Goal: Task Accomplishment & Management: Manage account settings

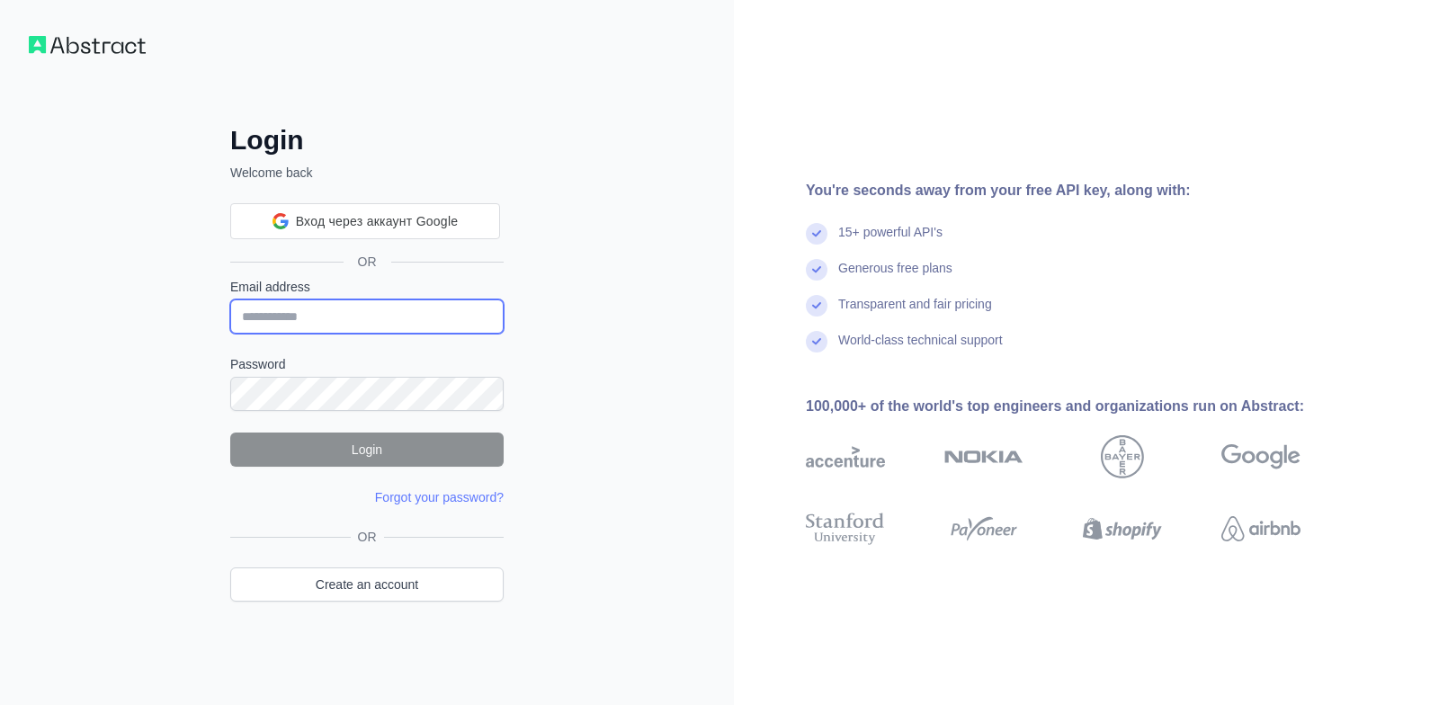
type input "**********"
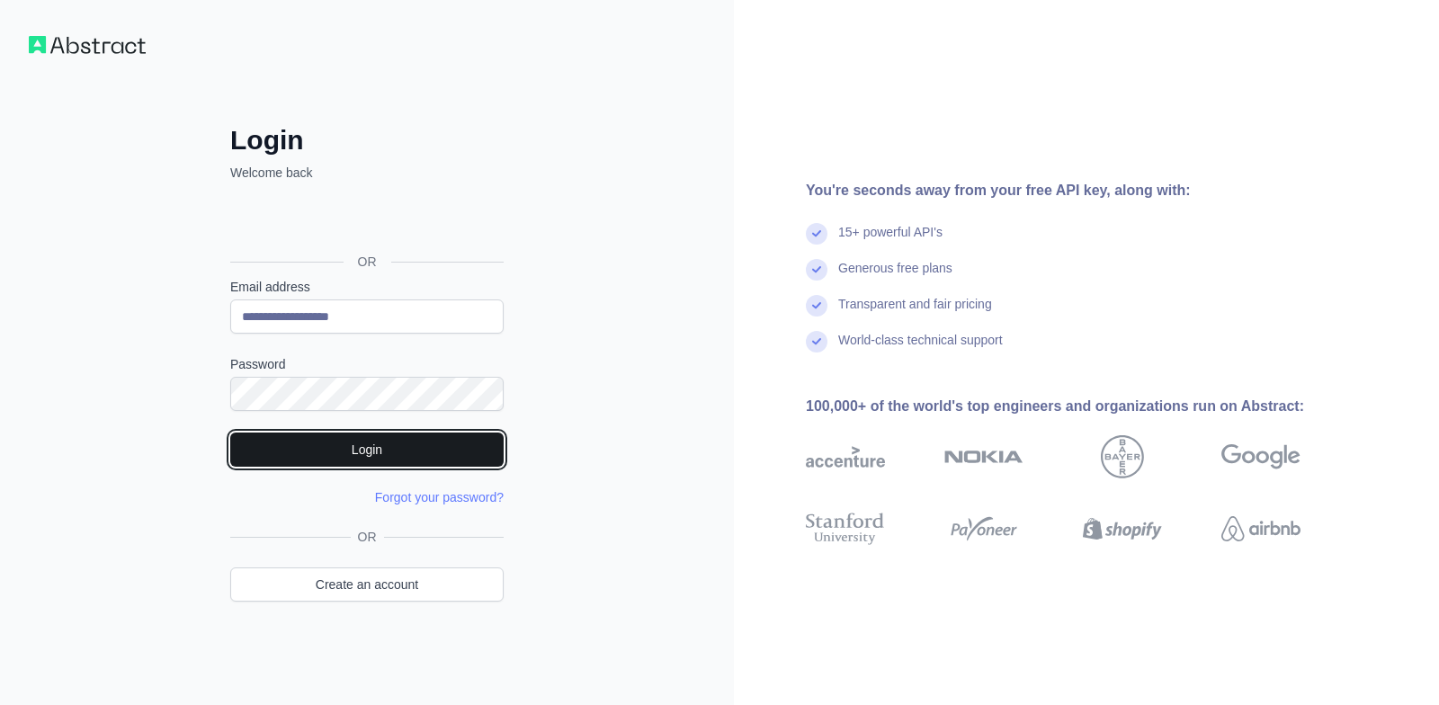
click at [339, 450] on button "Login" at bounding box center [367, 450] width 274 height 34
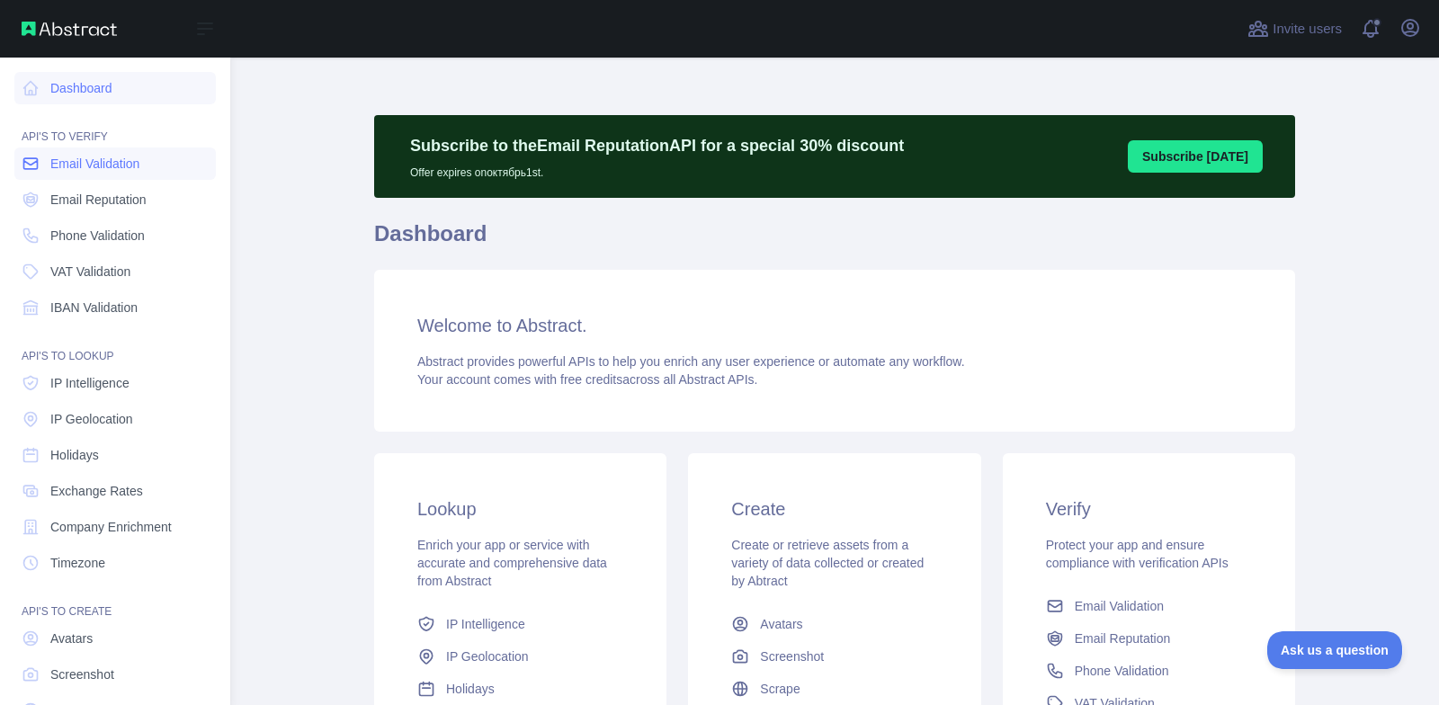
click at [113, 165] on span "Email Validation" at bounding box center [94, 164] width 89 height 18
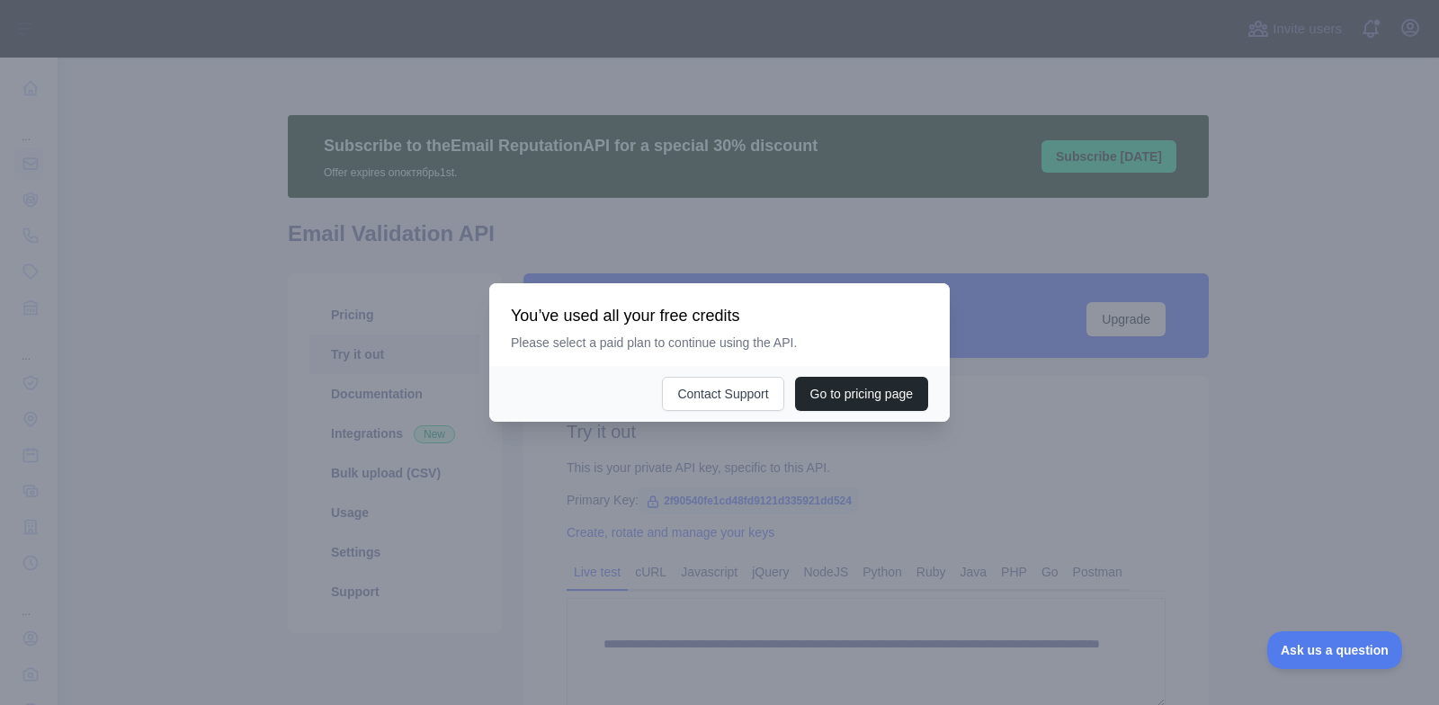
click at [308, 243] on div at bounding box center [719, 352] width 1439 height 705
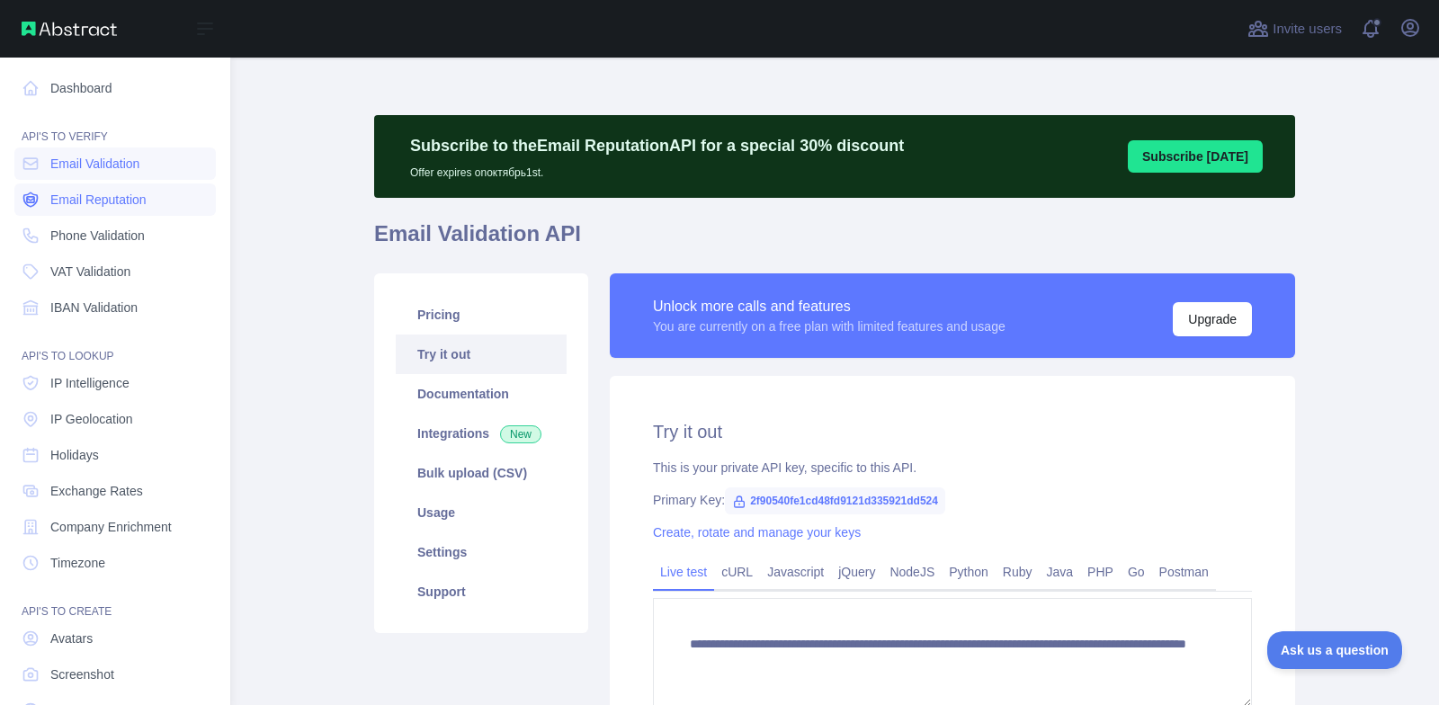
click at [62, 188] on link "Email Reputation" at bounding box center [115, 200] width 202 height 32
click at [99, 233] on span "Phone Validation" at bounding box center [97, 236] width 94 height 18
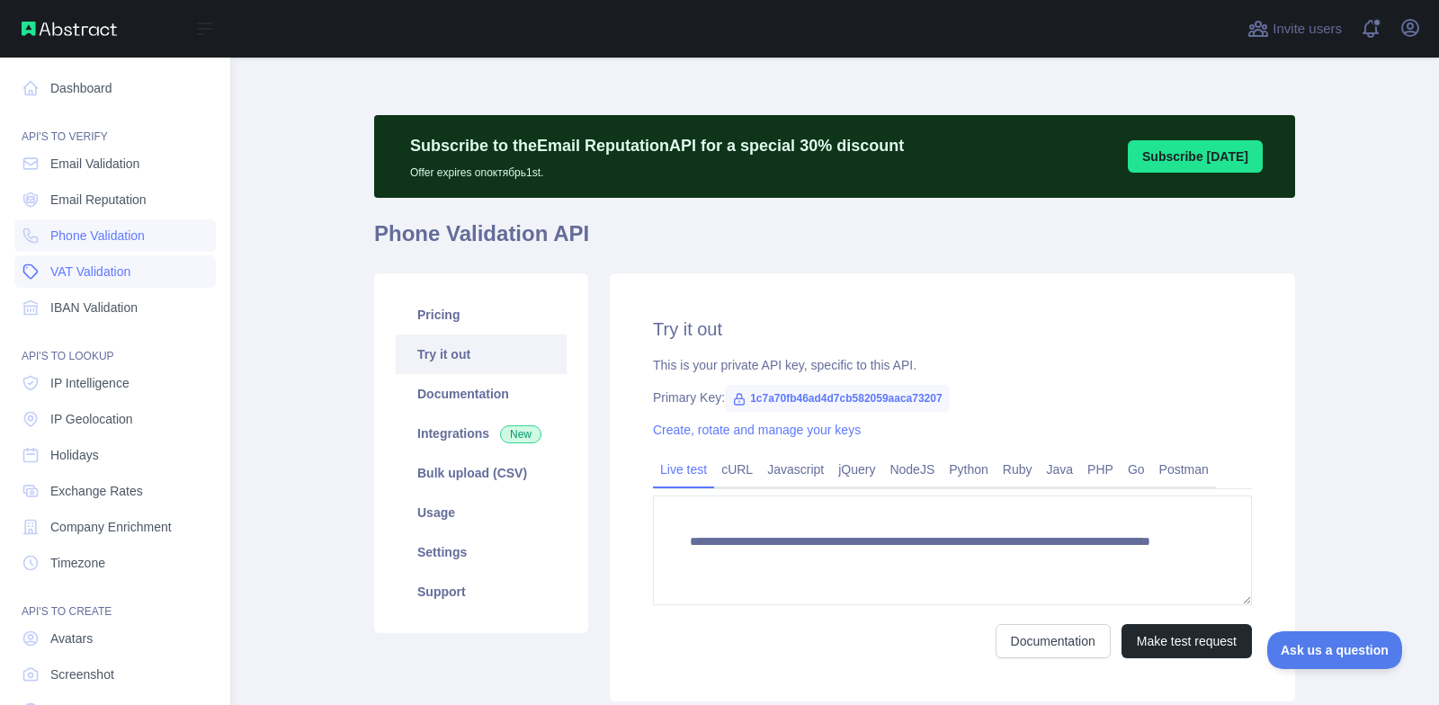
click at [100, 275] on span "VAT Validation" at bounding box center [90, 272] width 80 height 18
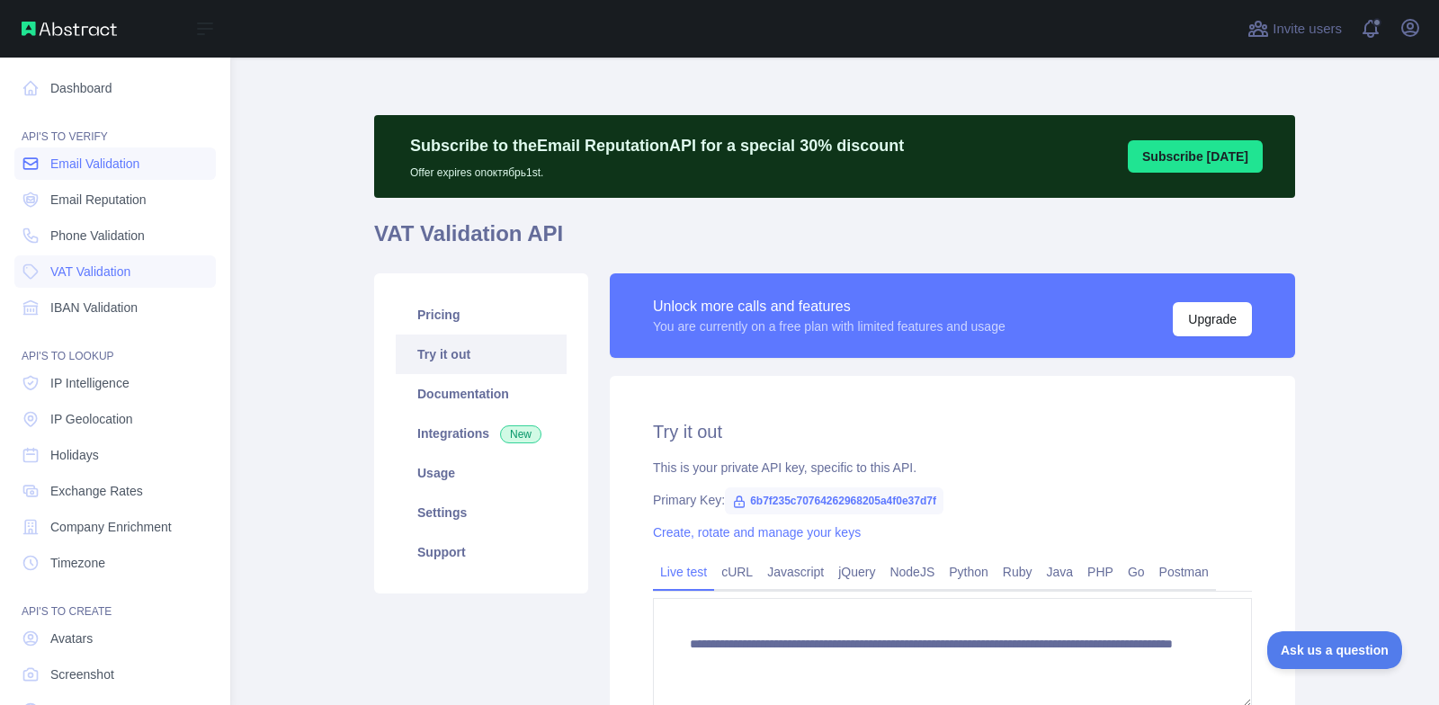
click at [102, 161] on span "Email Validation" at bounding box center [94, 164] width 89 height 18
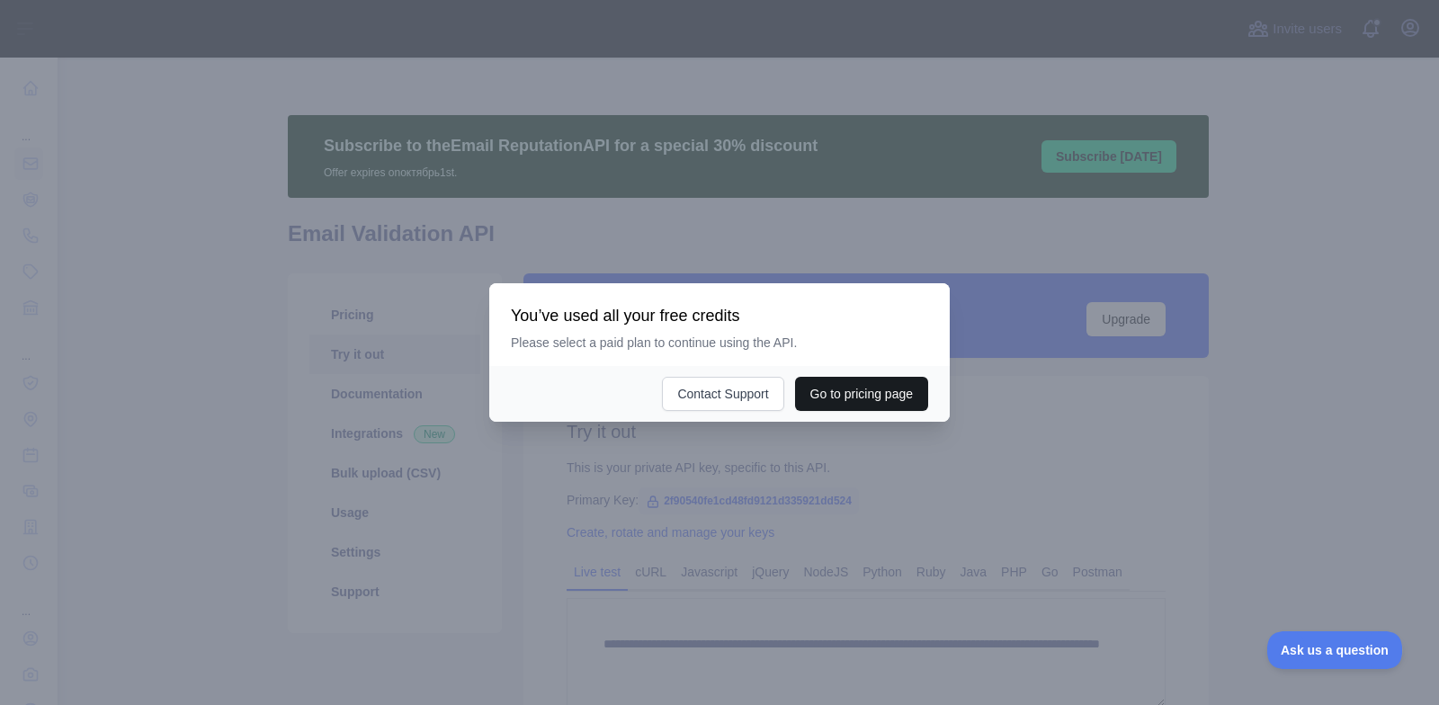
click at [831, 390] on button "Go to pricing page" at bounding box center [861, 394] width 133 height 34
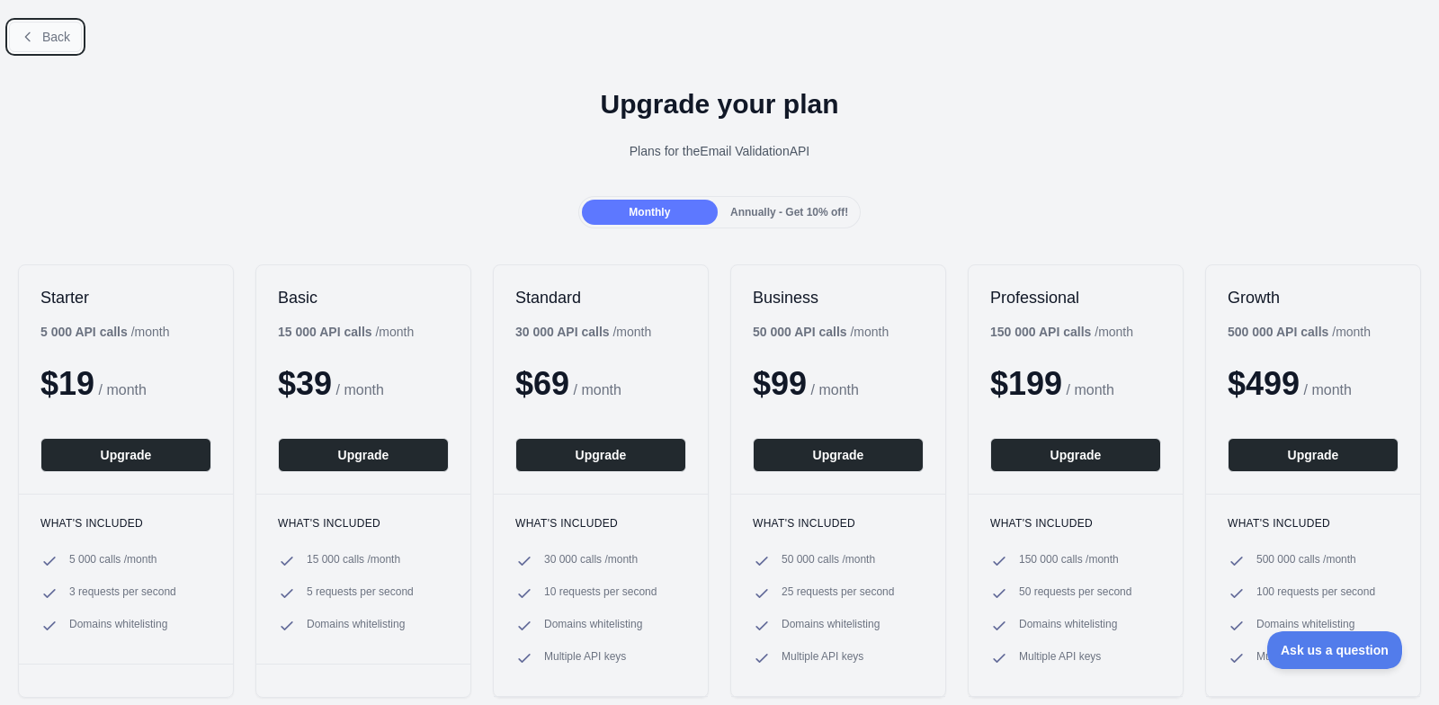
click at [23, 30] on icon at bounding box center [28, 37] width 14 height 14
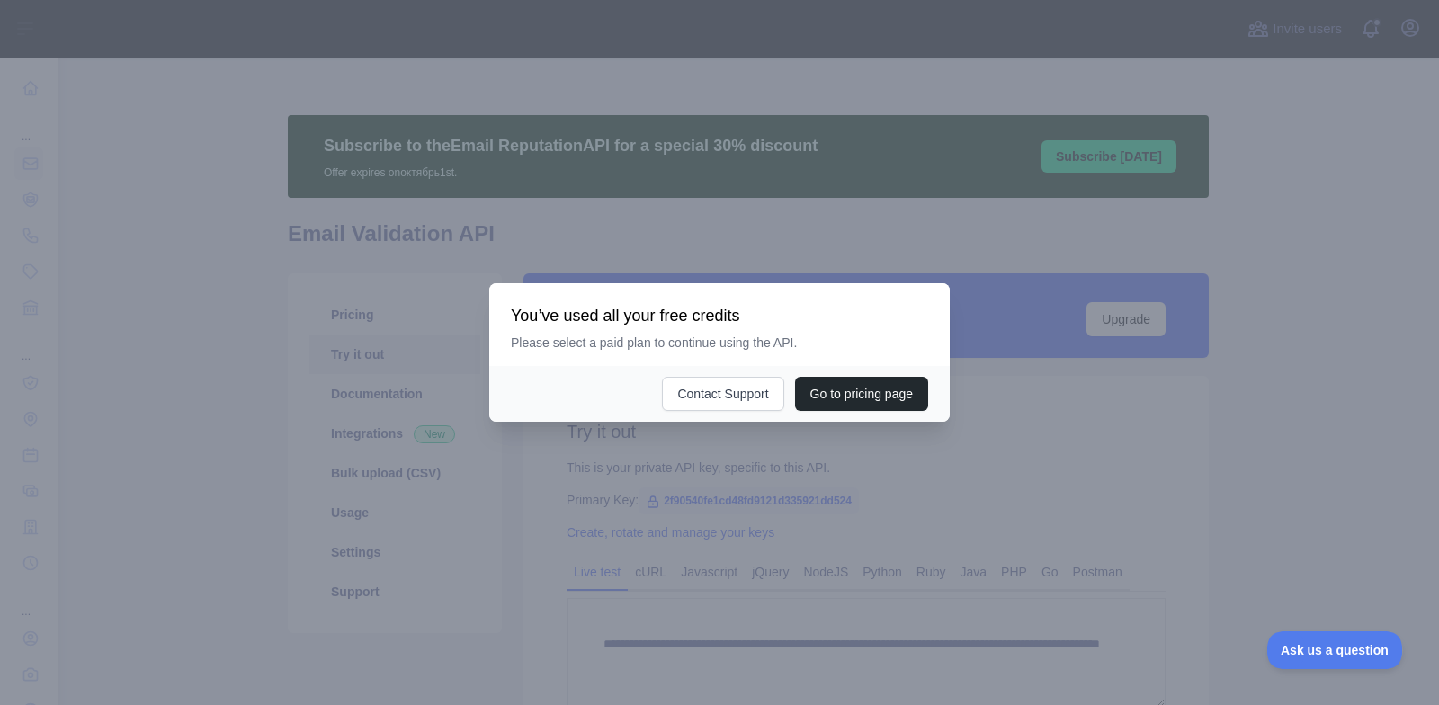
click at [555, 223] on div at bounding box center [719, 352] width 1439 height 705
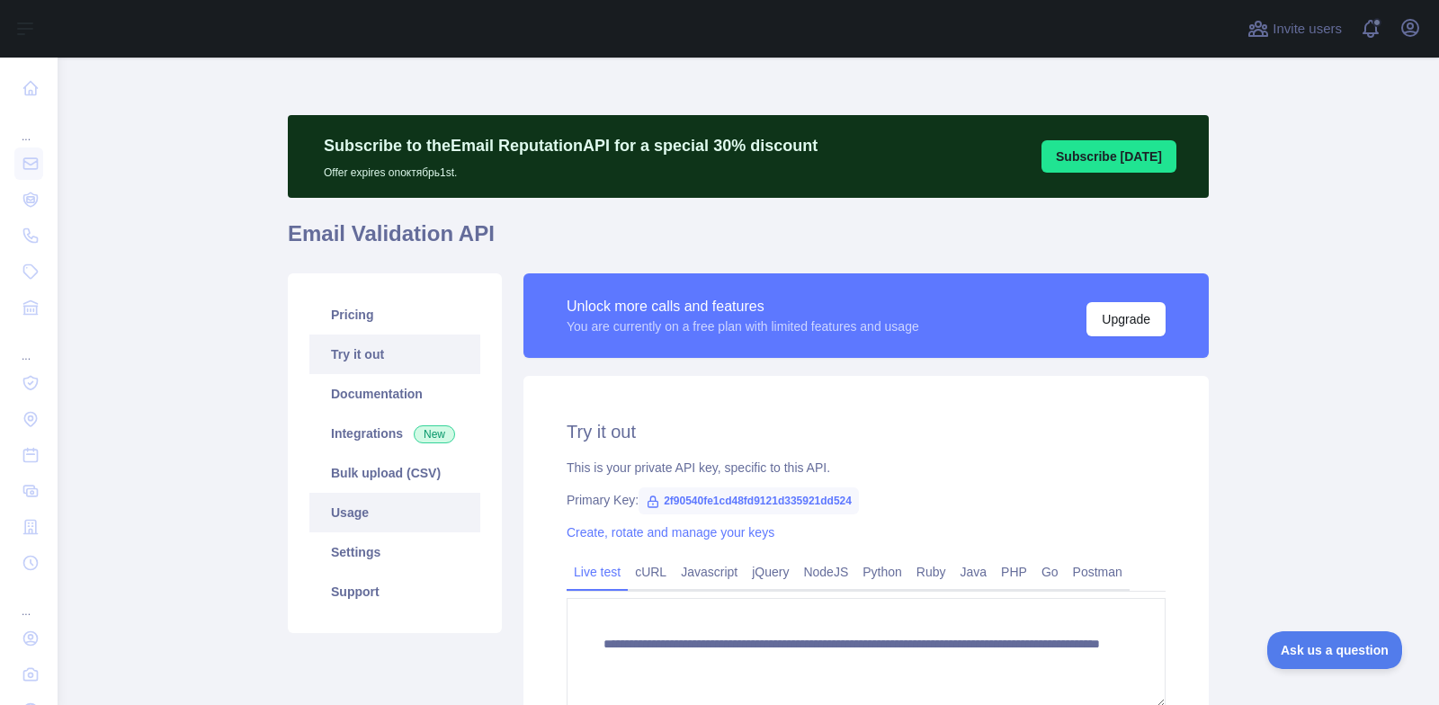
click at [356, 506] on link "Usage" at bounding box center [394, 513] width 171 height 40
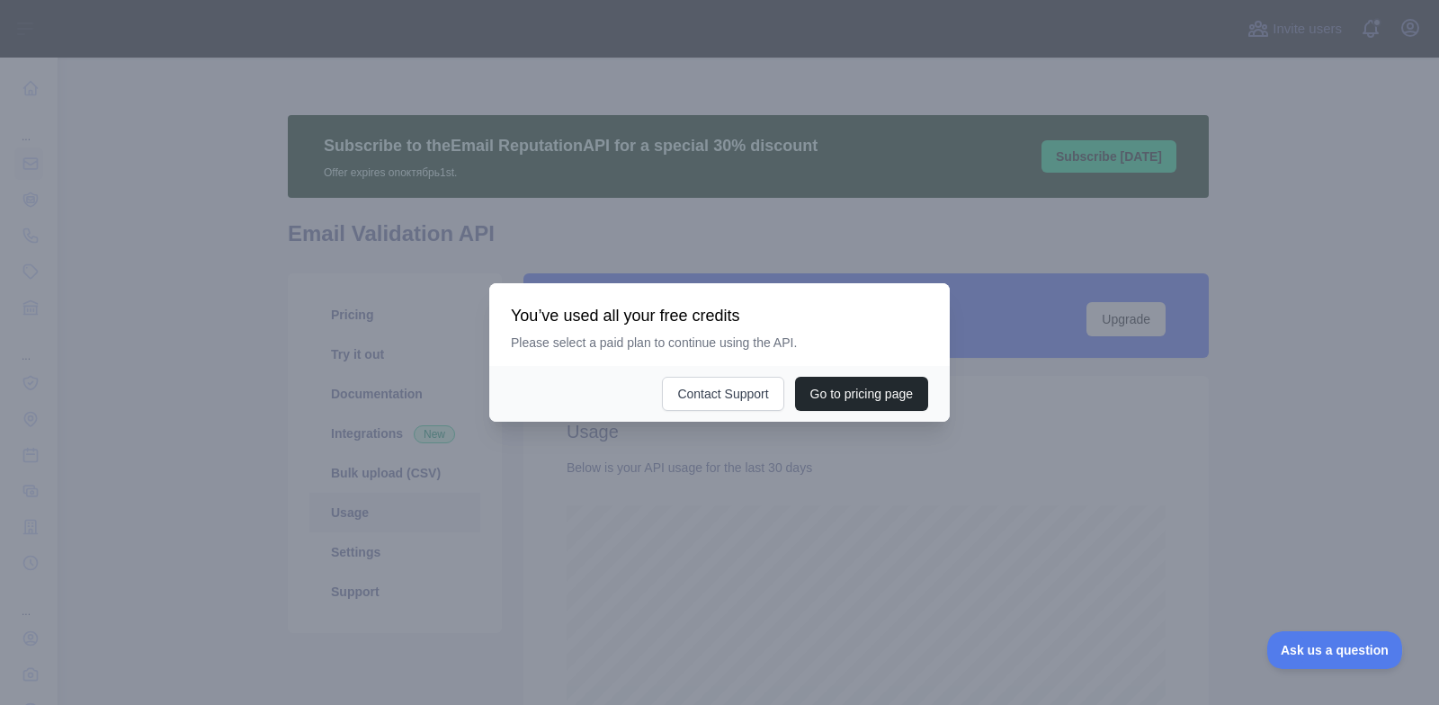
scroll to position [648, 1368]
click at [753, 461] on div at bounding box center [719, 352] width 1439 height 705
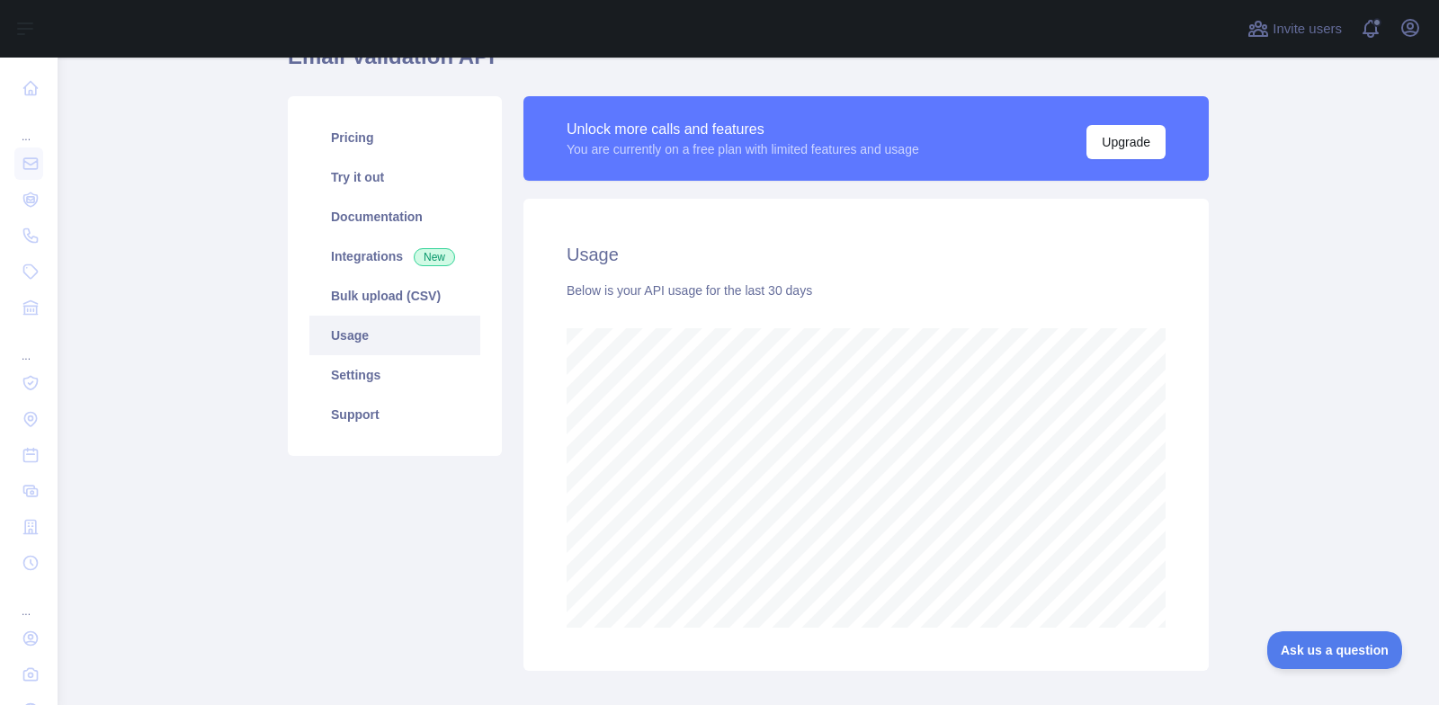
scroll to position [175, 0]
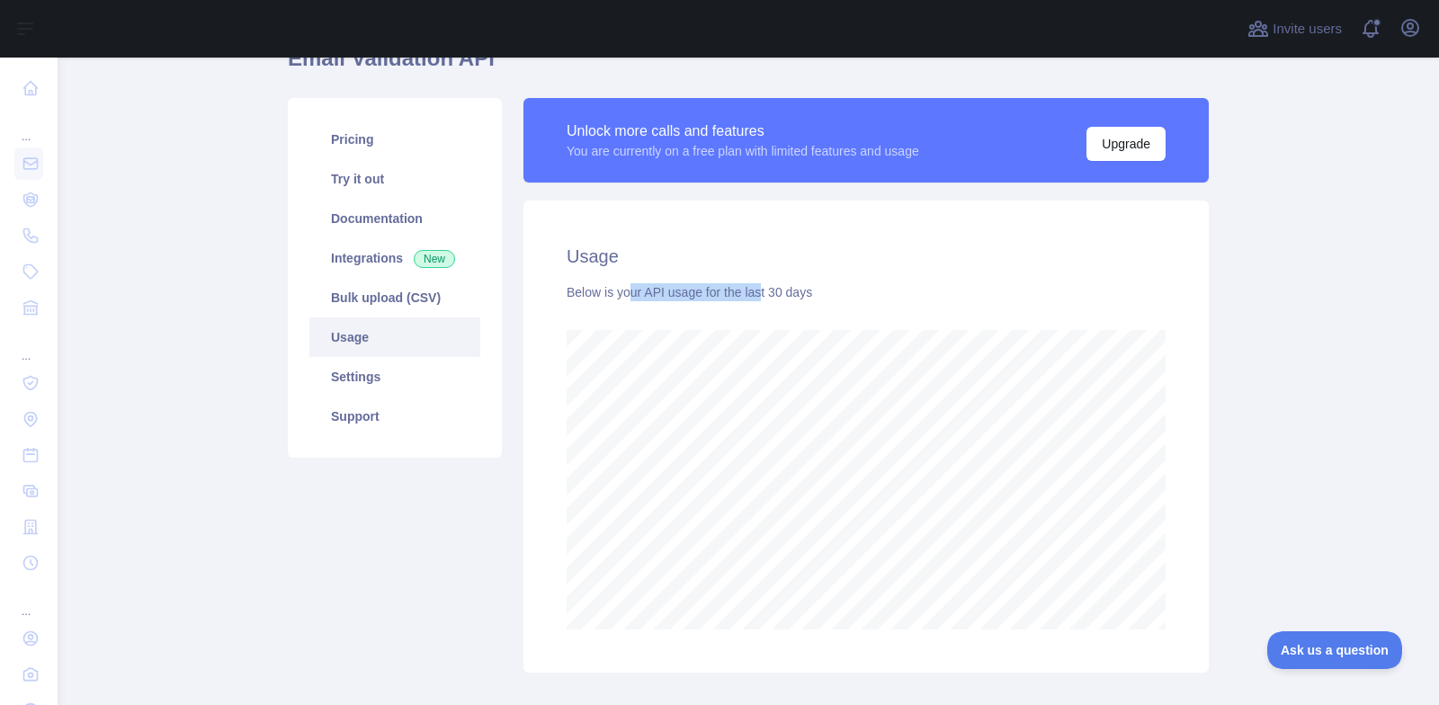
drag, startPoint x: 619, startPoint y: 291, endPoint x: 751, endPoint y: 281, distance: 132.7
click at [751, 281] on div "Usage Below is your API usage for the last 30 days" at bounding box center [867, 437] width 686 height 472
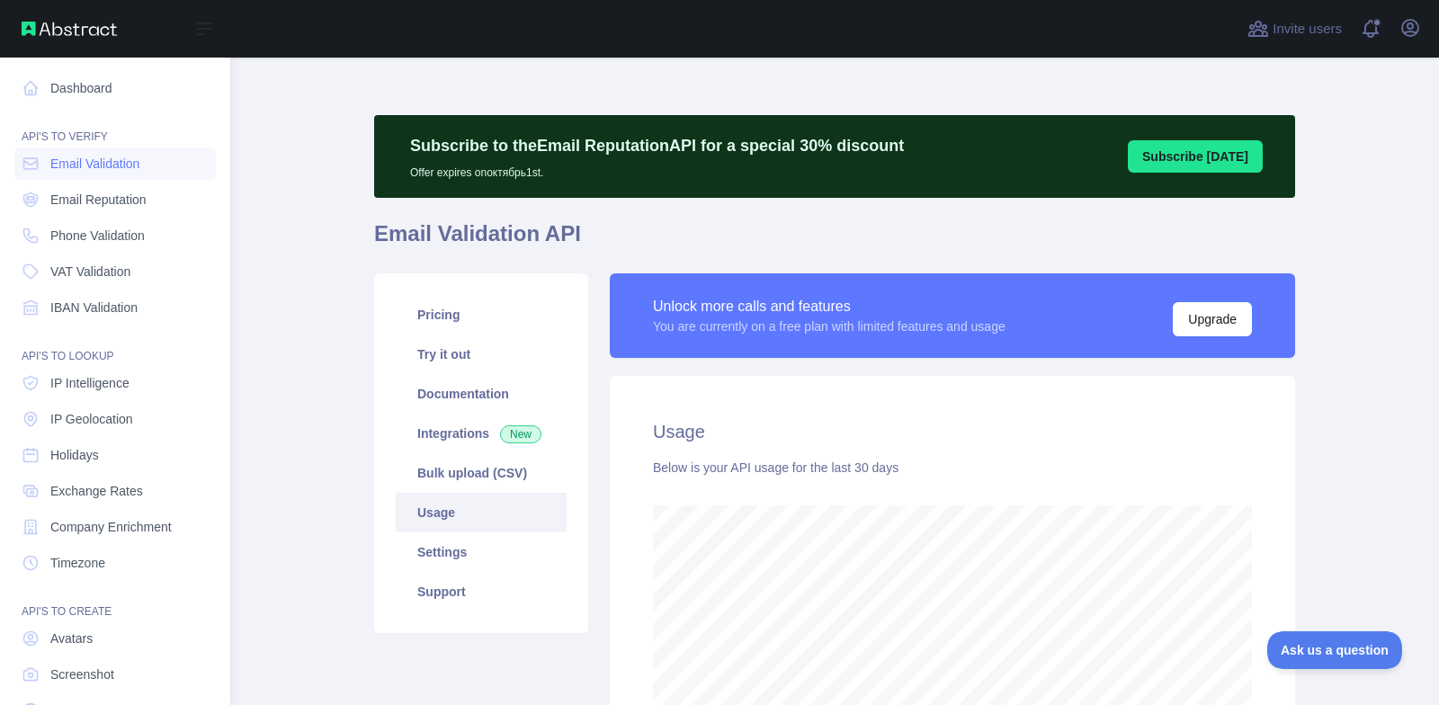
scroll to position [899029, 898481]
click at [115, 194] on span "Email Reputation" at bounding box center [98, 200] width 96 height 18
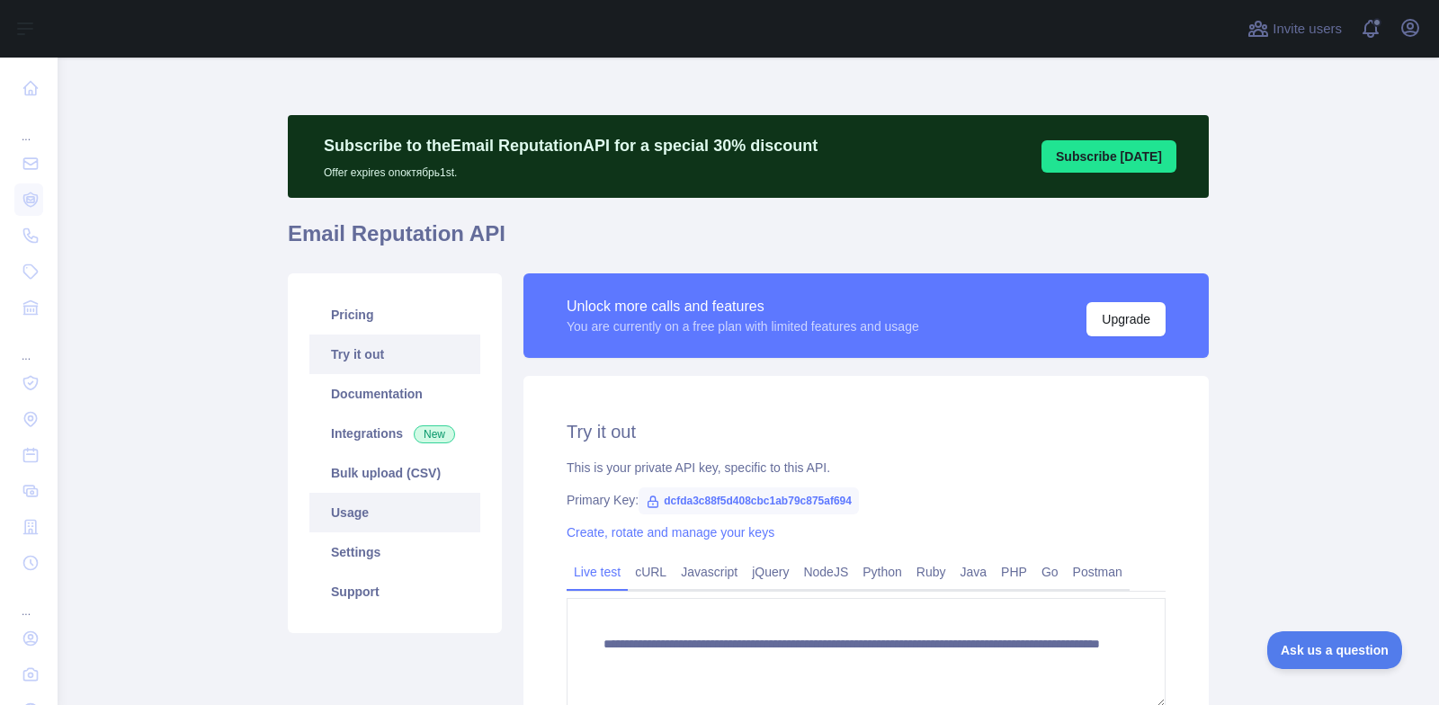
click at [335, 502] on link "Usage" at bounding box center [394, 513] width 171 height 40
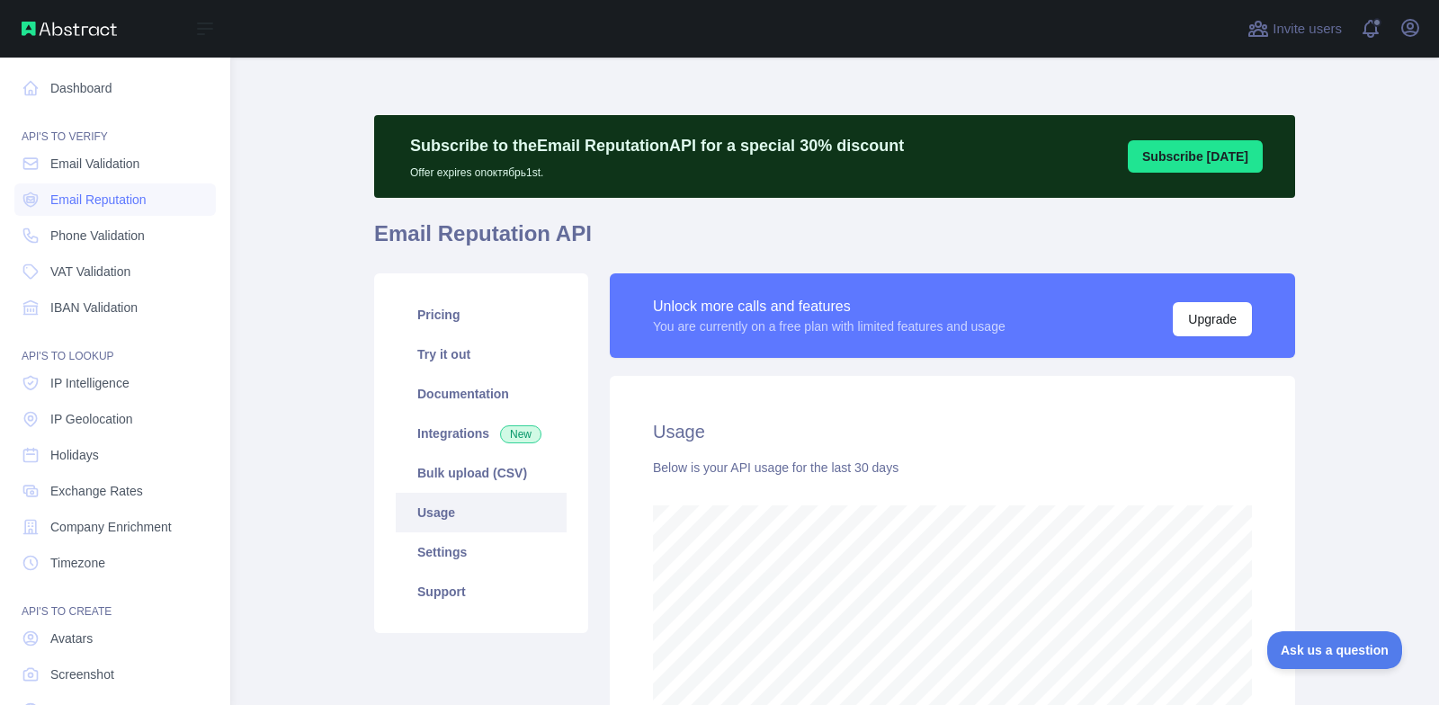
scroll to position [899029, 898481]
click at [70, 234] on span "Phone Validation" at bounding box center [97, 236] width 94 height 18
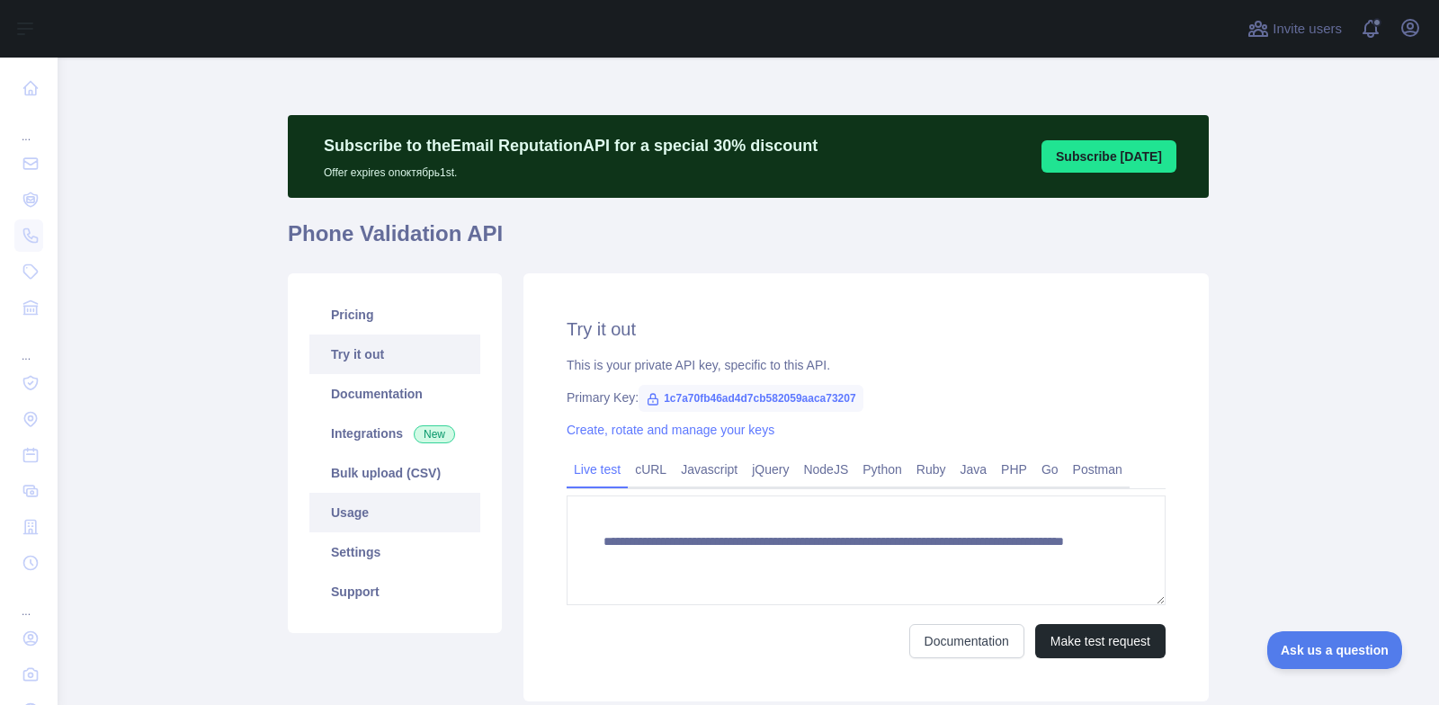
click at [394, 509] on link "Usage" at bounding box center [394, 513] width 171 height 40
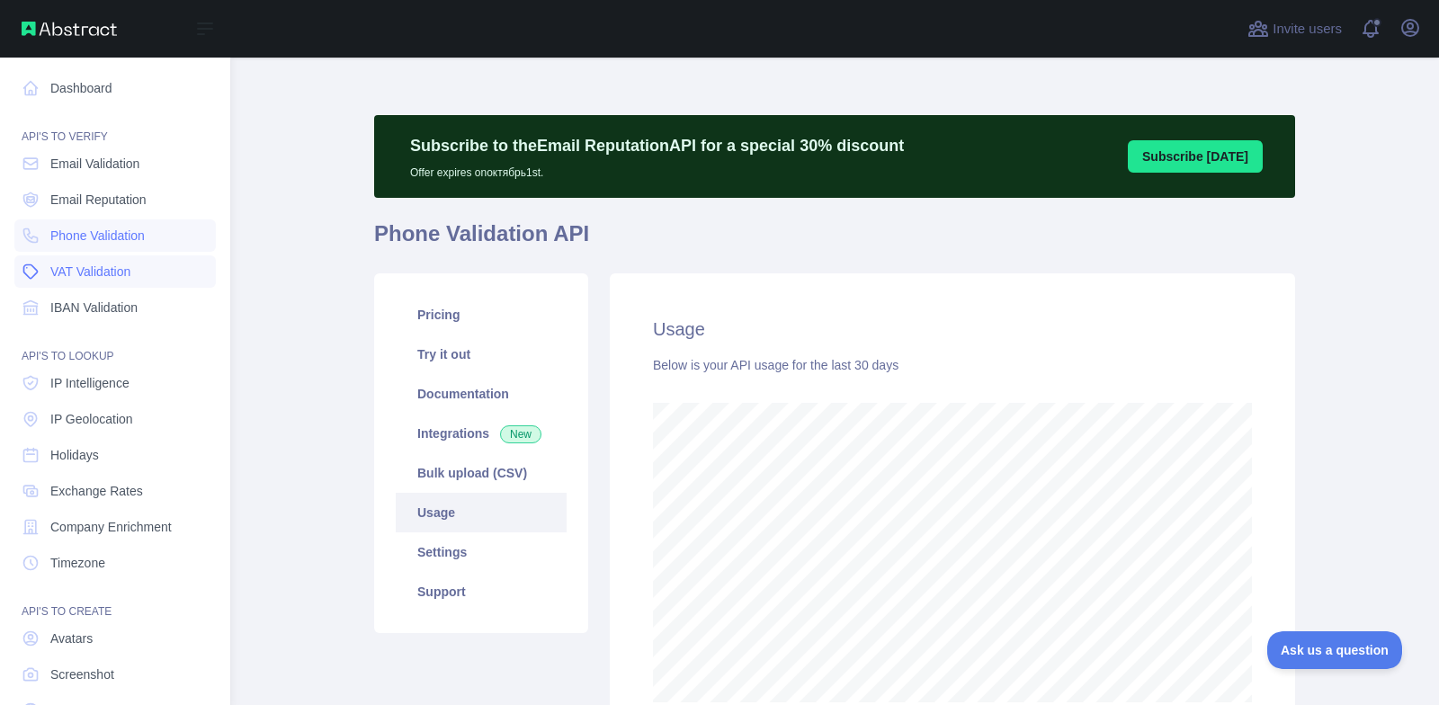
click at [76, 275] on span "VAT Validation" at bounding box center [90, 272] width 80 height 18
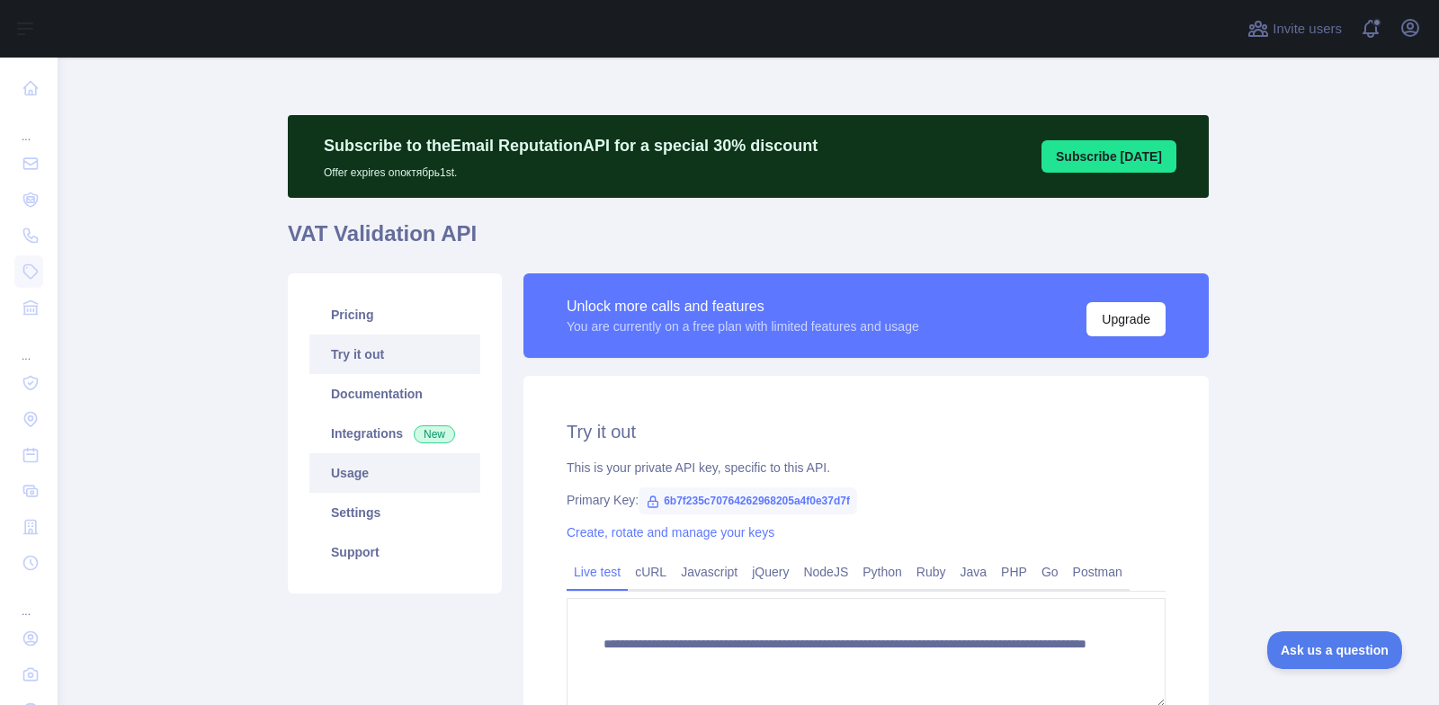
click at [376, 476] on link "Usage" at bounding box center [394, 473] width 171 height 40
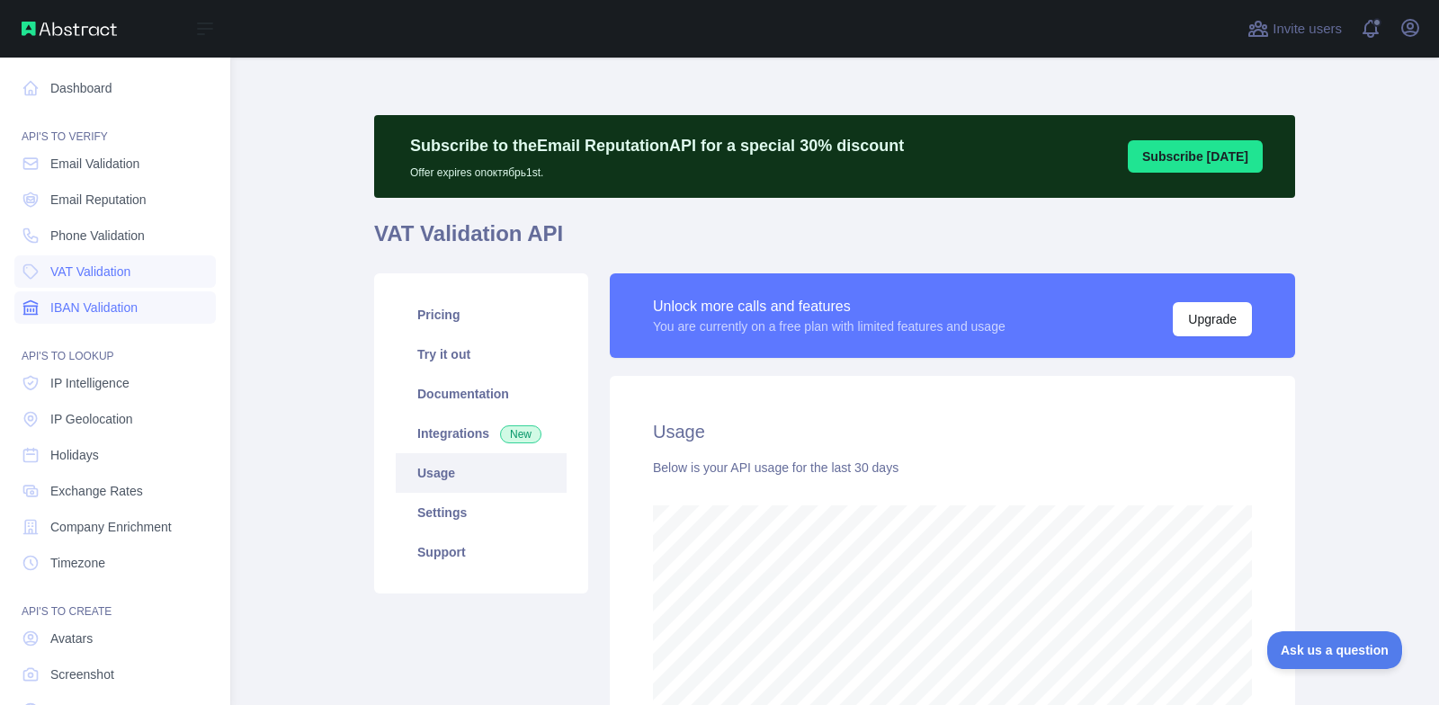
click at [111, 320] on link "IBAN Validation" at bounding box center [115, 307] width 202 height 32
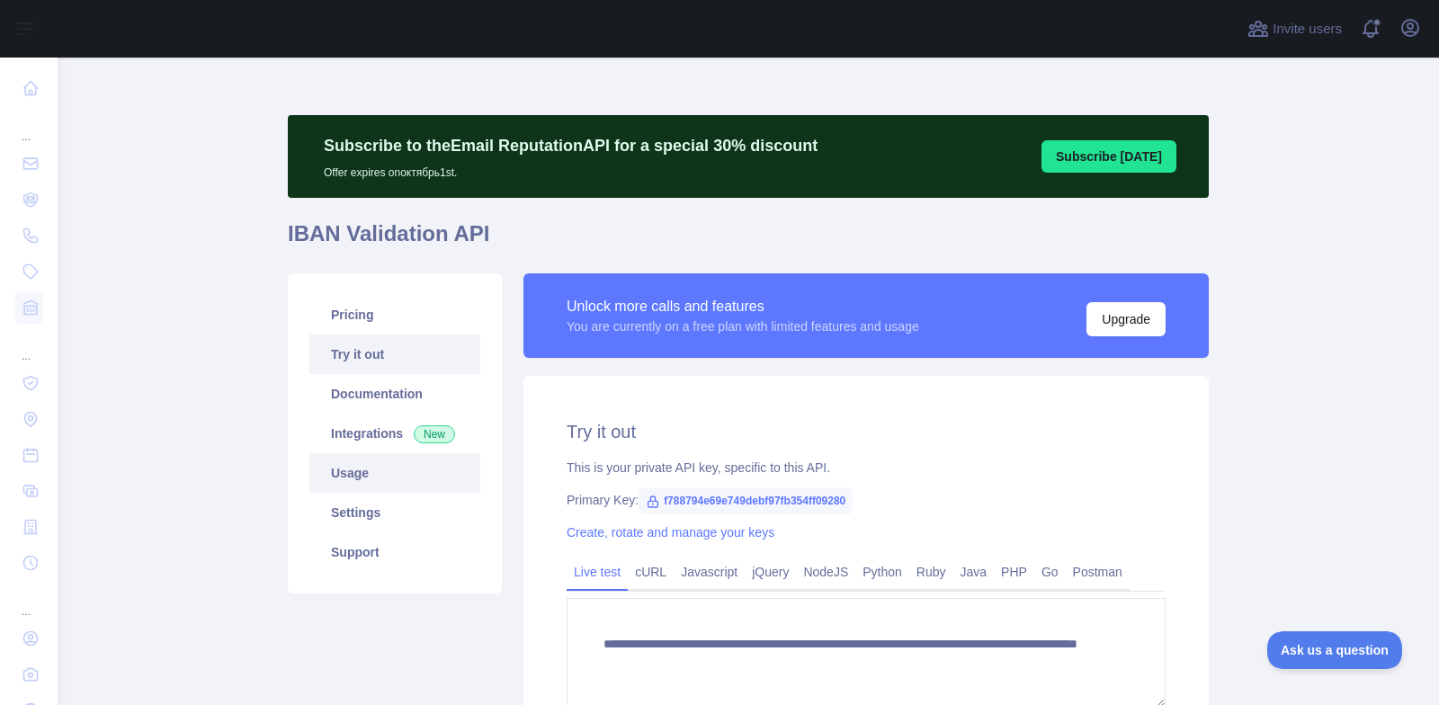
click at [401, 491] on link "Usage" at bounding box center [394, 473] width 171 height 40
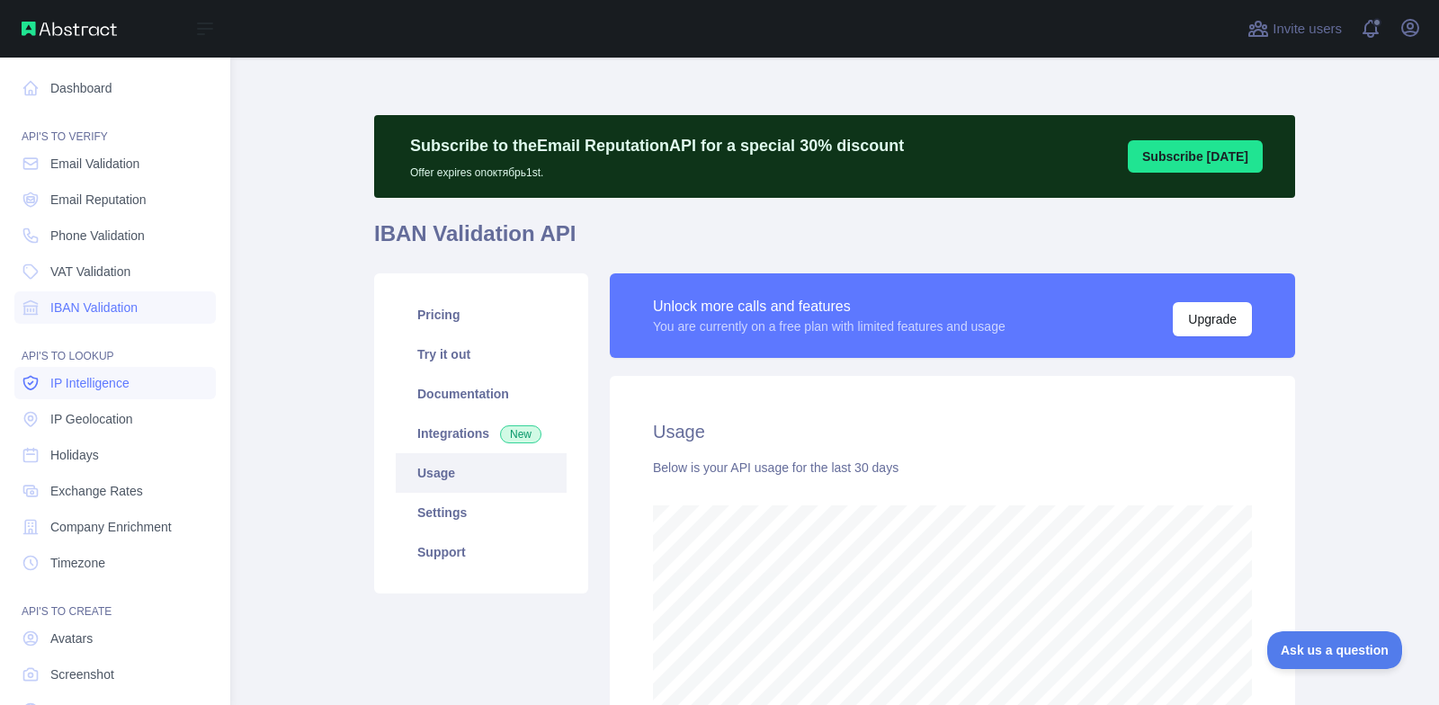
click at [65, 375] on span "IP Intelligence" at bounding box center [89, 383] width 79 height 18
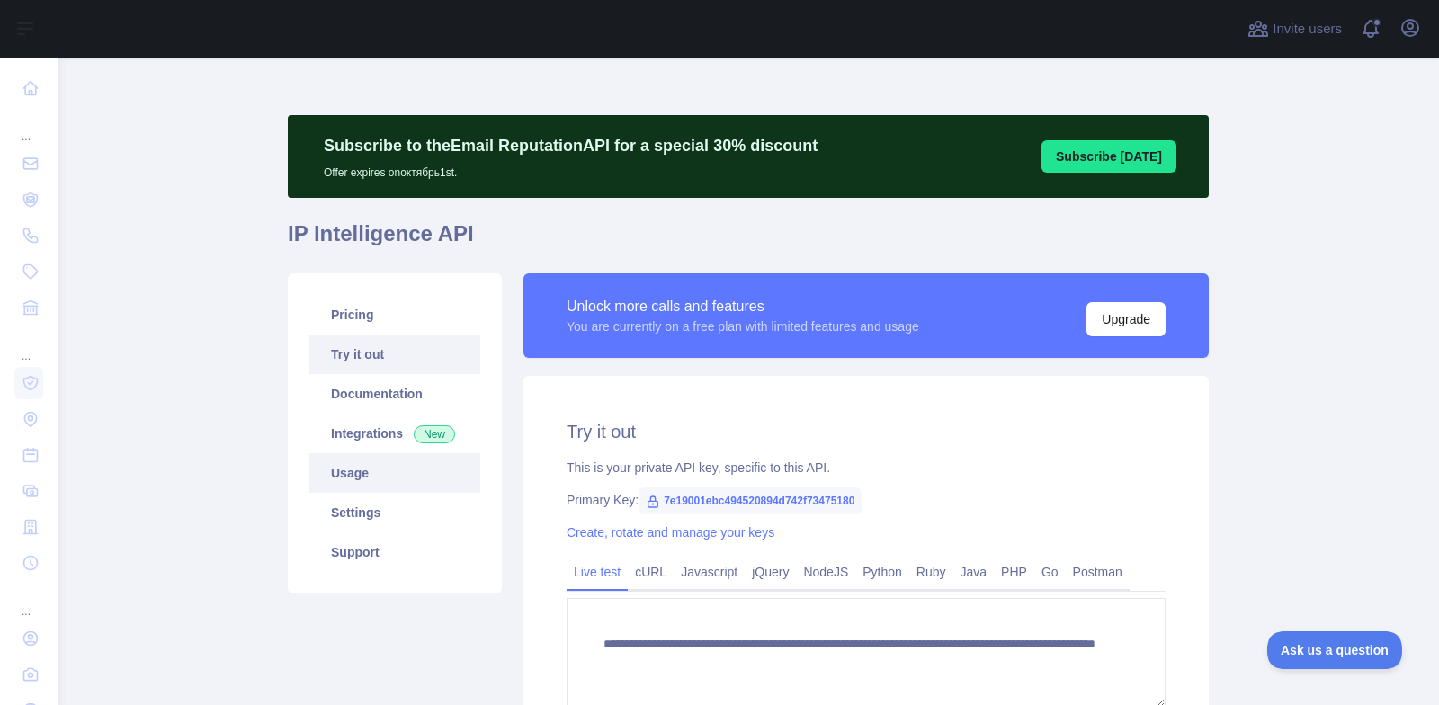
click at [357, 475] on link "Usage" at bounding box center [394, 473] width 171 height 40
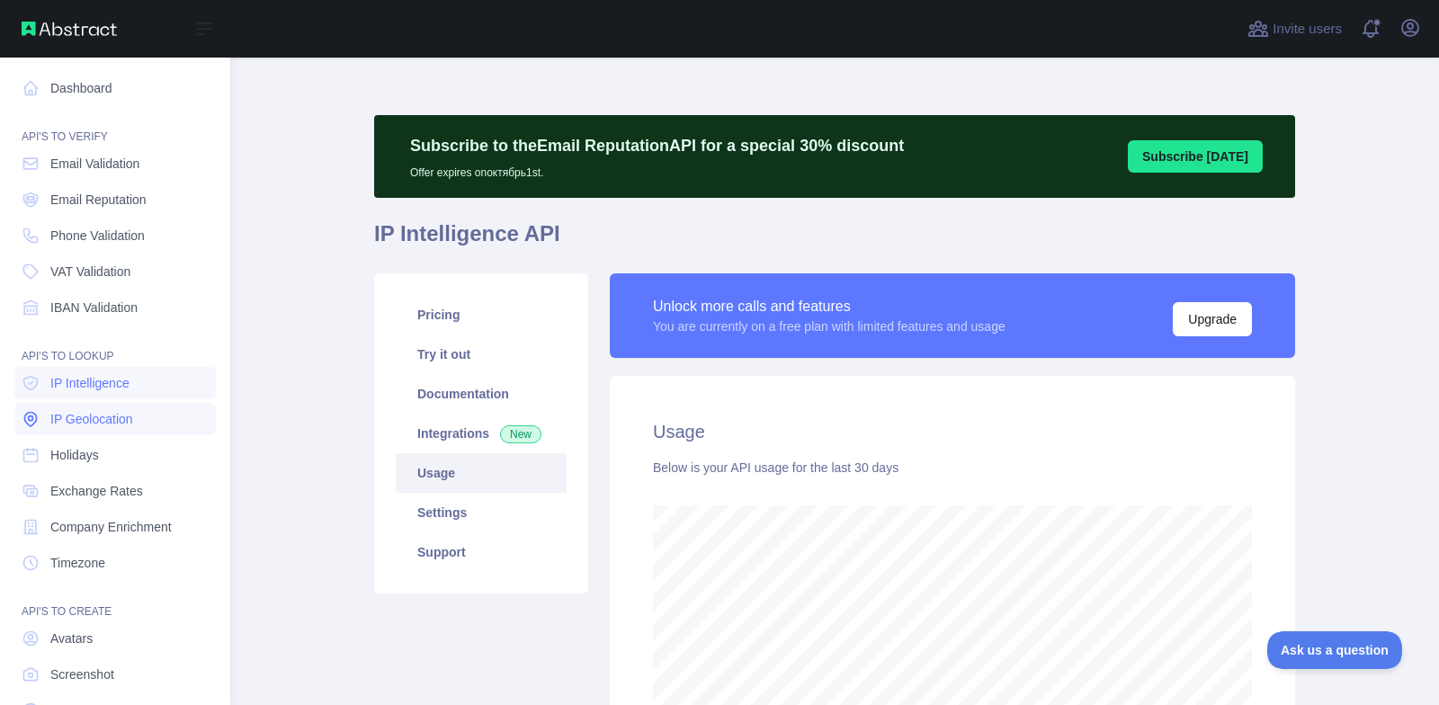
click at [109, 417] on span "IP Geolocation" at bounding box center [91, 419] width 83 height 18
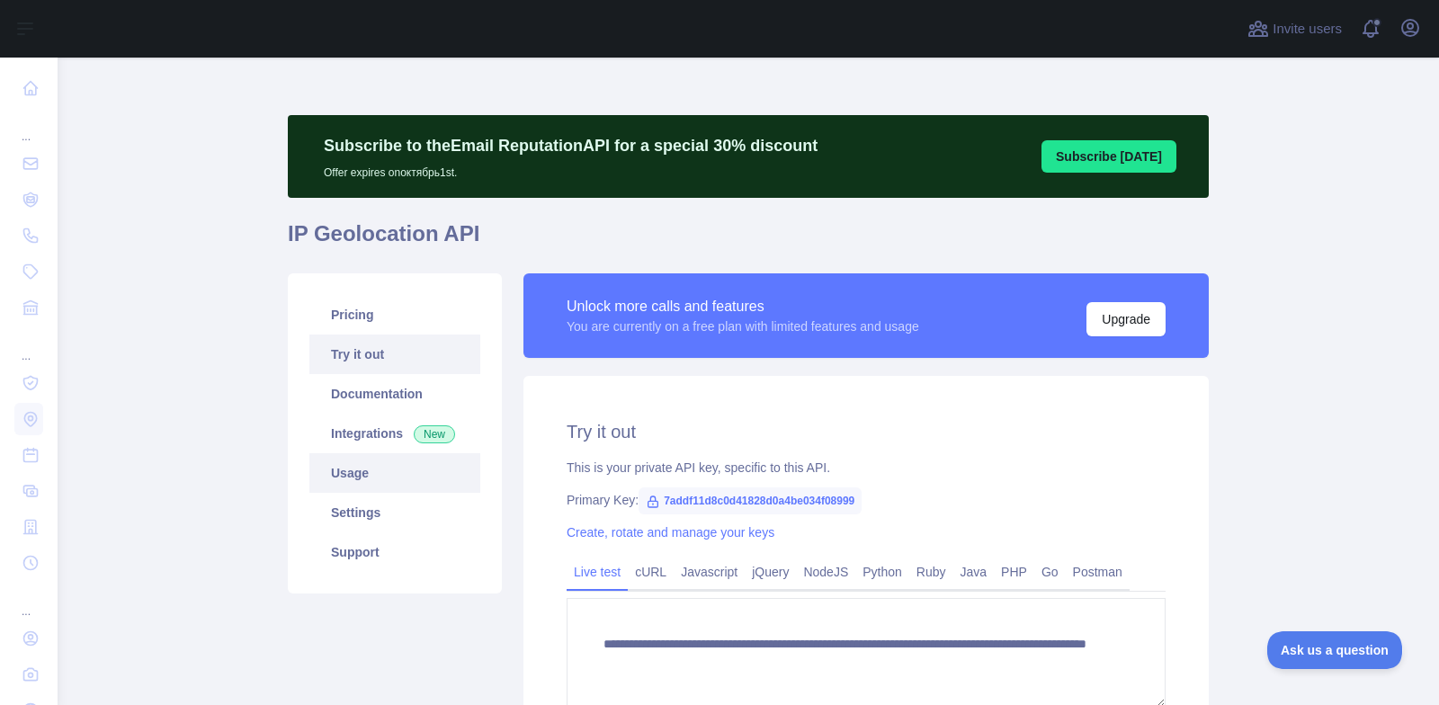
click at [390, 480] on link "Usage" at bounding box center [394, 473] width 171 height 40
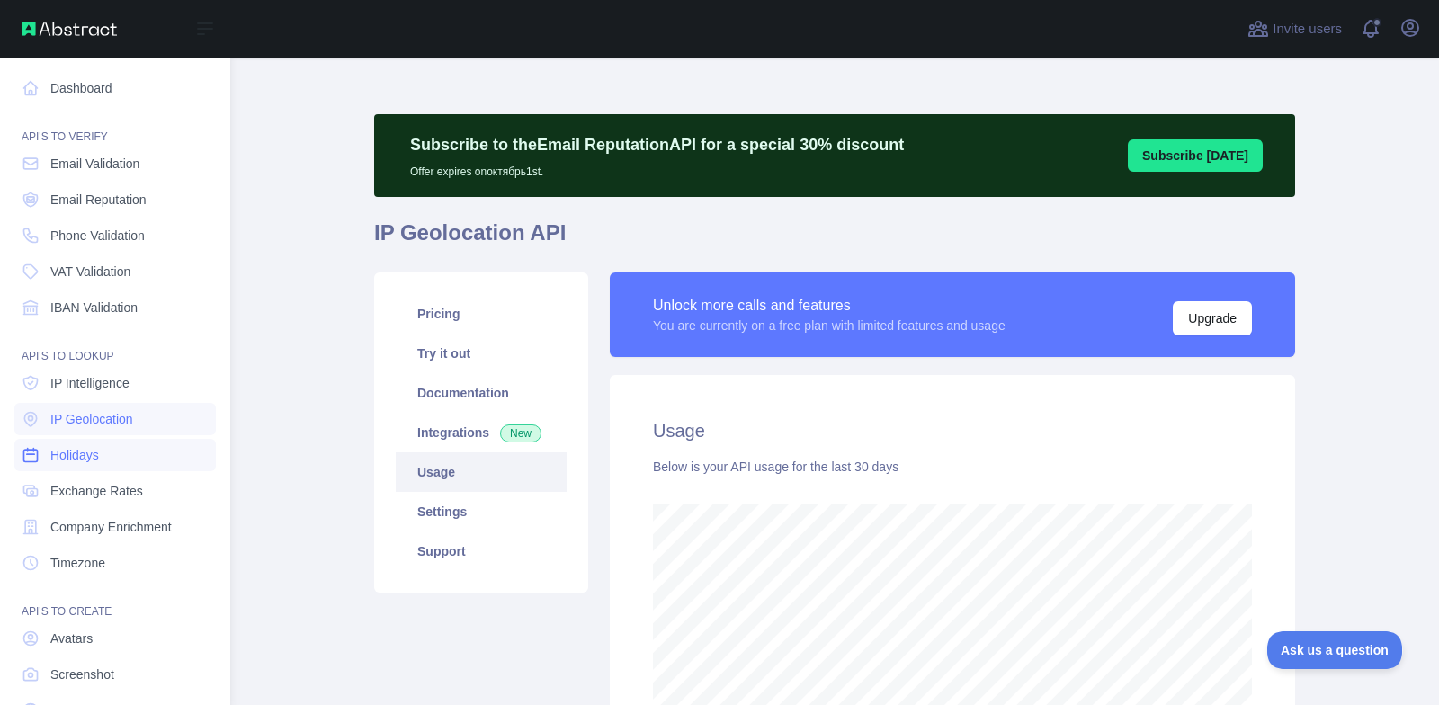
click at [105, 464] on link "Holidays" at bounding box center [115, 455] width 202 height 32
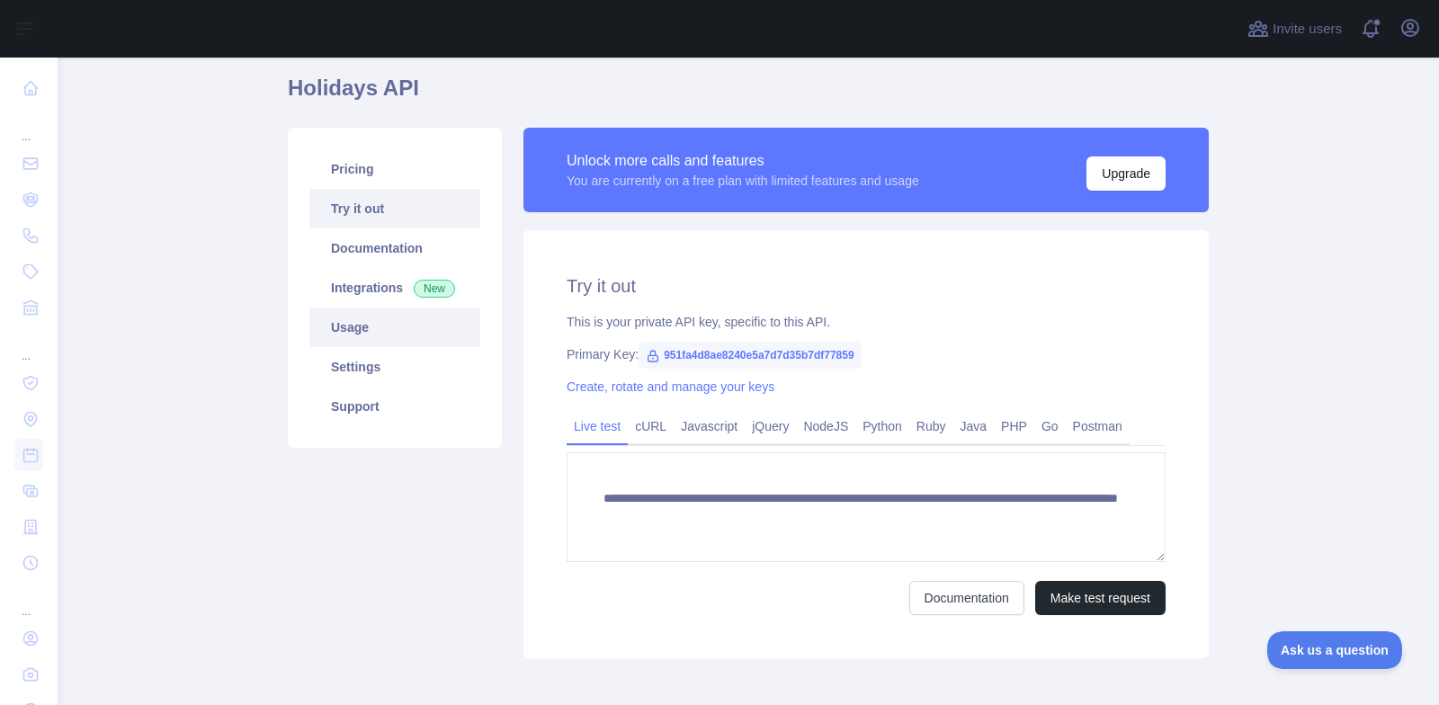
click at [344, 319] on link "Usage" at bounding box center [394, 328] width 171 height 40
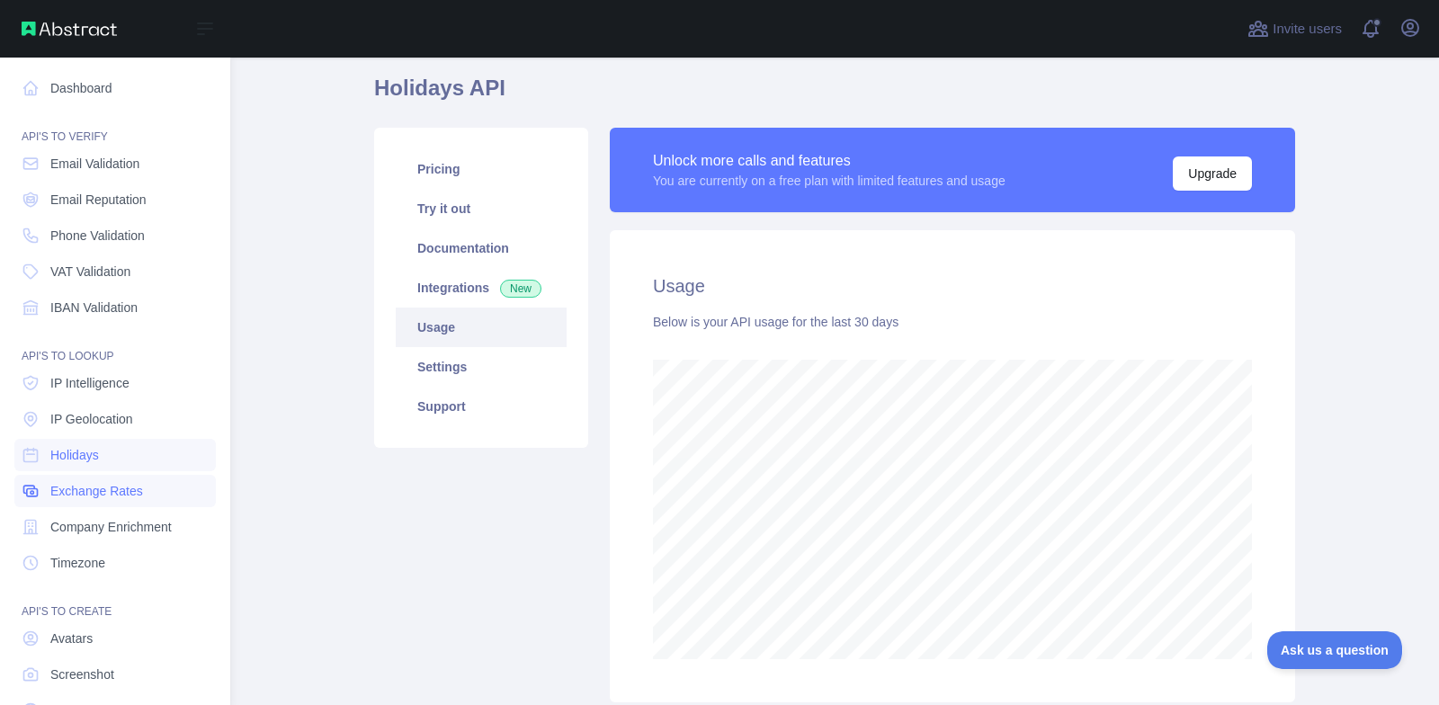
click at [118, 489] on span "Exchange Rates" at bounding box center [96, 491] width 93 height 18
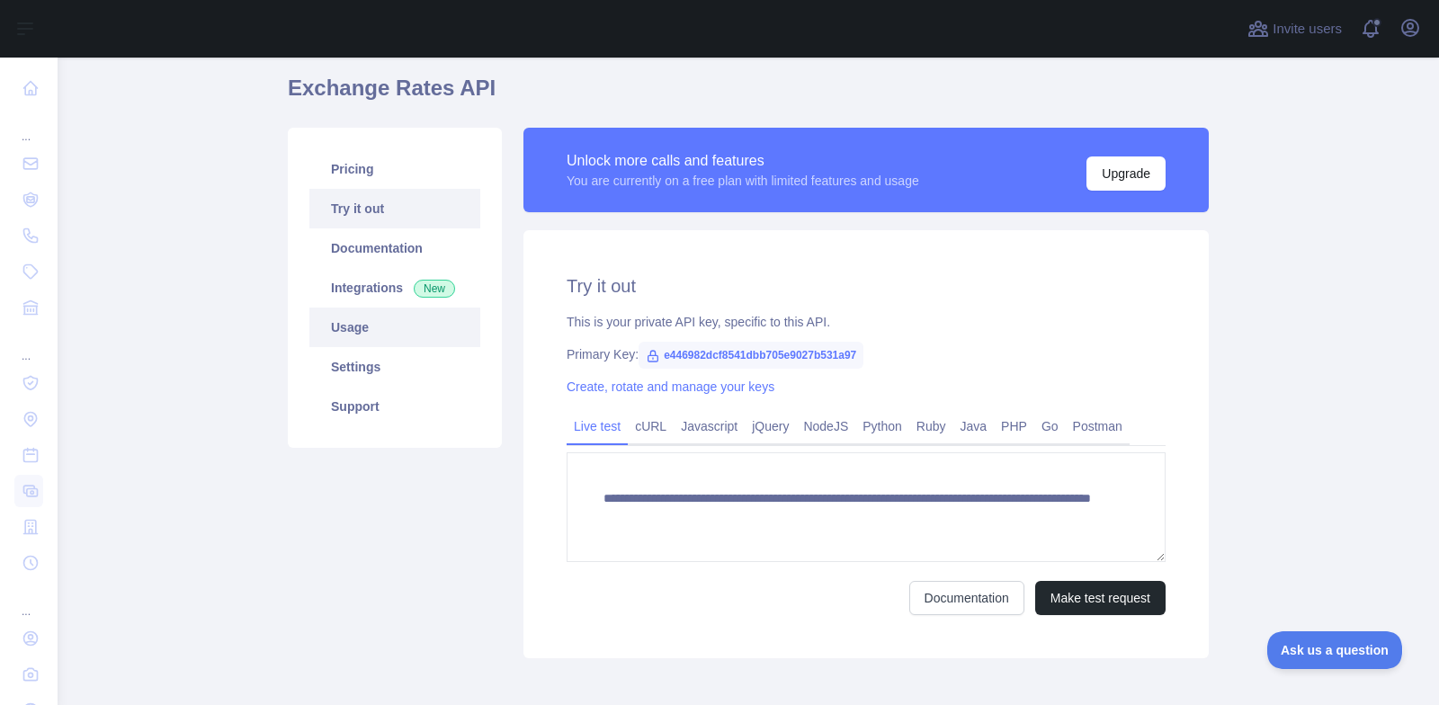
click at [375, 336] on link "Usage" at bounding box center [394, 328] width 171 height 40
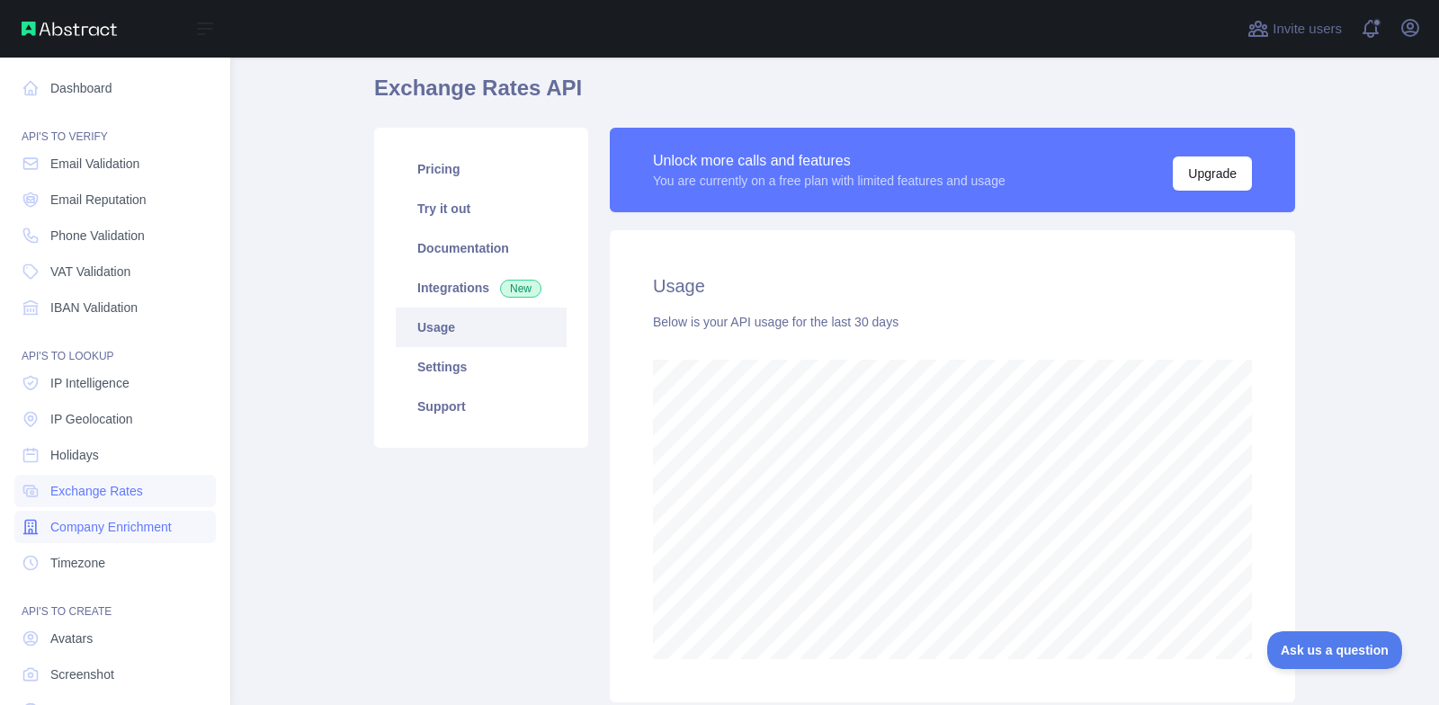
click at [134, 525] on span "Company Enrichment" at bounding box center [110, 527] width 121 height 18
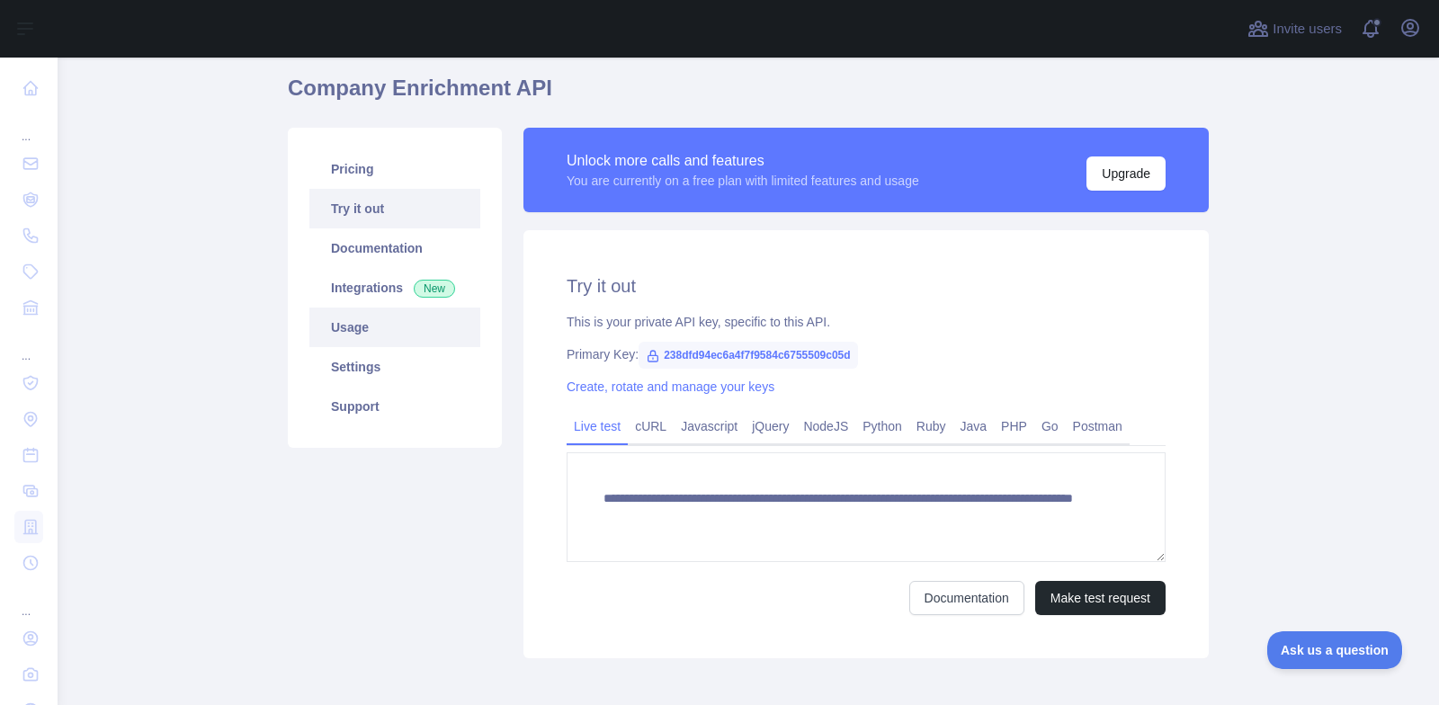
click at [370, 333] on link "Usage" at bounding box center [394, 328] width 171 height 40
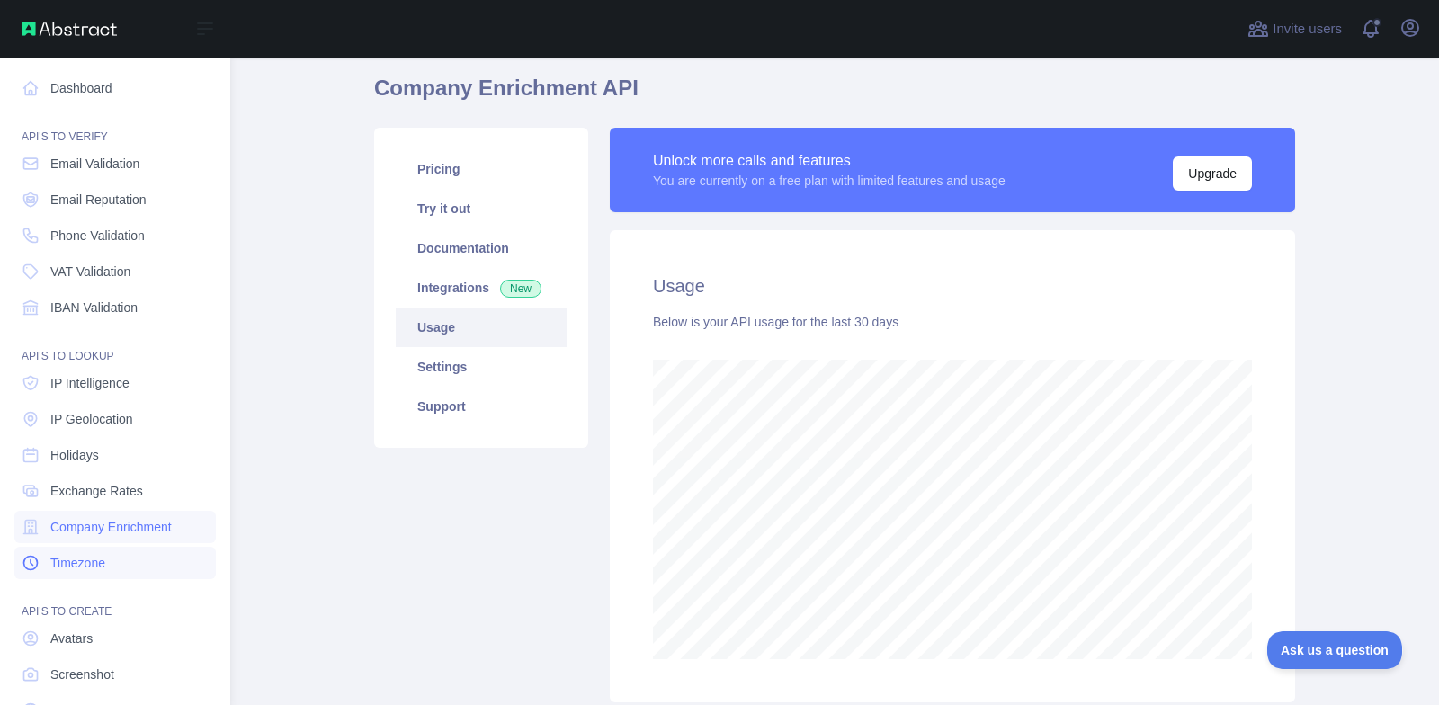
click at [121, 570] on link "Timezone" at bounding box center [115, 563] width 202 height 32
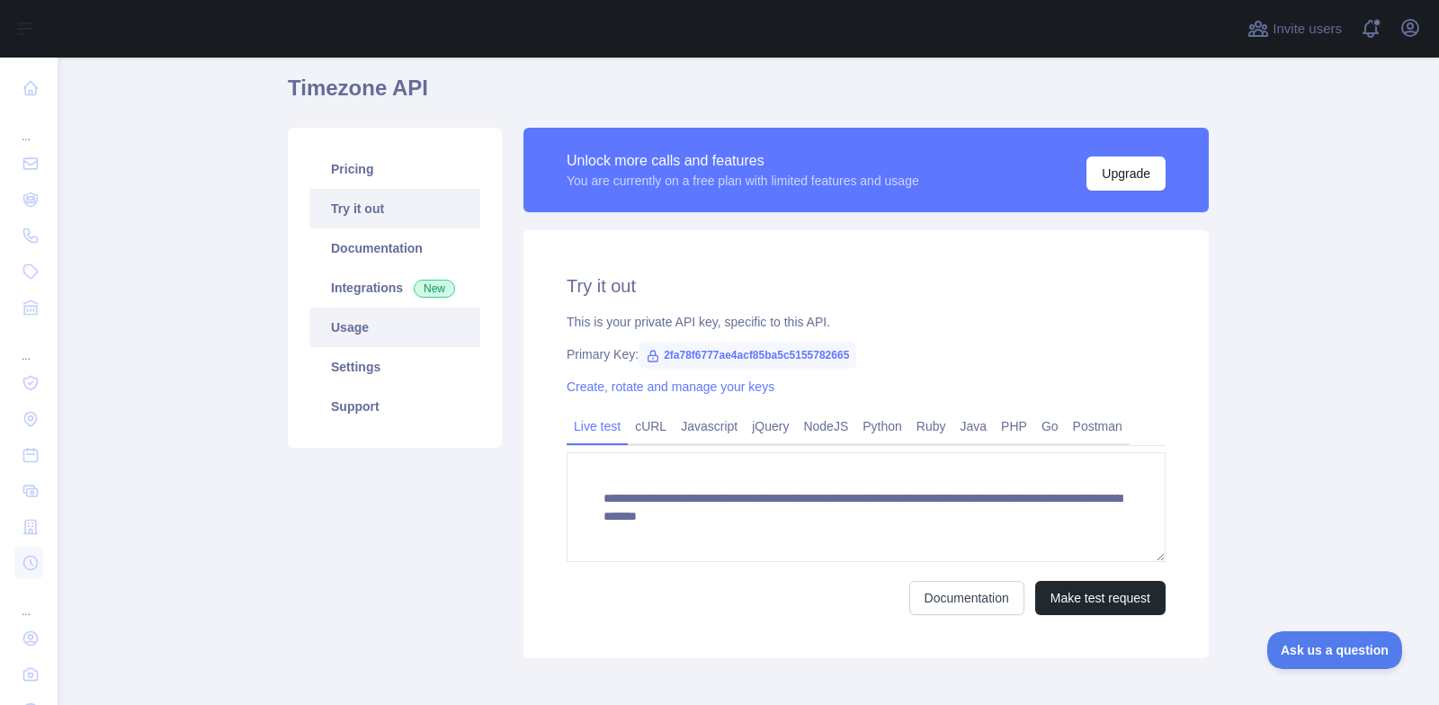
click at [405, 336] on link "Usage" at bounding box center [394, 328] width 171 height 40
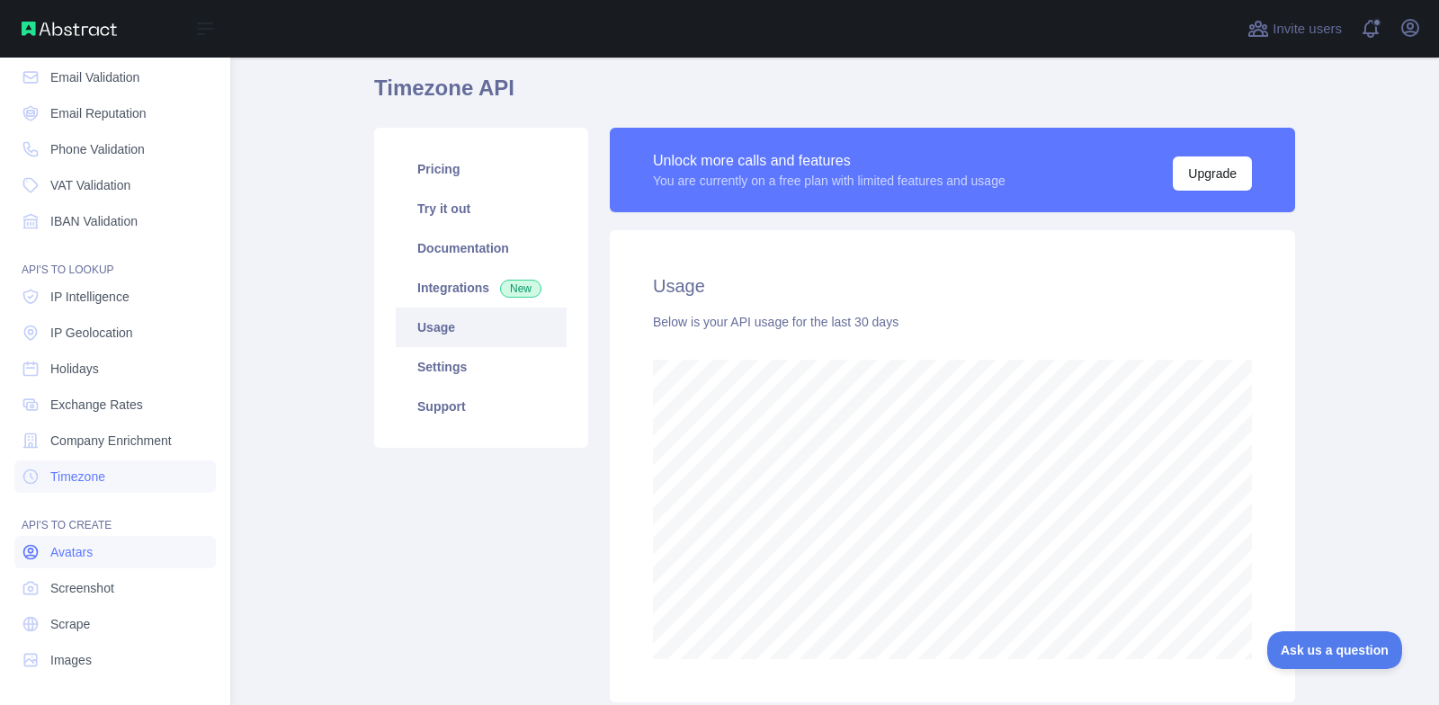
click at [127, 545] on link "Avatars" at bounding box center [115, 552] width 202 height 32
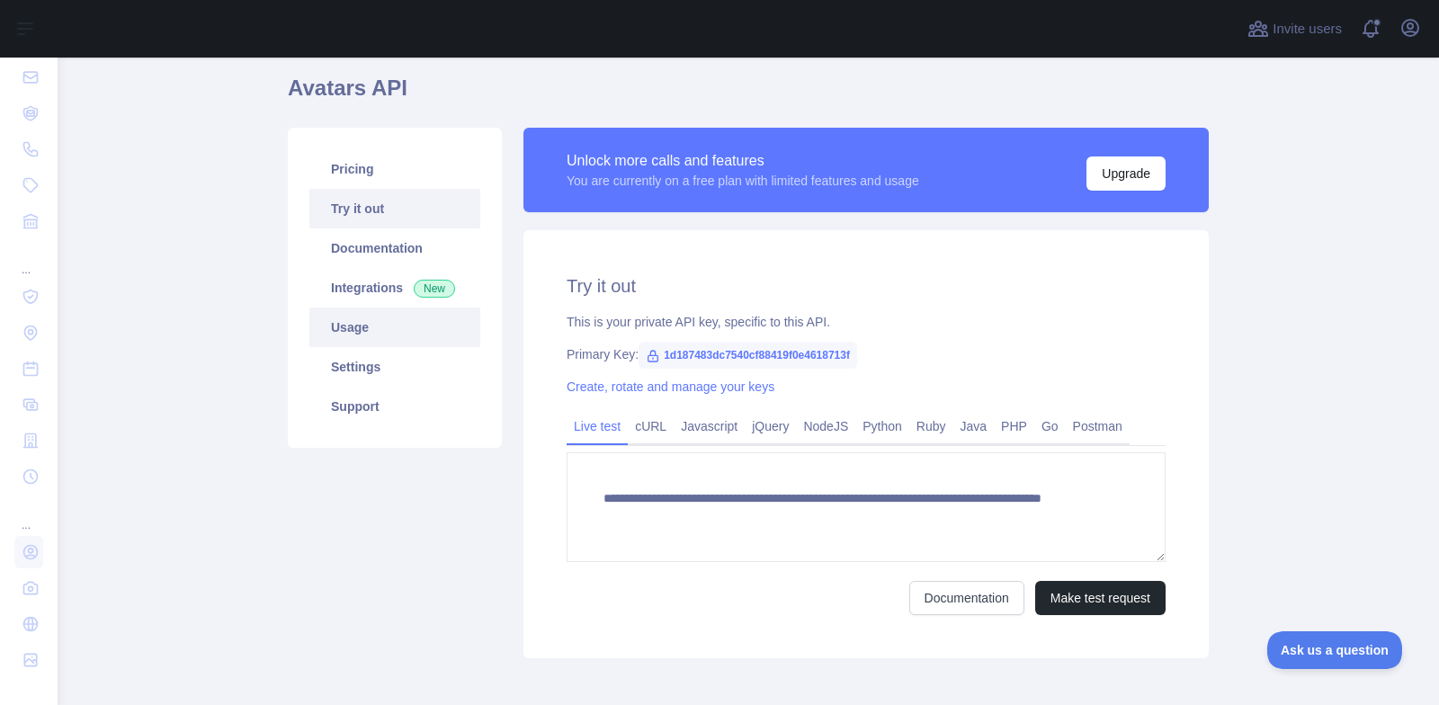
click at [412, 320] on link "Usage" at bounding box center [394, 328] width 171 height 40
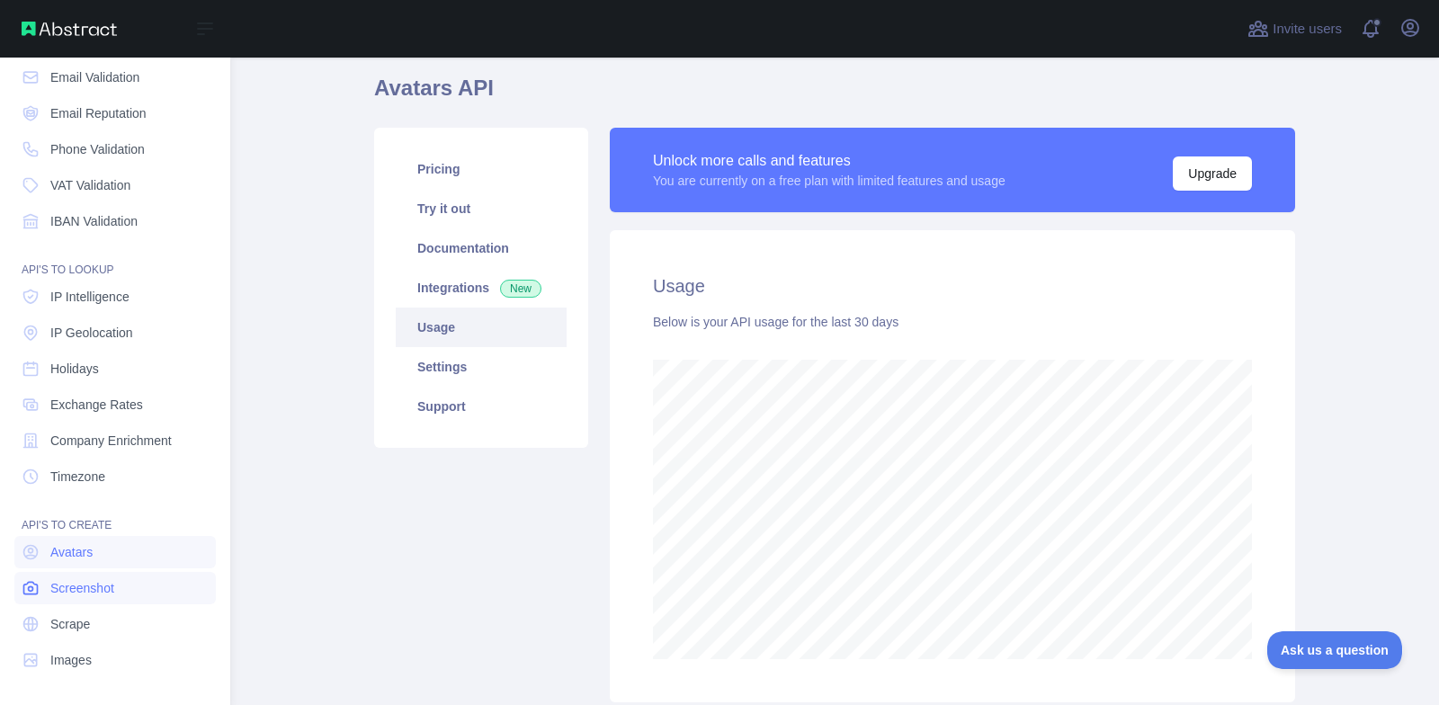
click at [97, 586] on span "Screenshot" at bounding box center [82, 588] width 64 height 18
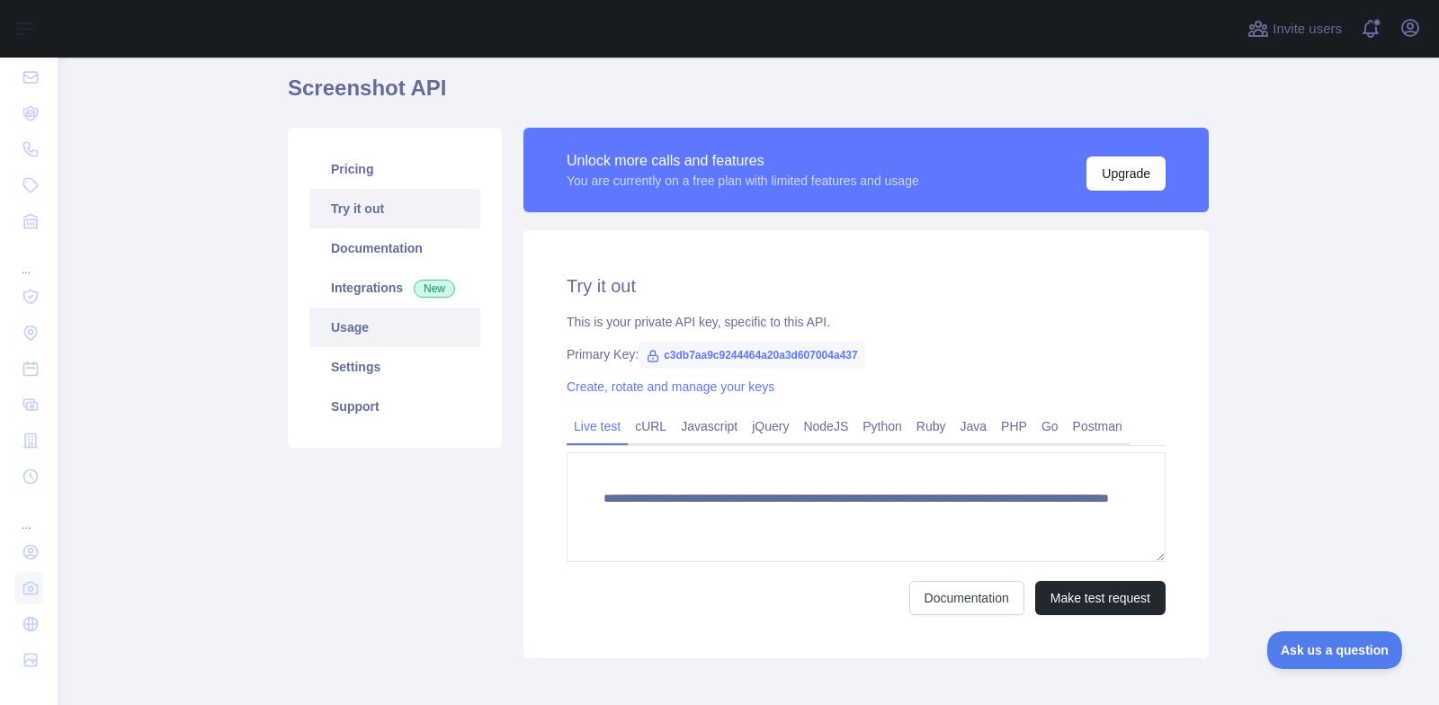
click at [354, 343] on link "Usage" at bounding box center [394, 328] width 171 height 40
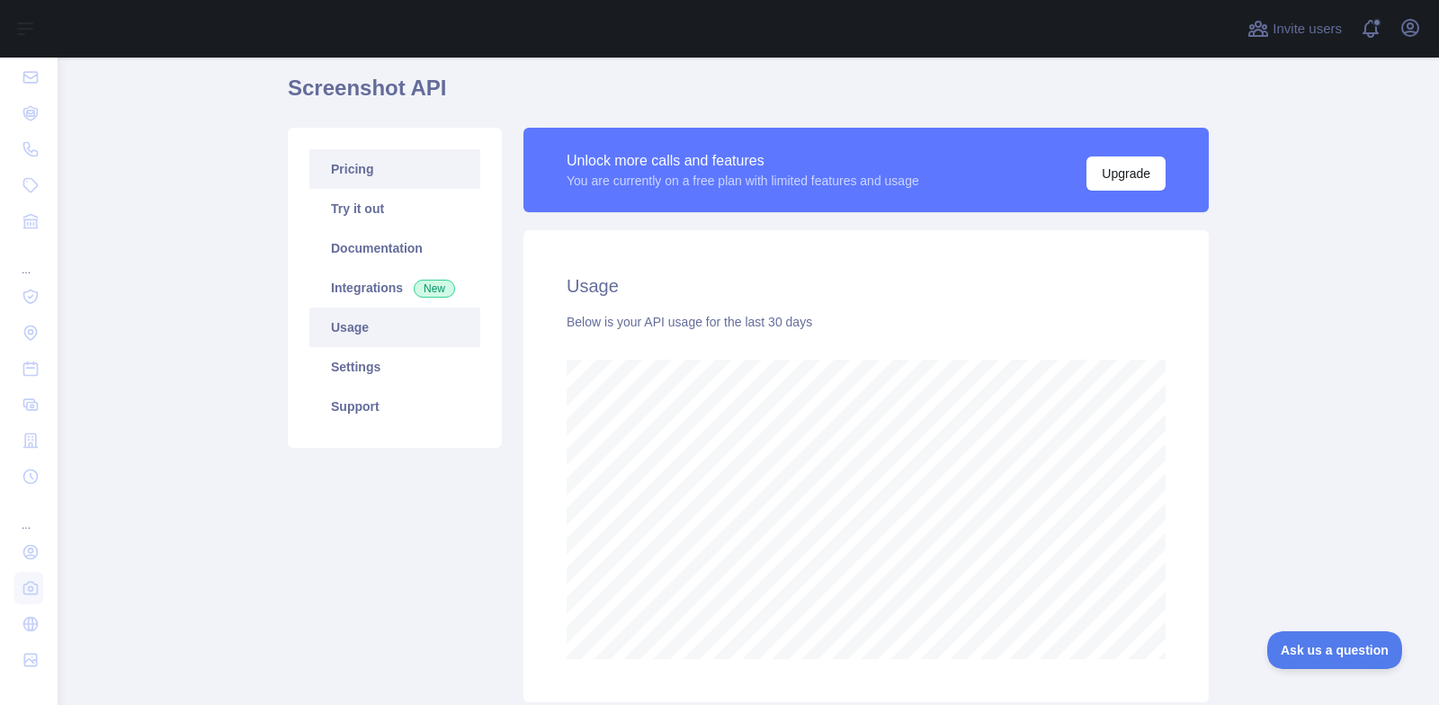
click at [358, 165] on link "Pricing" at bounding box center [394, 169] width 171 height 40
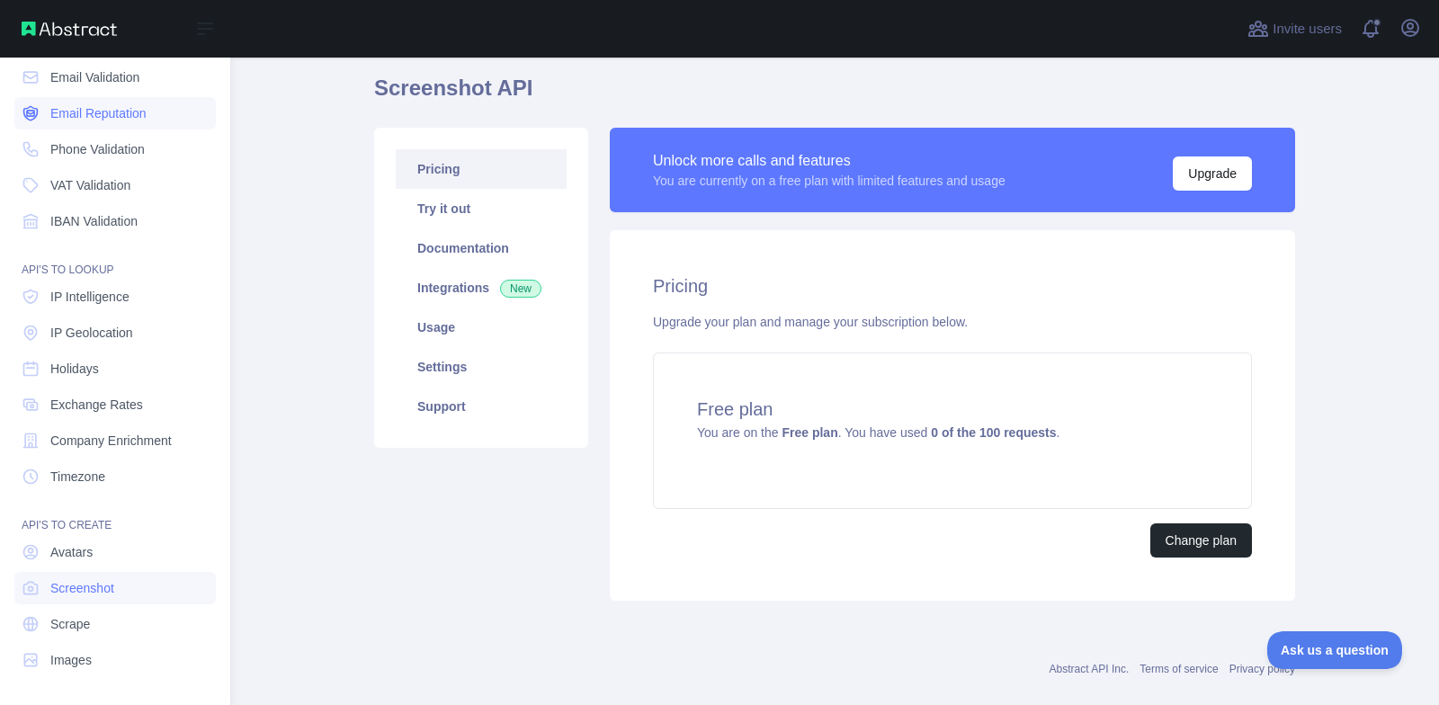
click at [108, 123] on link "Email Reputation" at bounding box center [115, 113] width 202 height 32
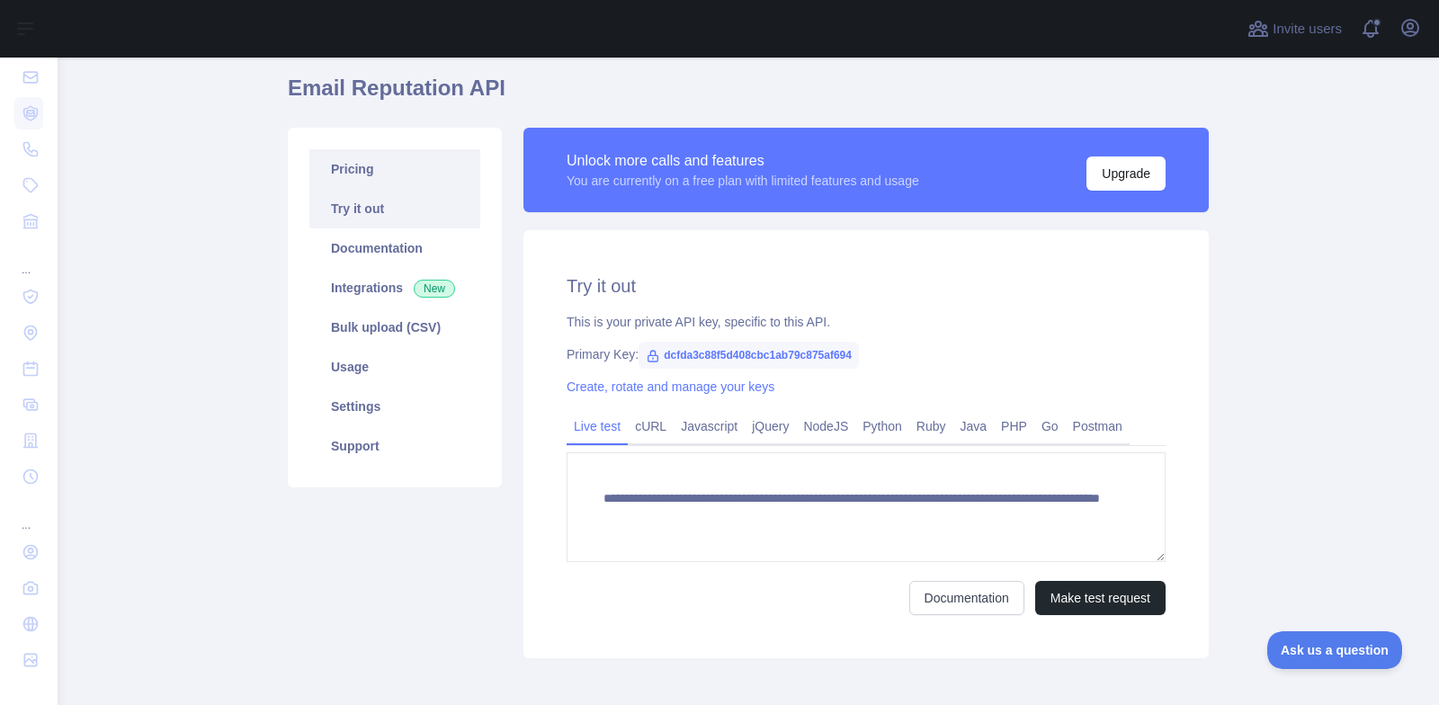
click at [423, 171] on link "Pricing" at bounding box center [394, 169] width 171 height 40
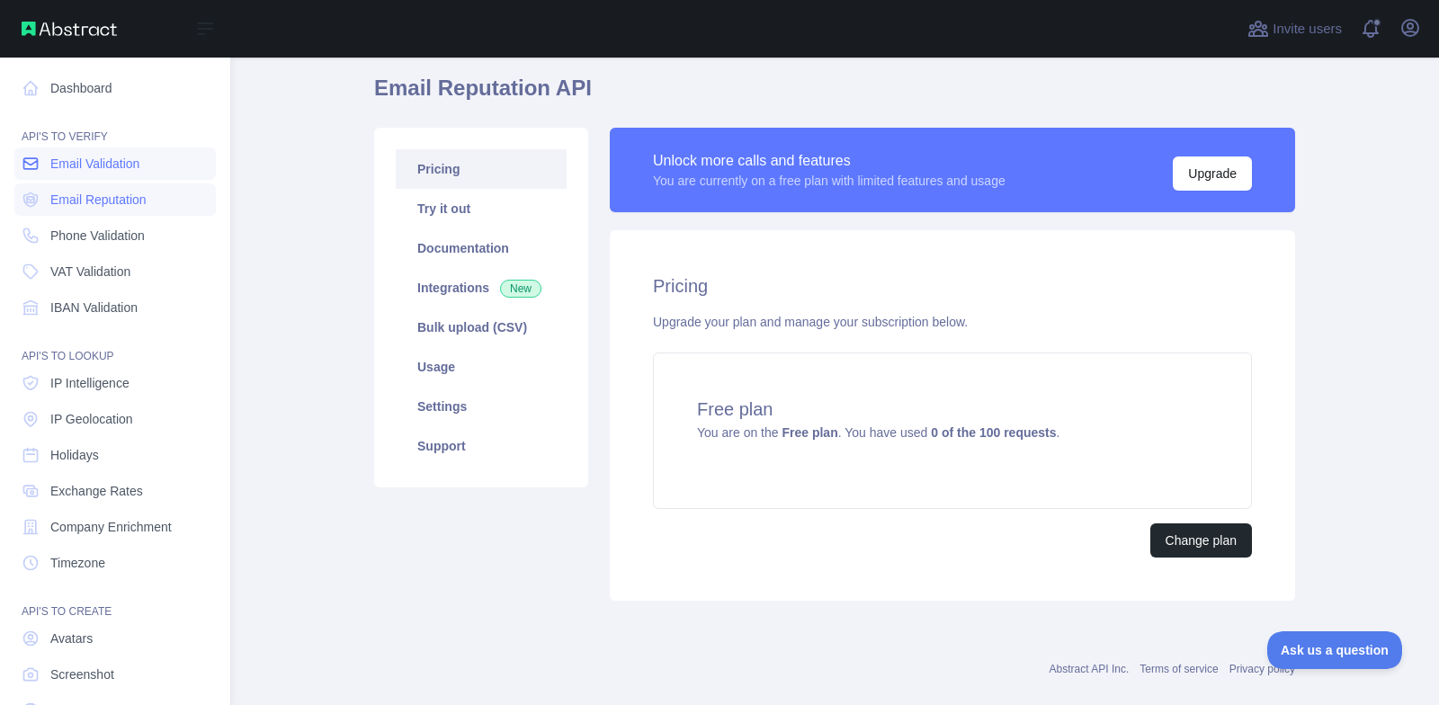
click at [95, 154] on link "Email Validation" at bounding box center [115, 164] width 202 height 32
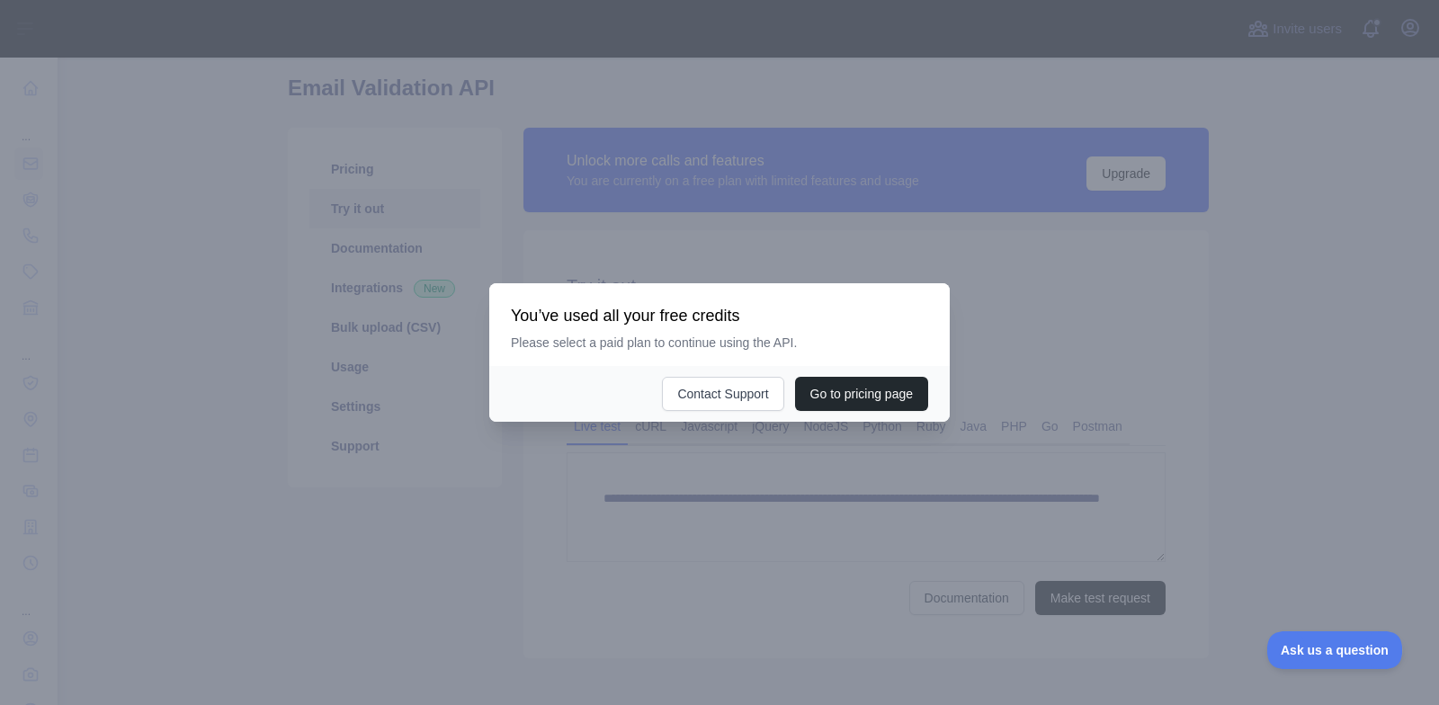
click at [388, 231] on div at bounding box center [719, 352] width 1439 height 705
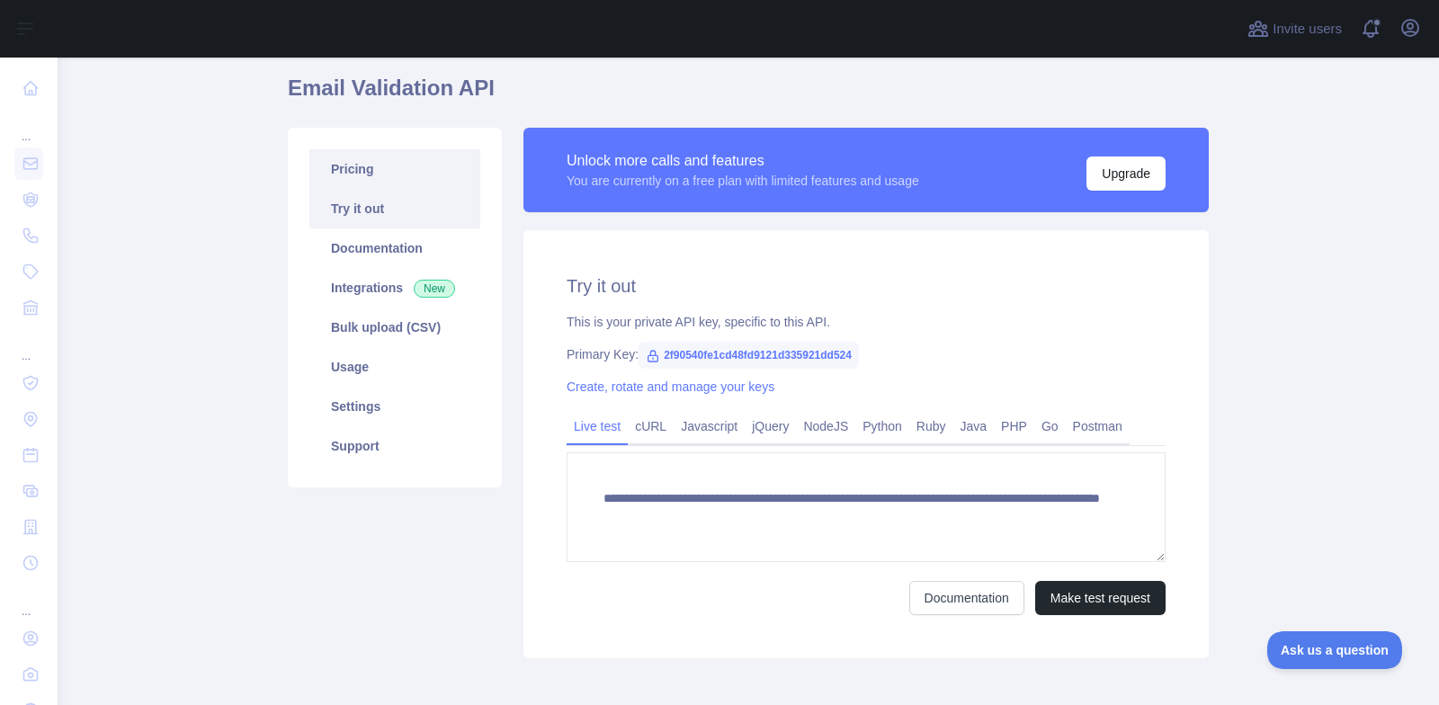
click at [345, 162] on link "Pricing" at bounding box center [394, 169] width 171 height 40
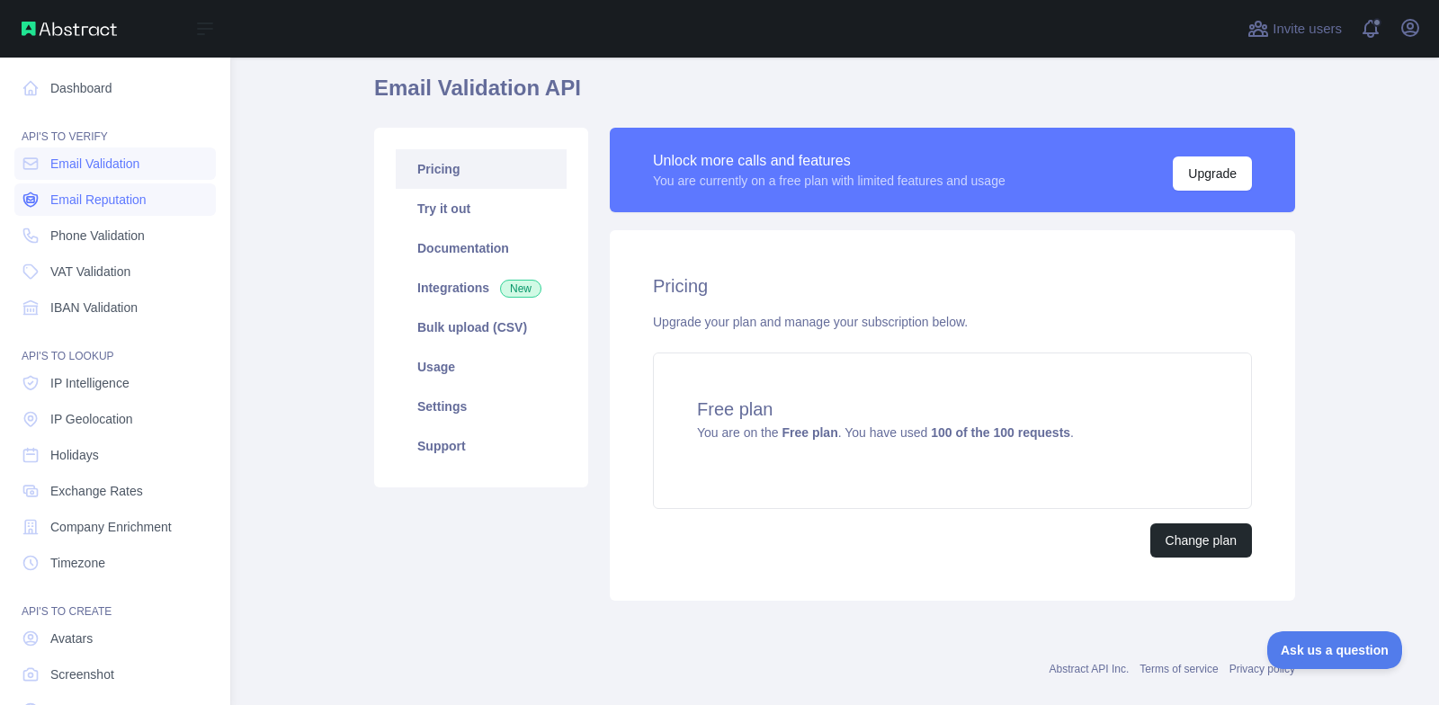
click at [73, 207] on span "Email Reputation" at bounding box center [98, 200] width 96 height 18
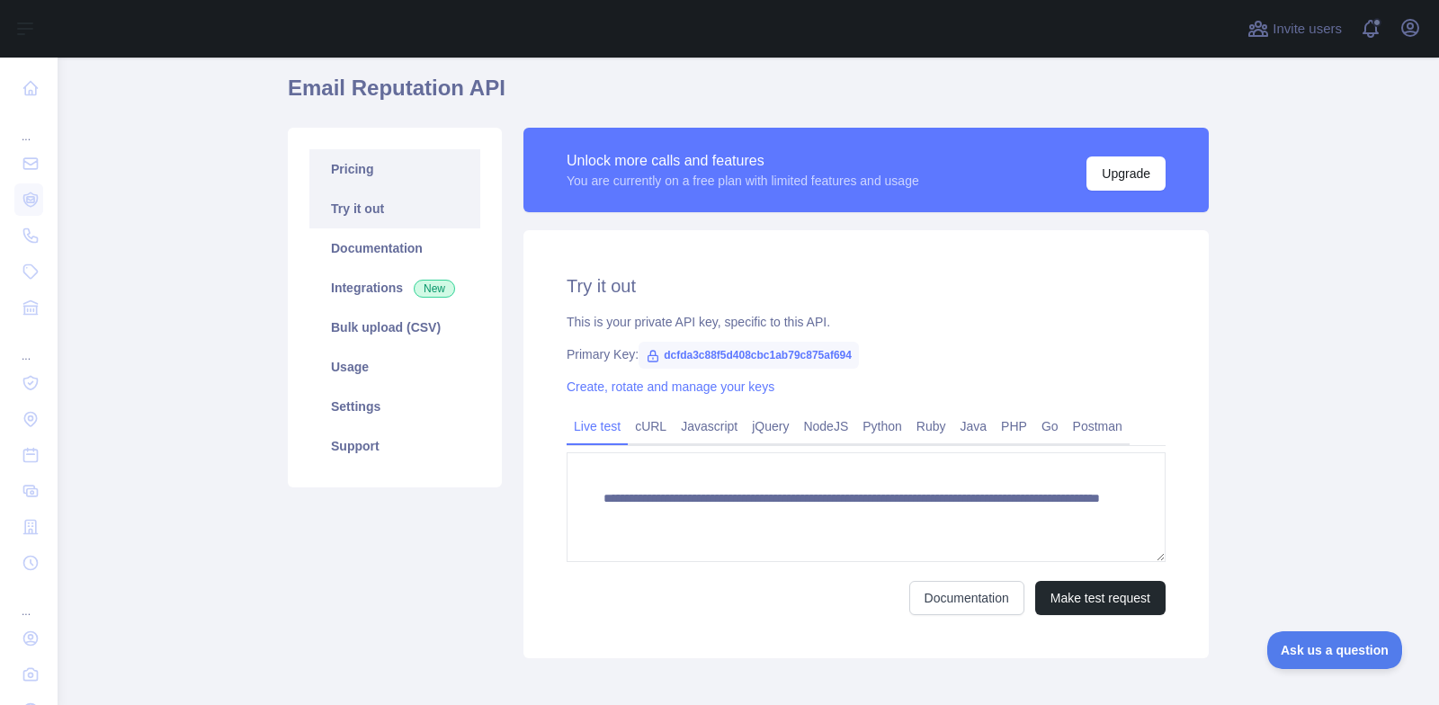
click at [426, 166] on link "Pricing" at bounding box center [394, 169] width 171 height 40
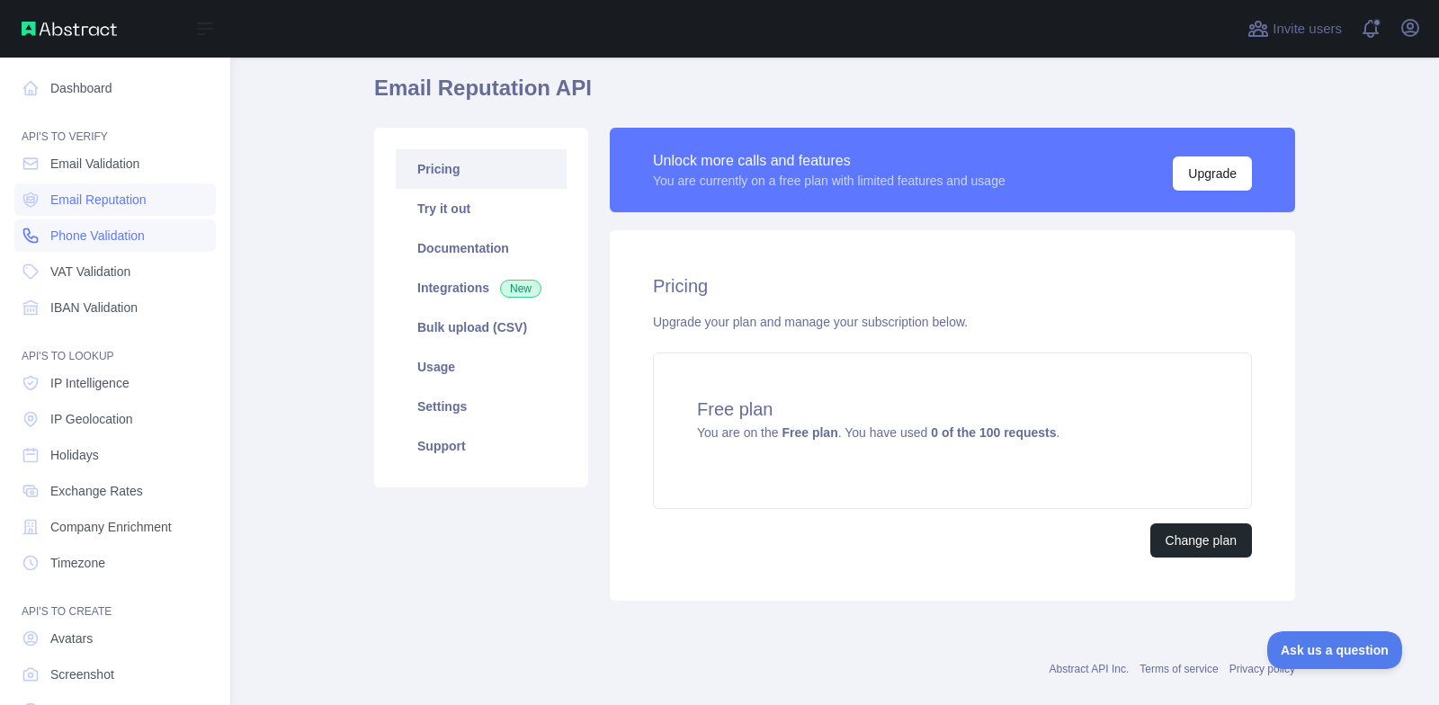
click at [103, 237] on span "Phone Validation" at bounding box center [97, 236] width 94 height 18
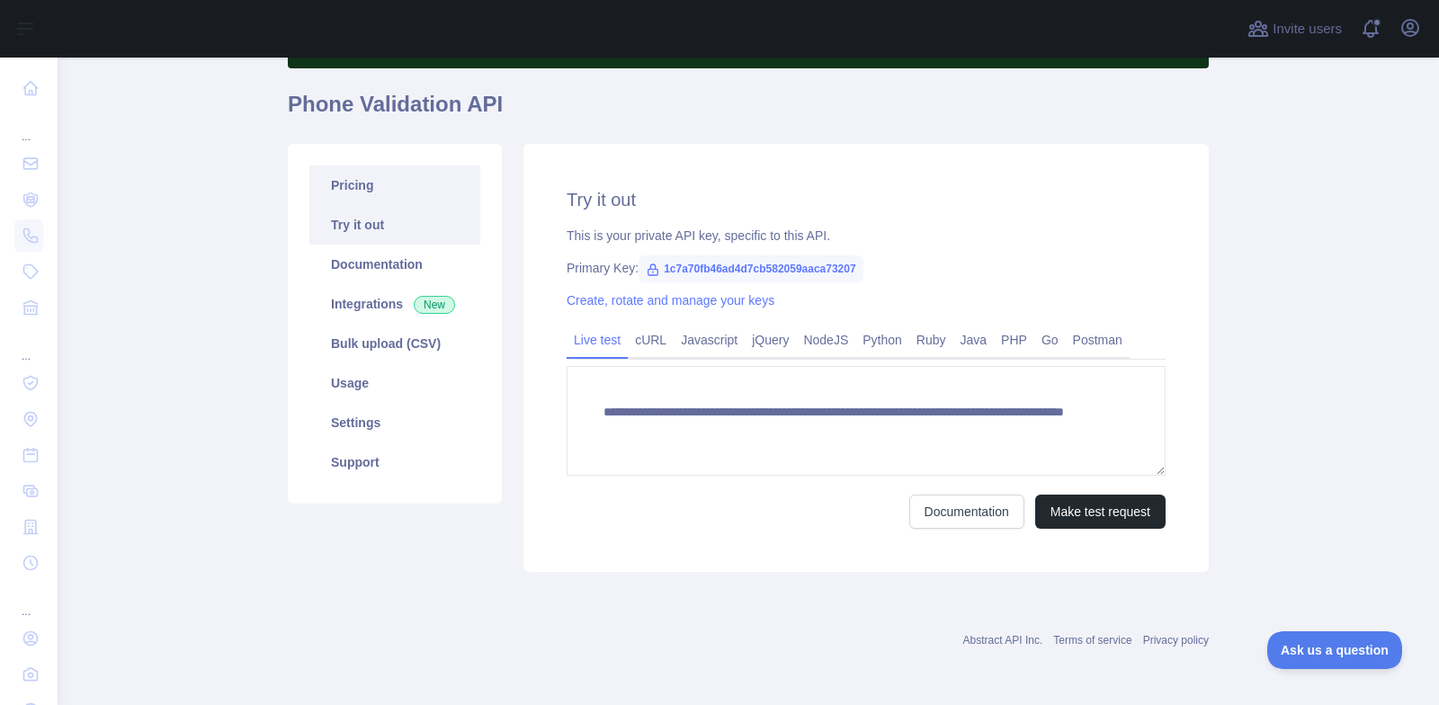
click at [420, 187] on link "Pricing" at bounding box center [394, 186] width 171 height 40
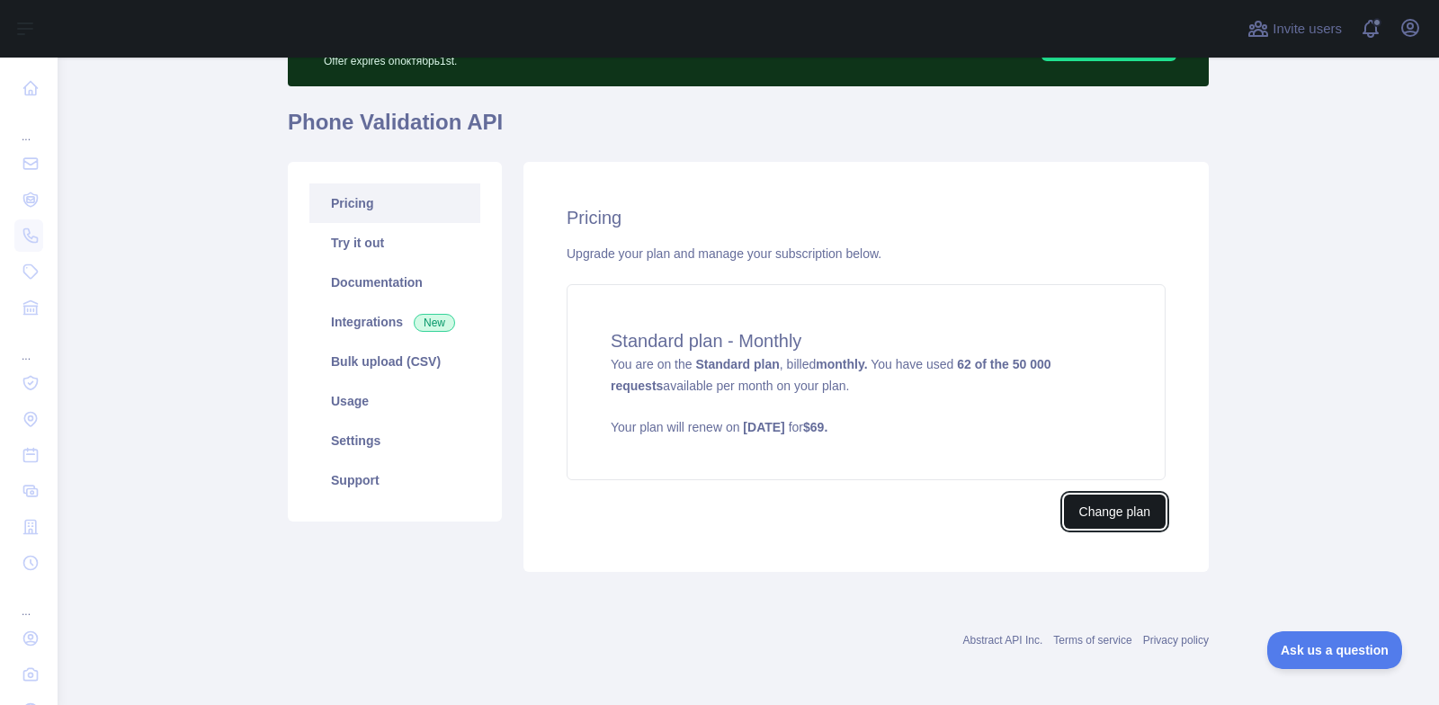
click at [1132, 499] on button "Change plan" at bounding box center [1115, 512] width 102 height 34
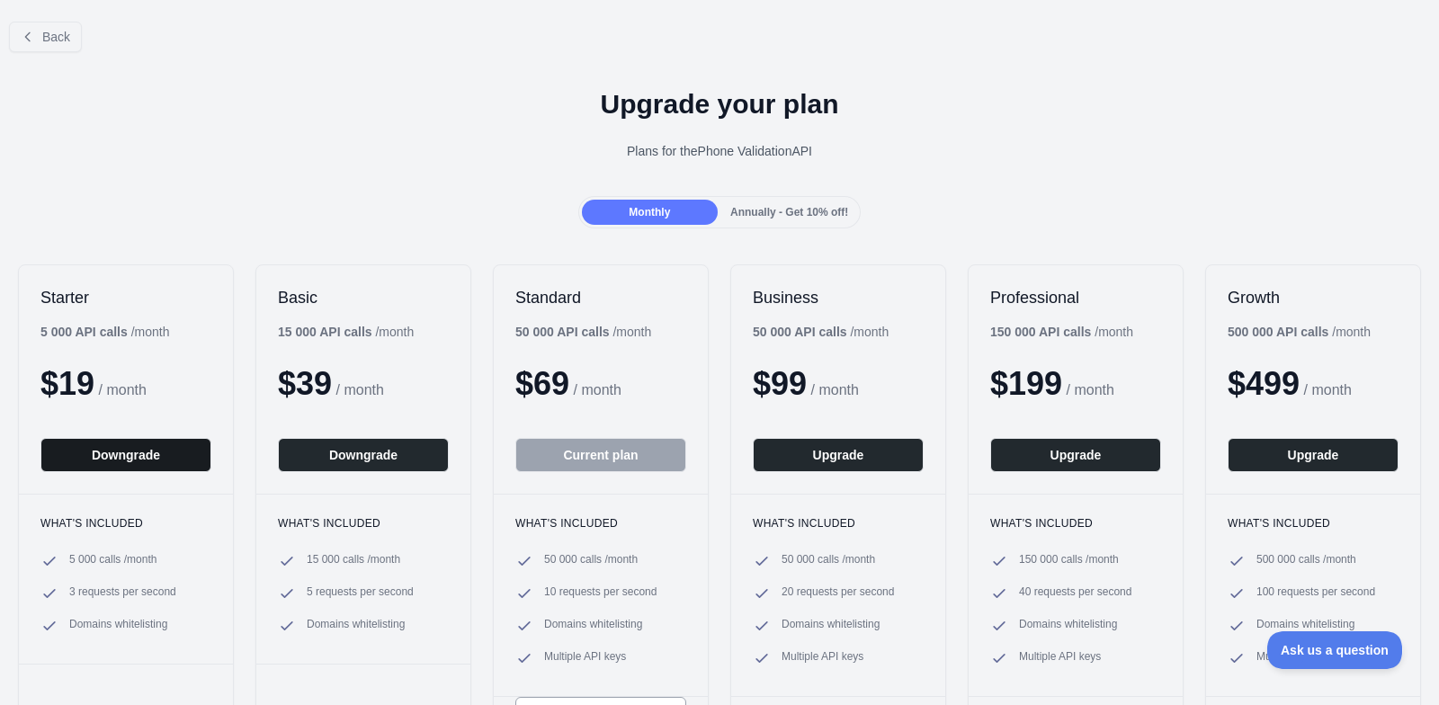
click at [144, 459] on button "Downgrade" at bounding box center [125, 455] width 171 height 34
click at [58, 22] on button "Back" at bounding box center [45, 37] width 73 height 31
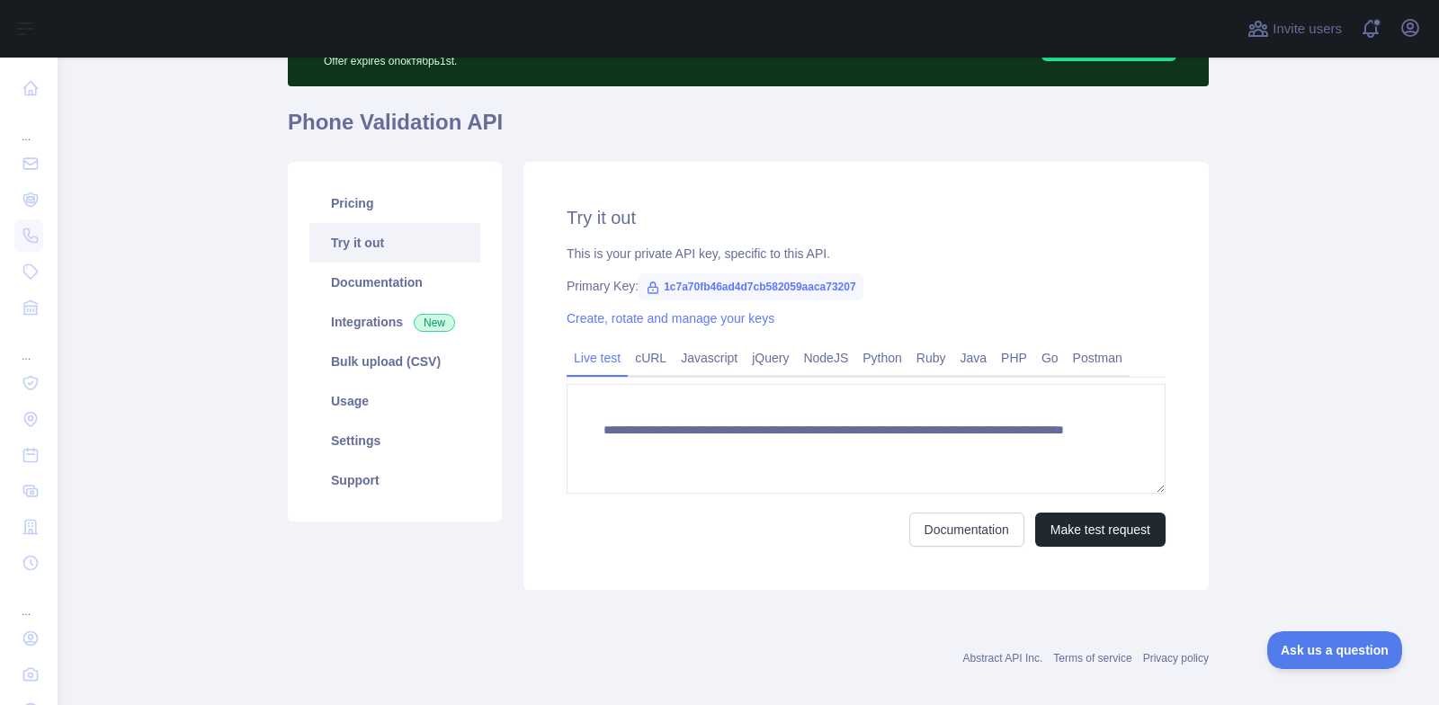
scroll to position [130, 0]
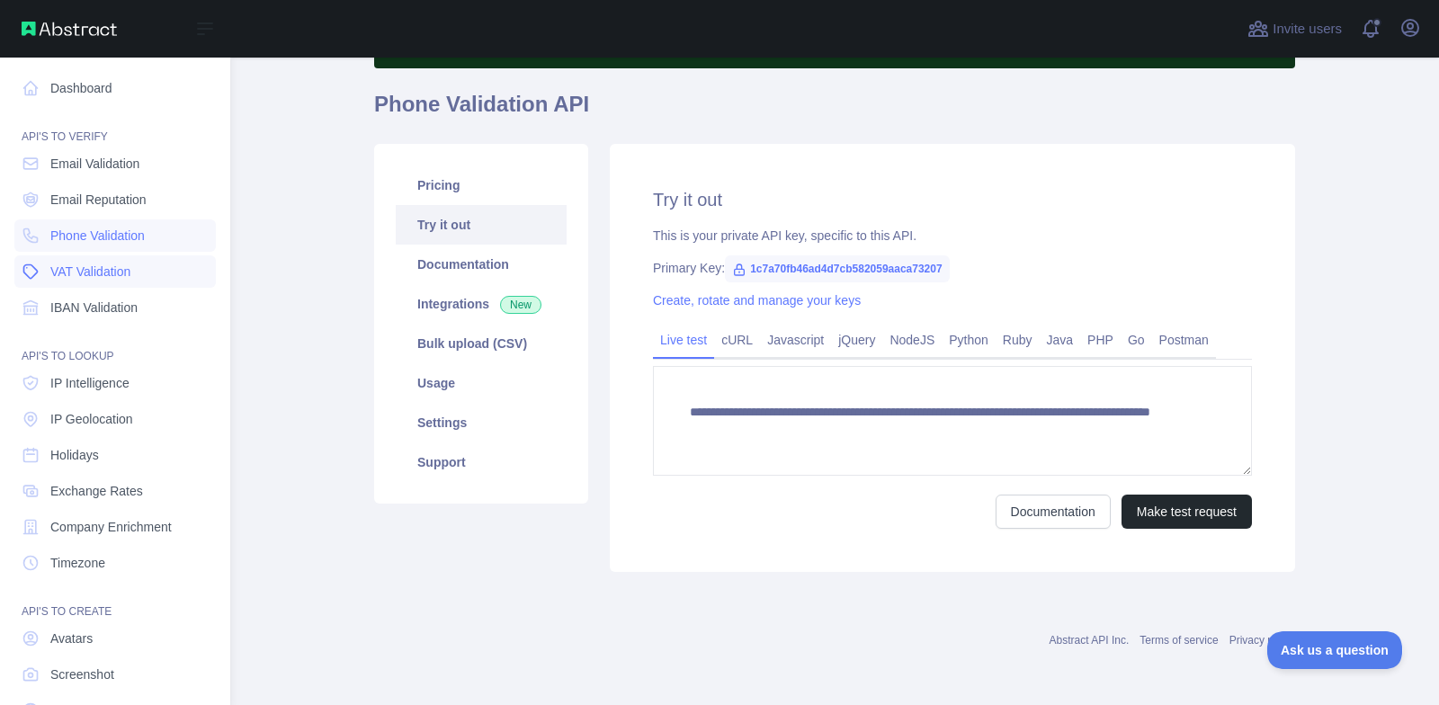
click at [125, 272] on span "VAT Validation" at bounding box center [90, 272] width 80 height 18
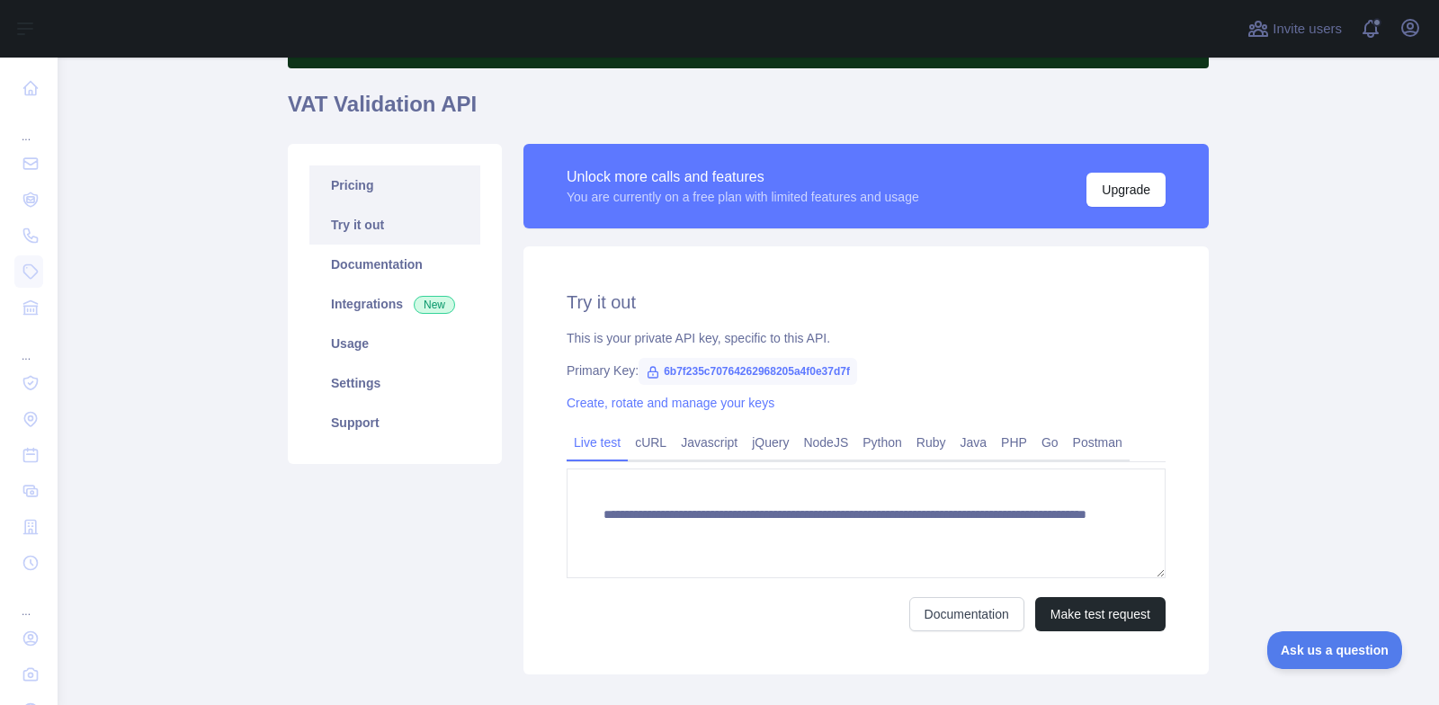
click at [380, 184] on link "Pricing" at bounding box center [394, 186] width 171 height 40
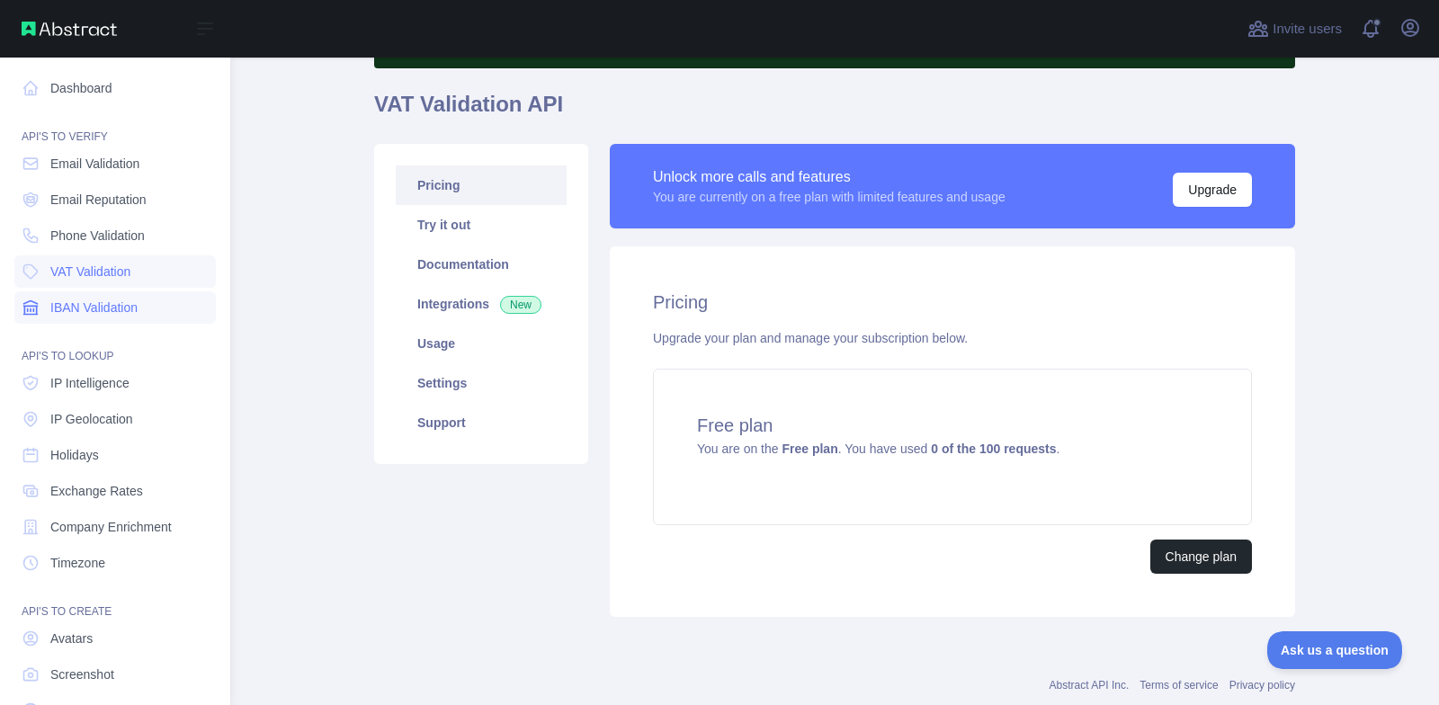
click at [132, 315] on span "IBAN Validation" at bounding box center [93, 308] width 87 height 18
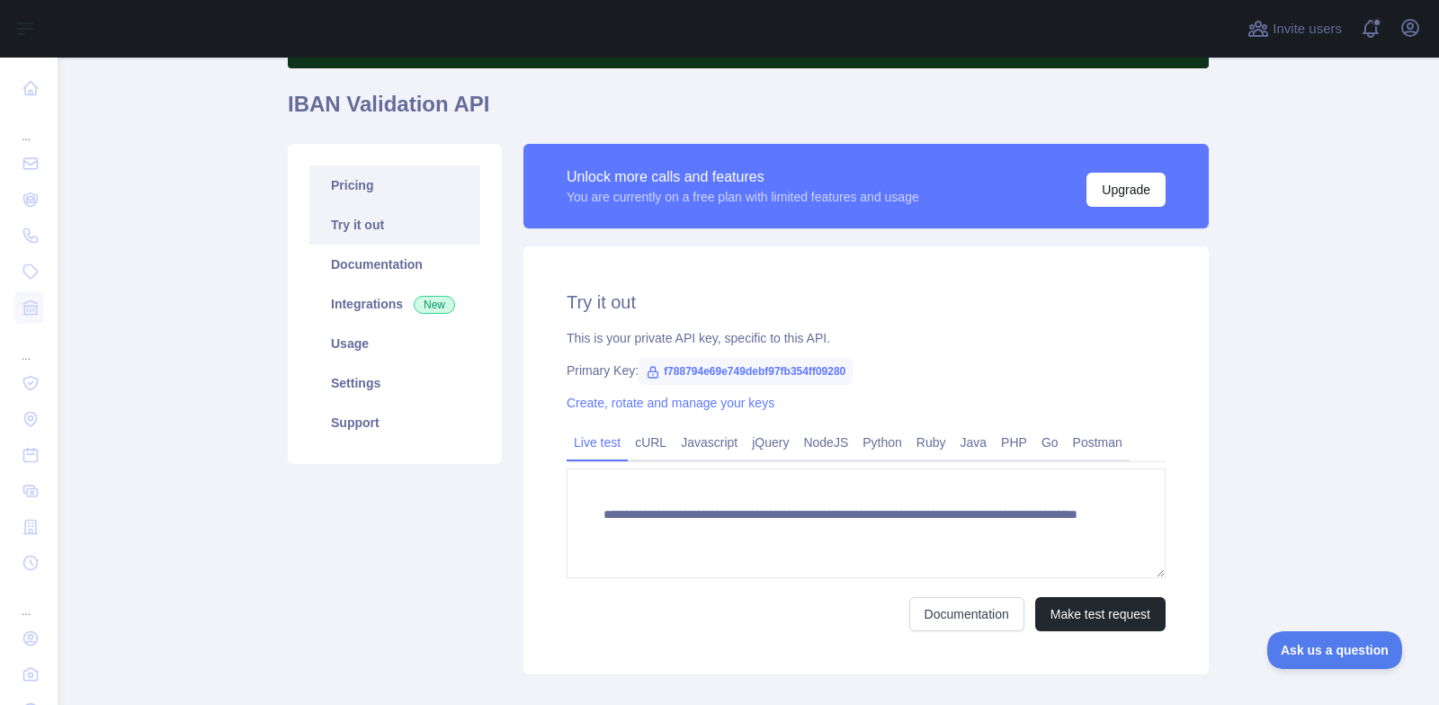
click at [343, 178] on link "Pricing" at bounding box center [394, 186] width 171 height 40
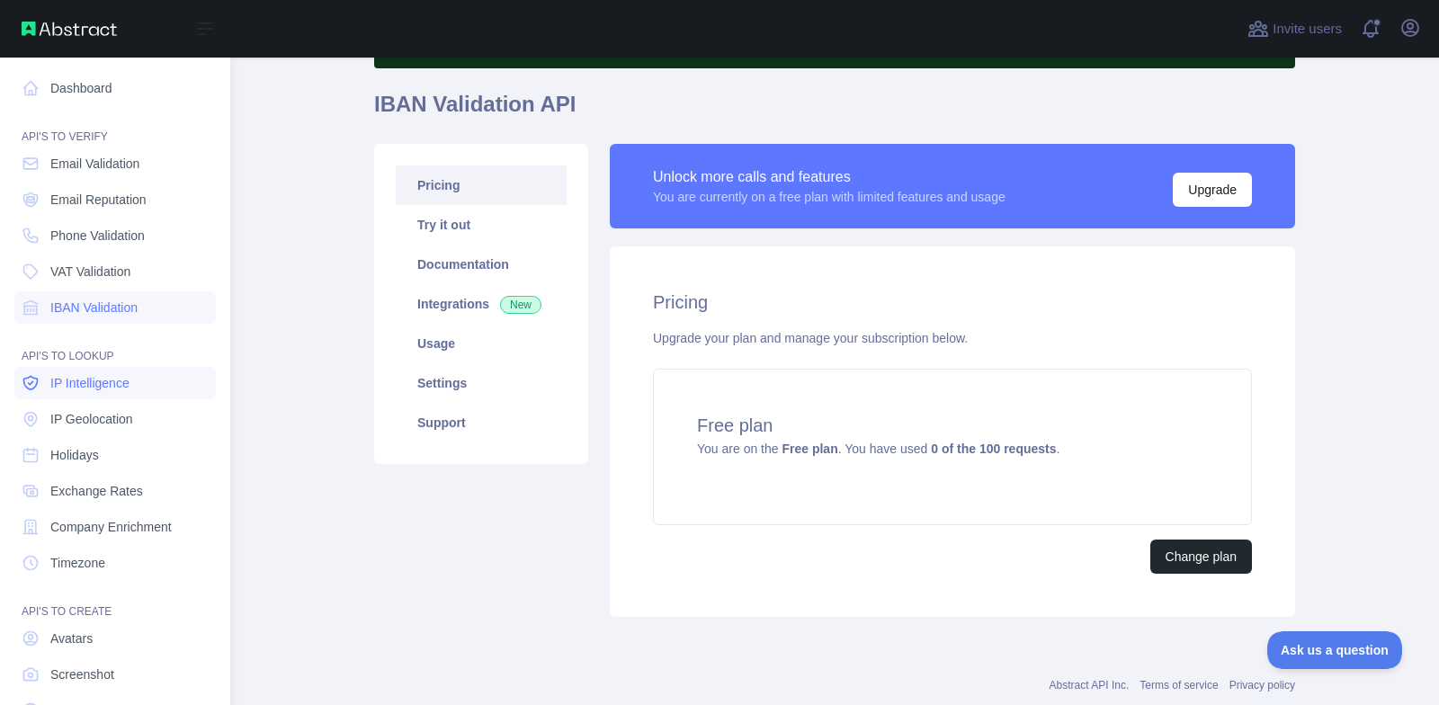
click at [105, 386] on span "IP Intelligence" at bounding box center [89, 383] width 79 height 18
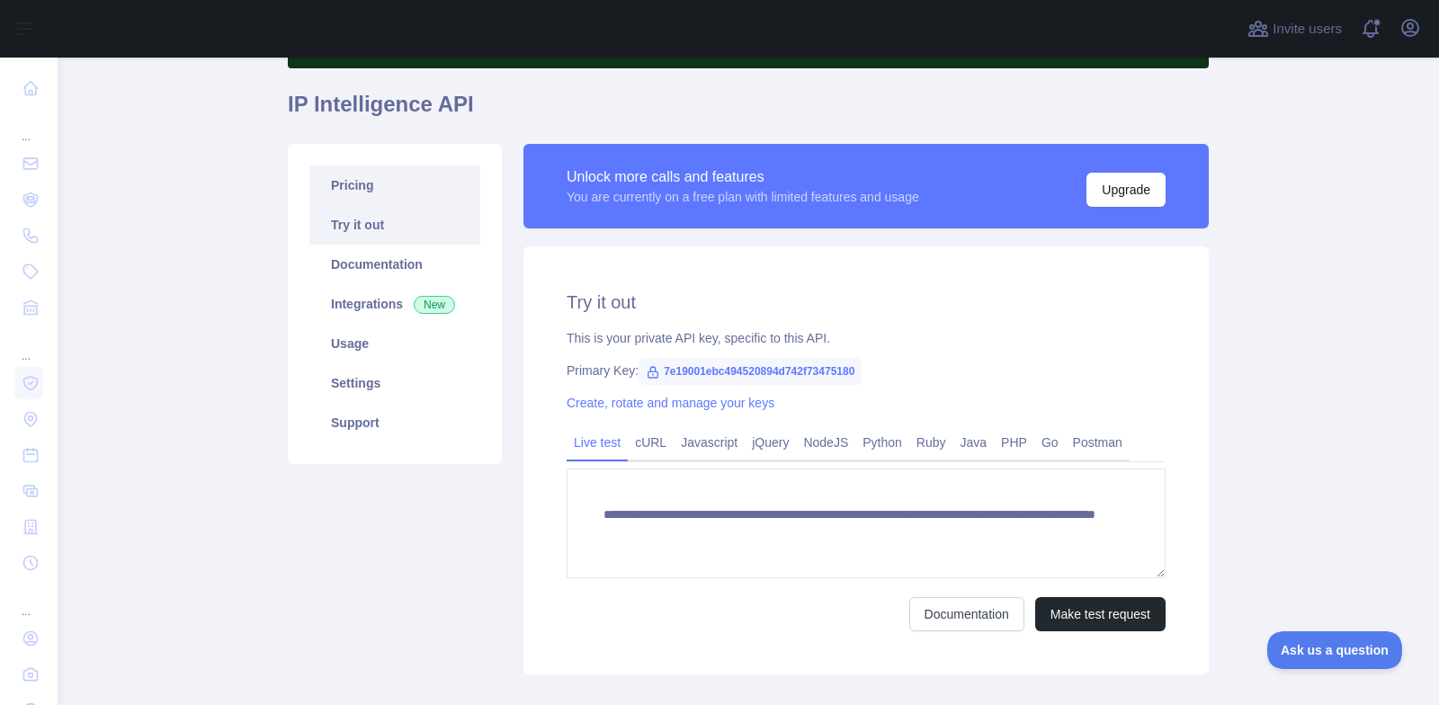
click at [401, 176] on link "Pricing" at bounding box center [394, 186] width 171 height 40
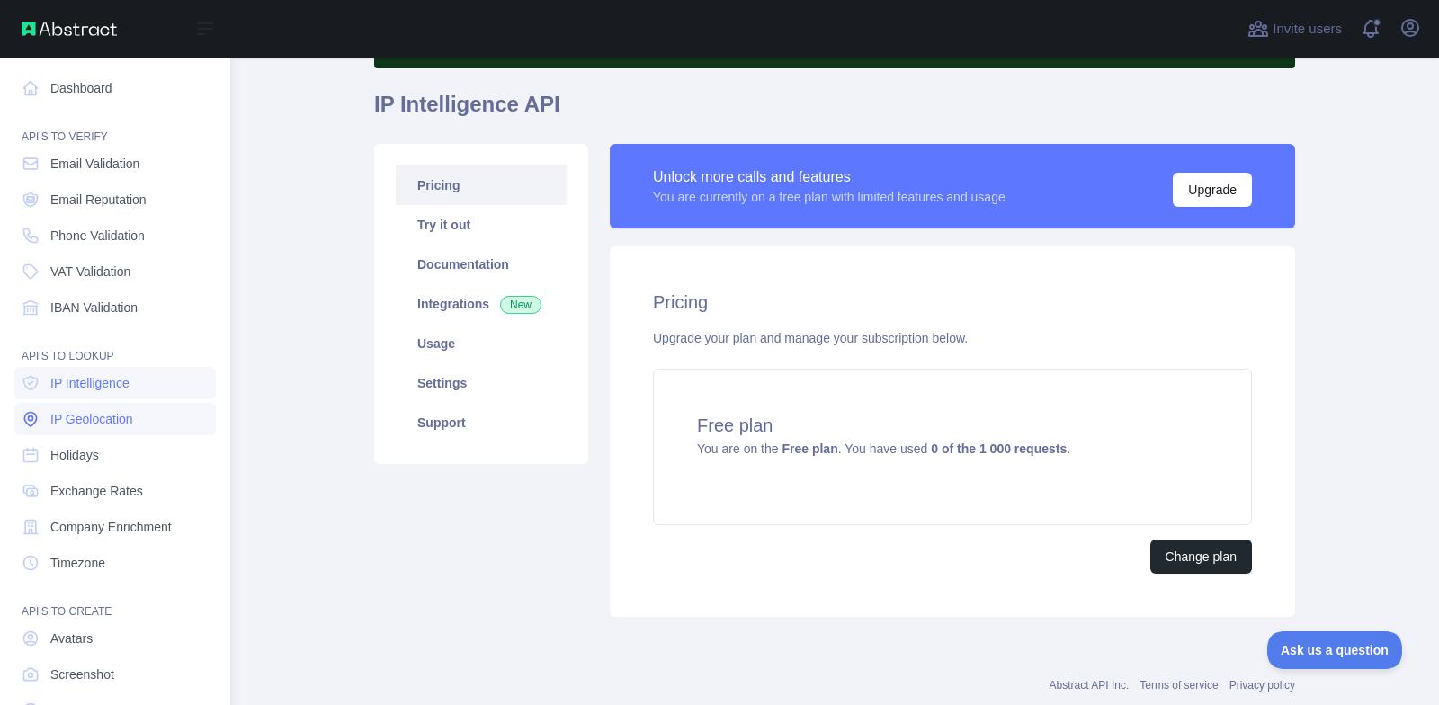
click at [77, 416] on span "IP Geolocation" at bounding box center [91, 419] width 83 height 18
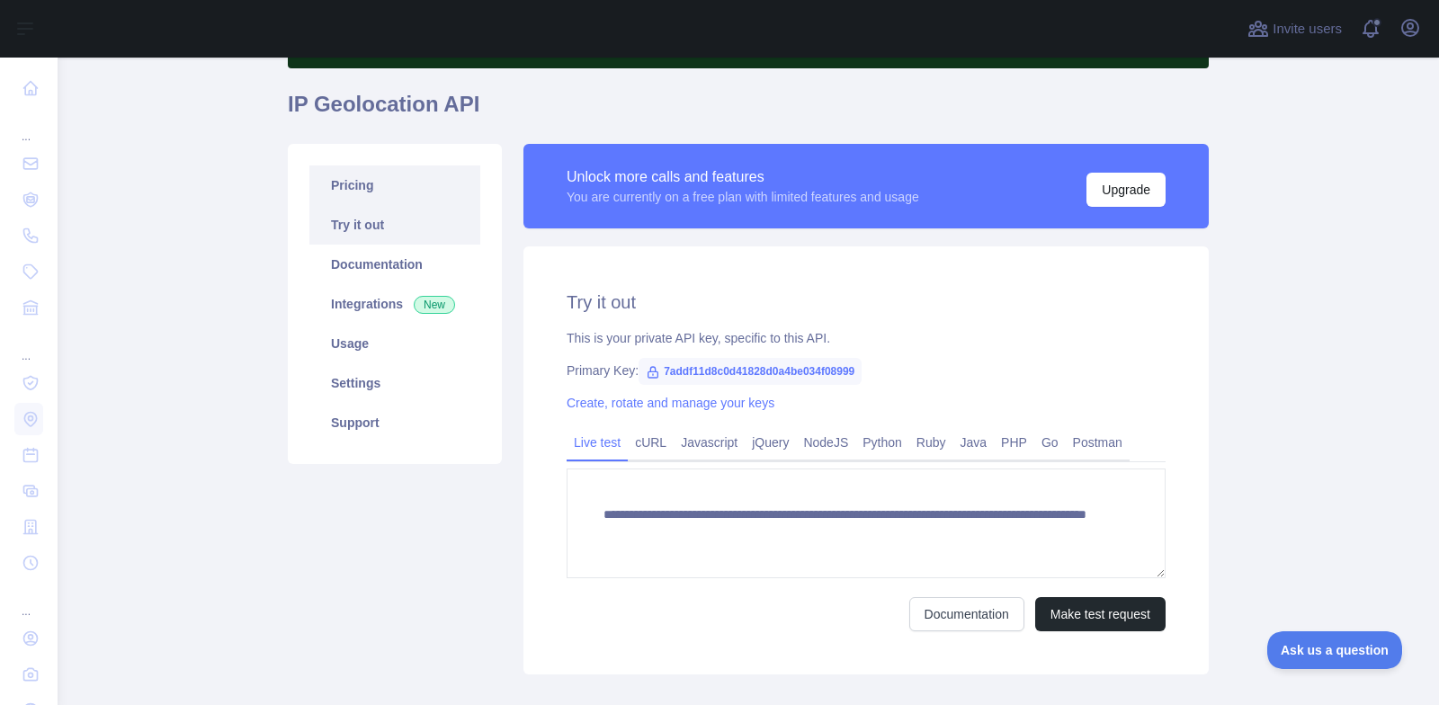
click at [405, 182] on link "Pricing" at bounding box center [394, 186] width 171 height 40
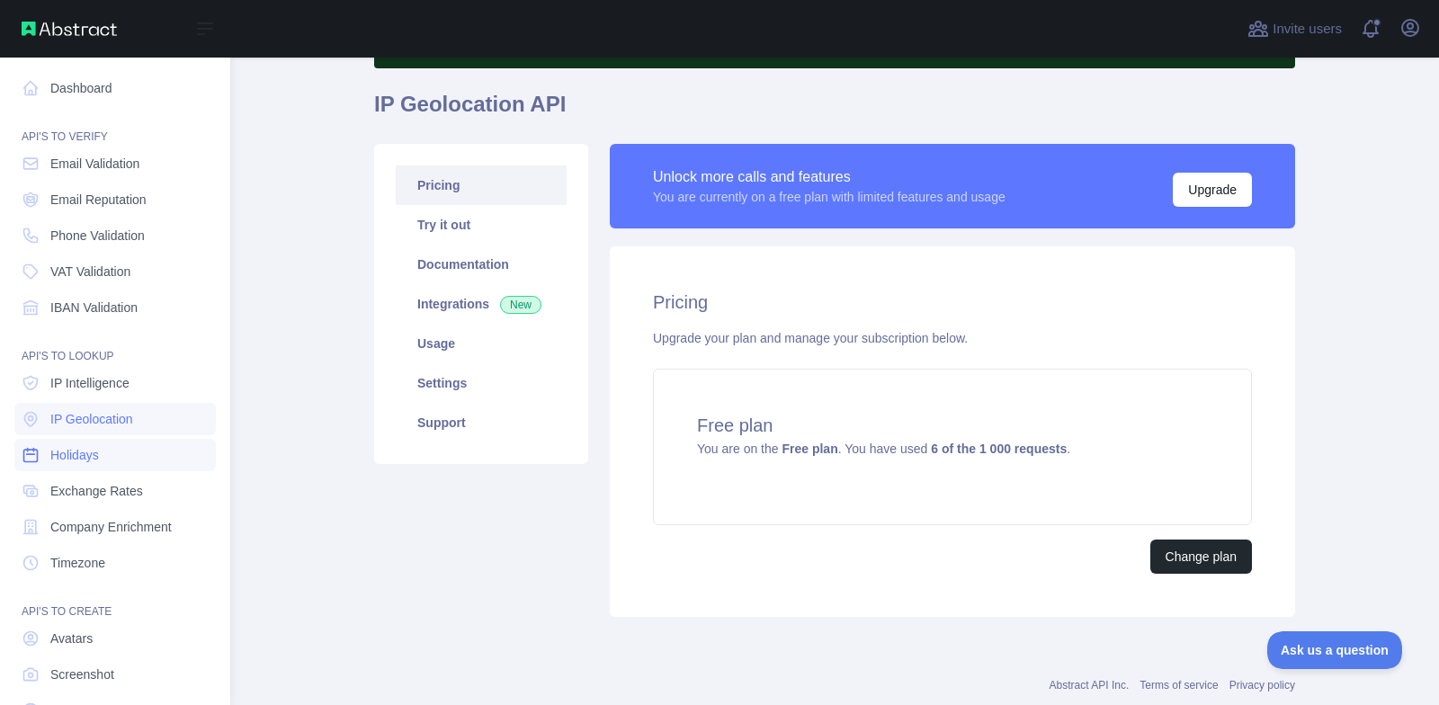
click at [74, 464] on link "Holidays" at bounding box center [115, 455] width 202 height 32
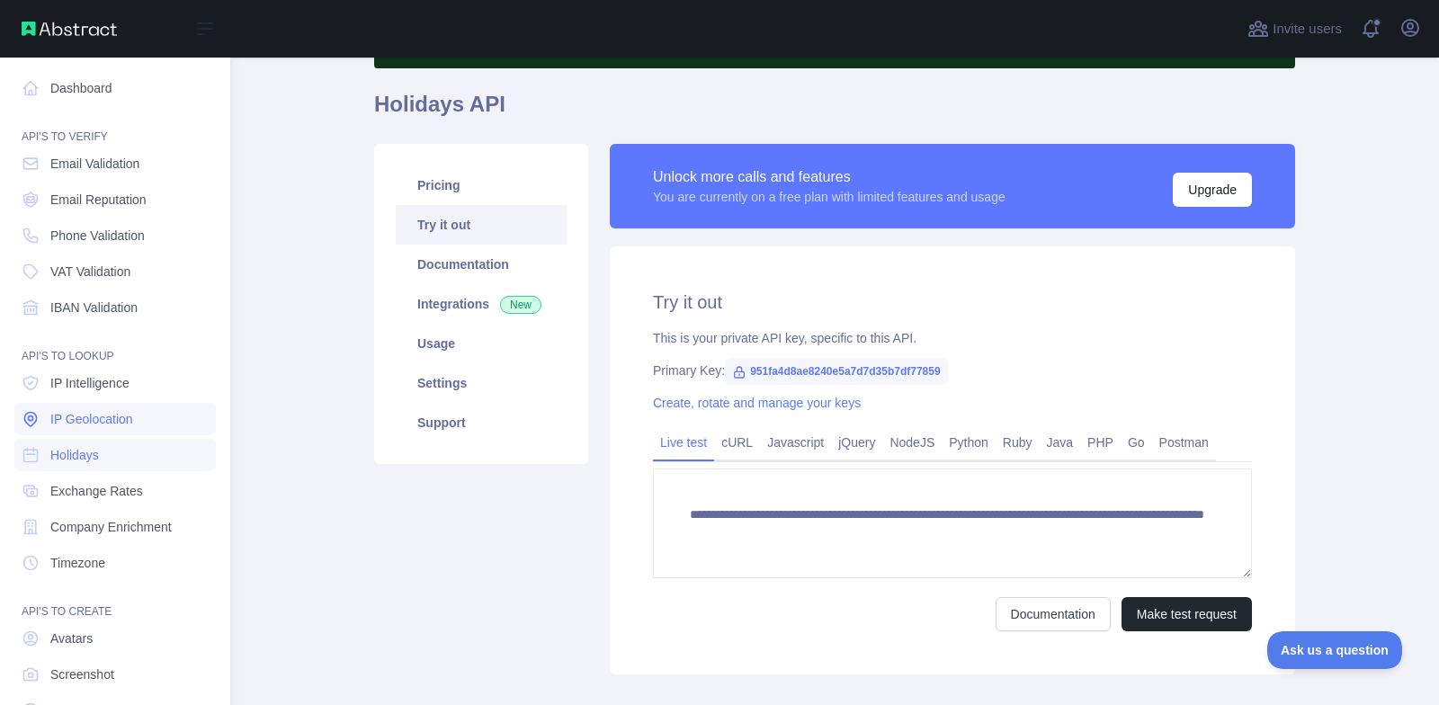
click at [108, 420] on span "IP Geolocation" at bounding box center [91, 419] width 83 height 18
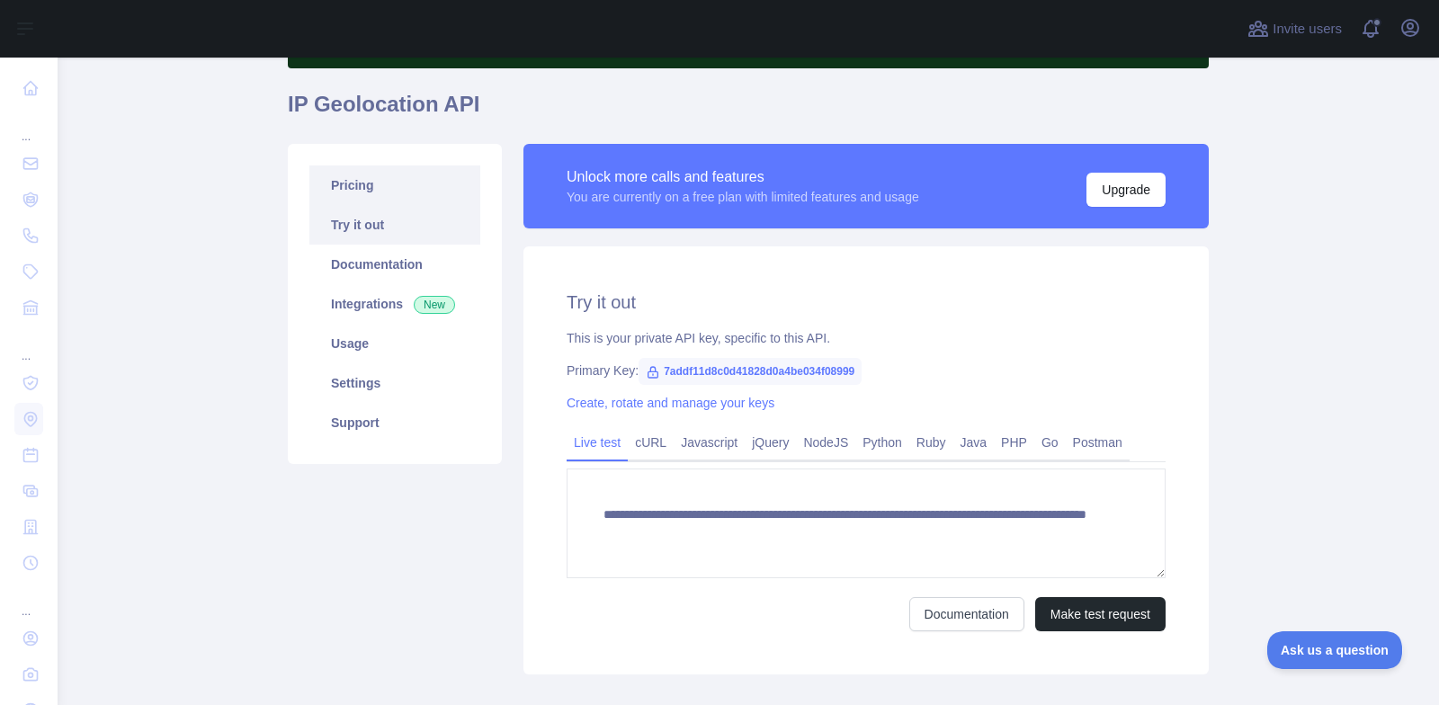
click at [367, 188] on link "Pricing" at bounding box center [394, 186] width 171 height 40
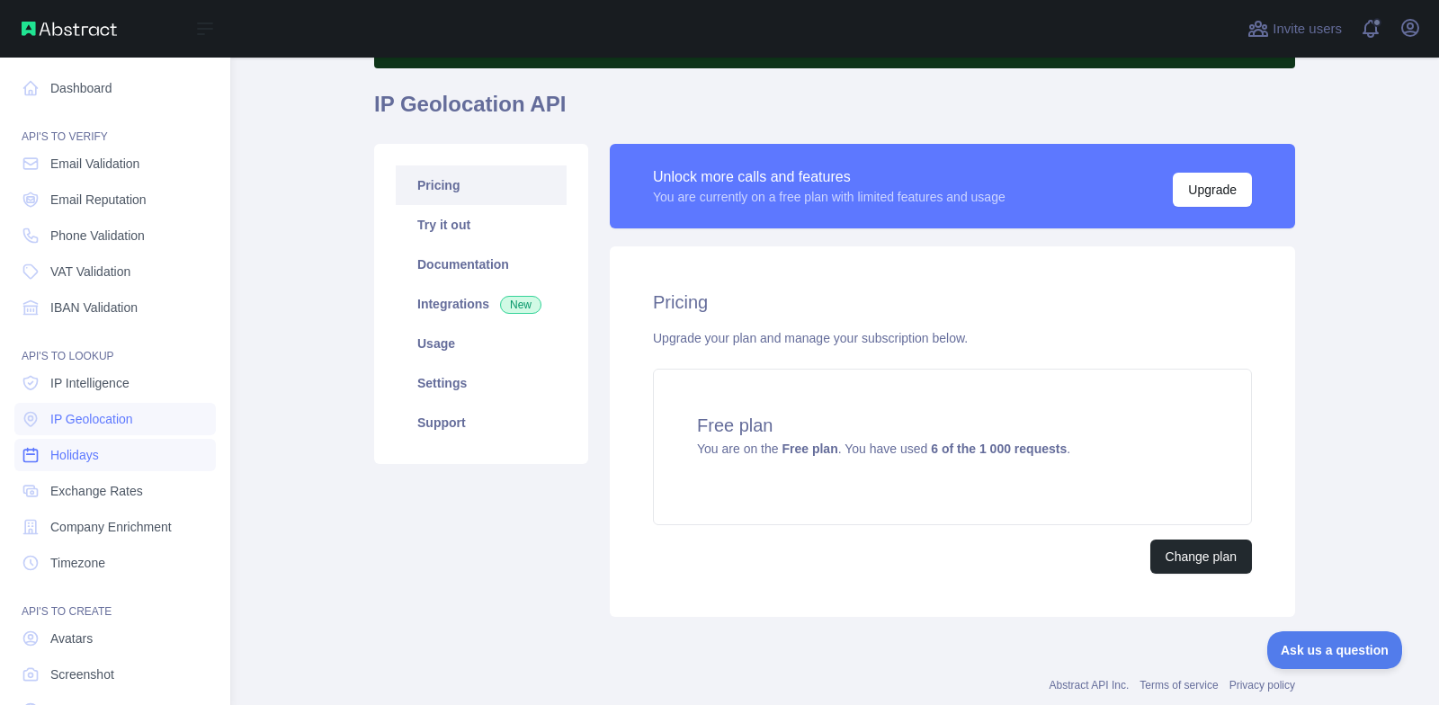
click at [78, 453] on span "Holidays" at bounding box center [74, 455] width 49 height 18
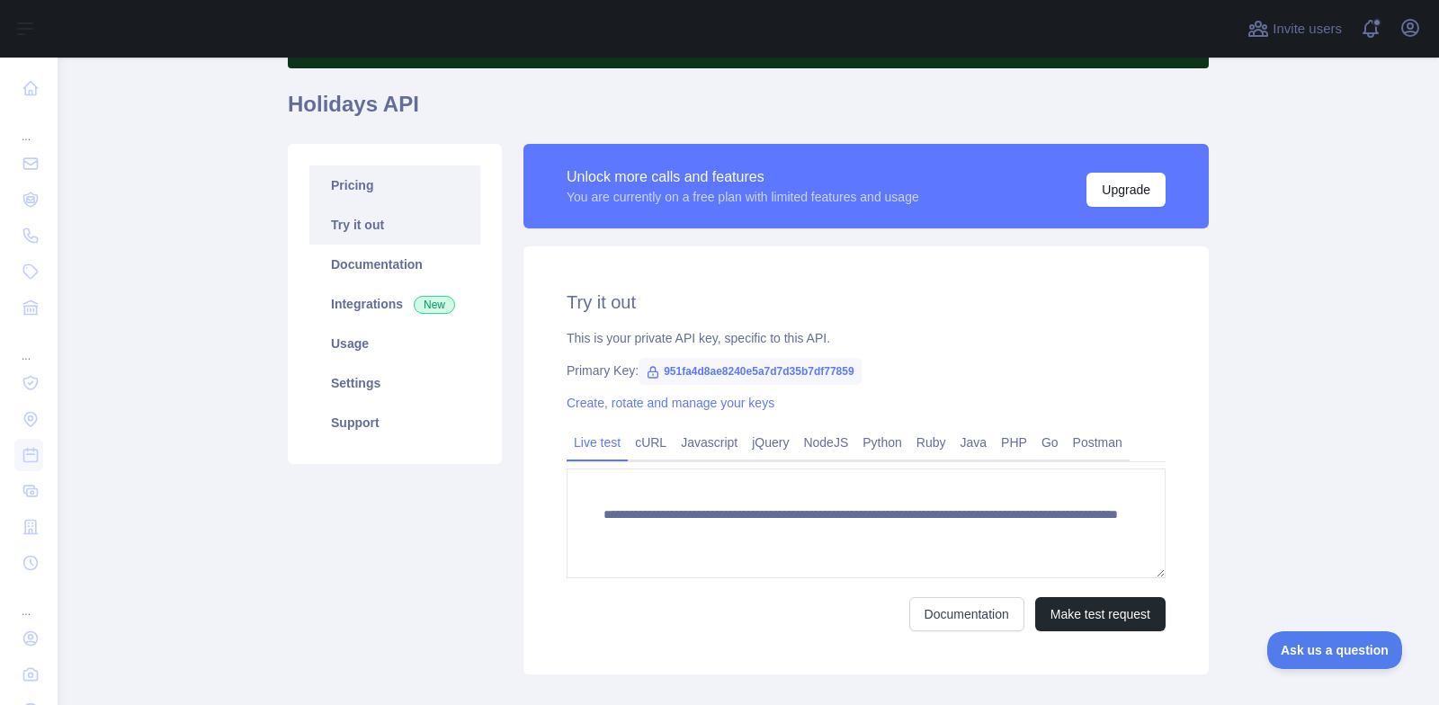
click at [338, 184] on link "Pricing" at bounding box center [394, 186] width 171 height 40
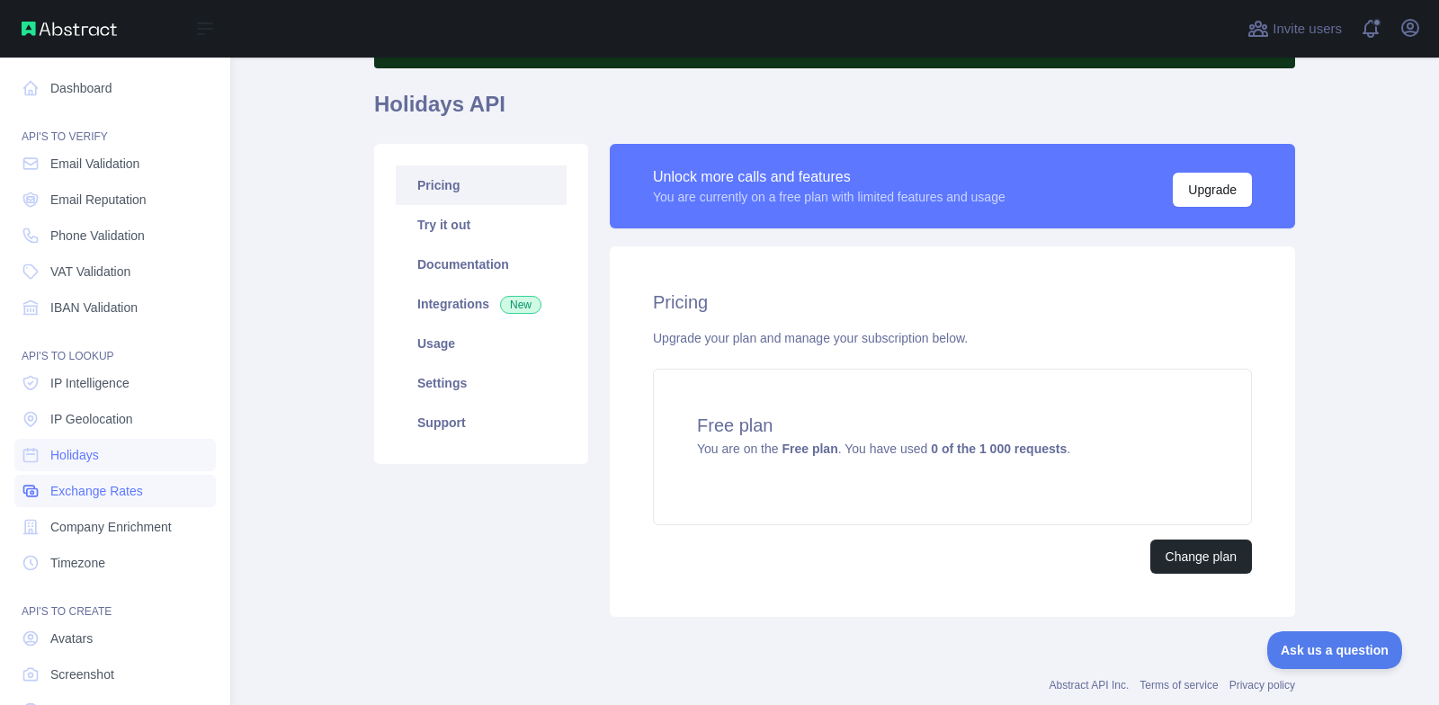
click at [119, 489] on span "Exchange Rates" at bounding box center [96, 491] width 93 height 18
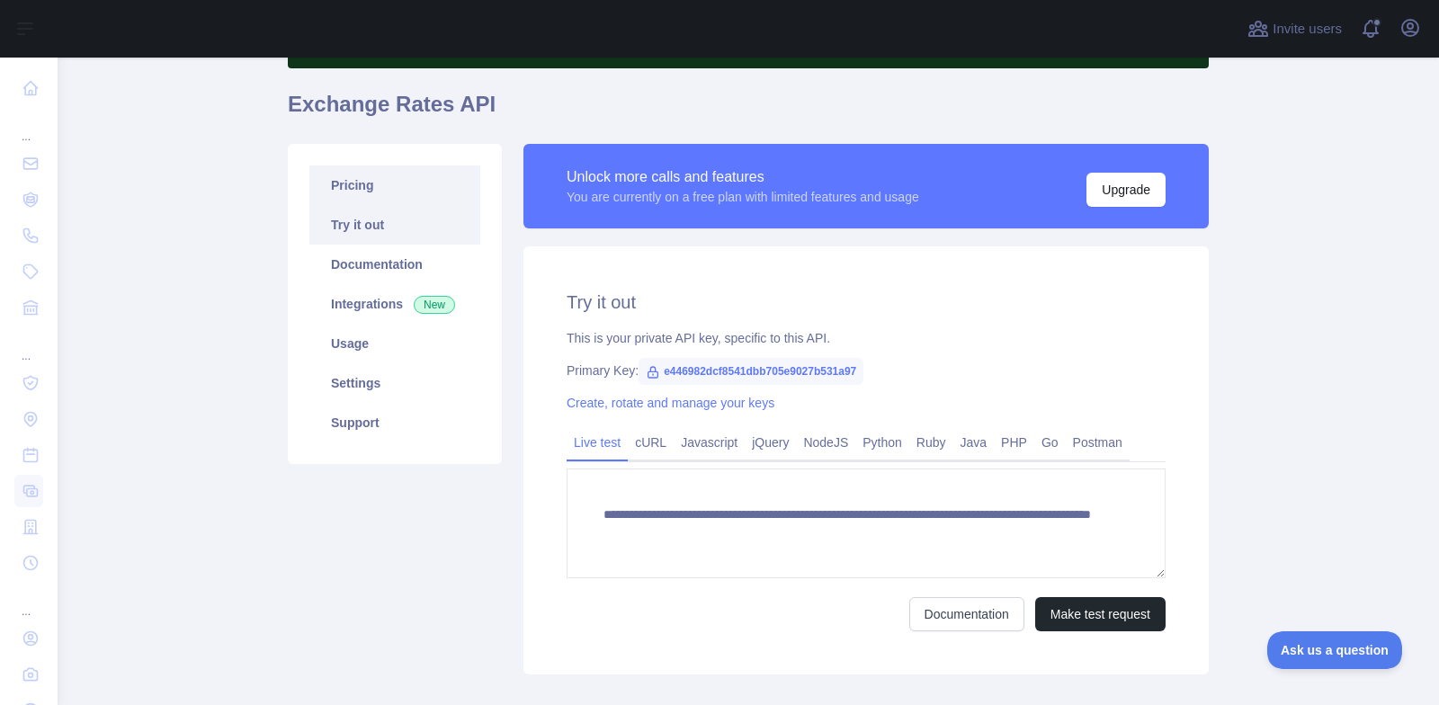
click at [360, 192] on link "Pricing" at bounding box center [394, 186] width 171 height 40
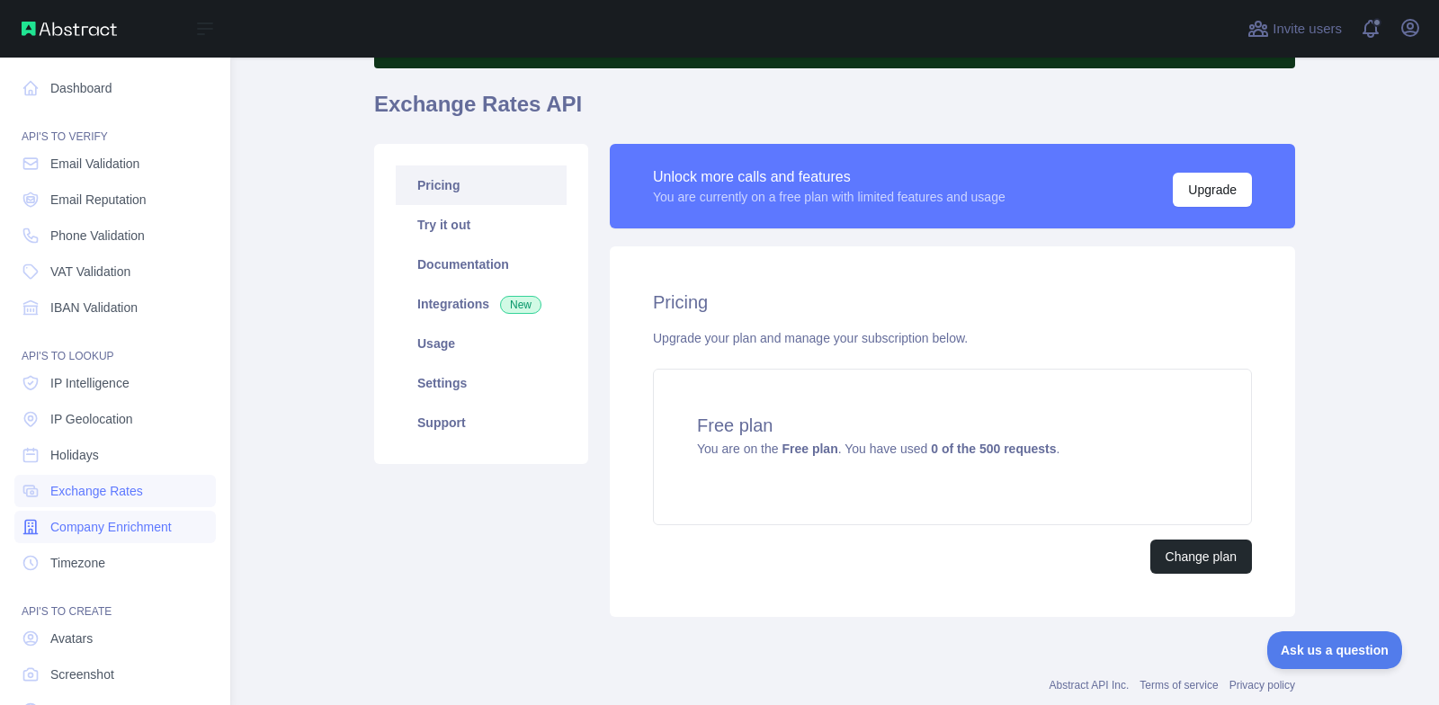
click at [154, 534] on span "Company Enrichment" at bounding box center [110, 527] width 121 height 18
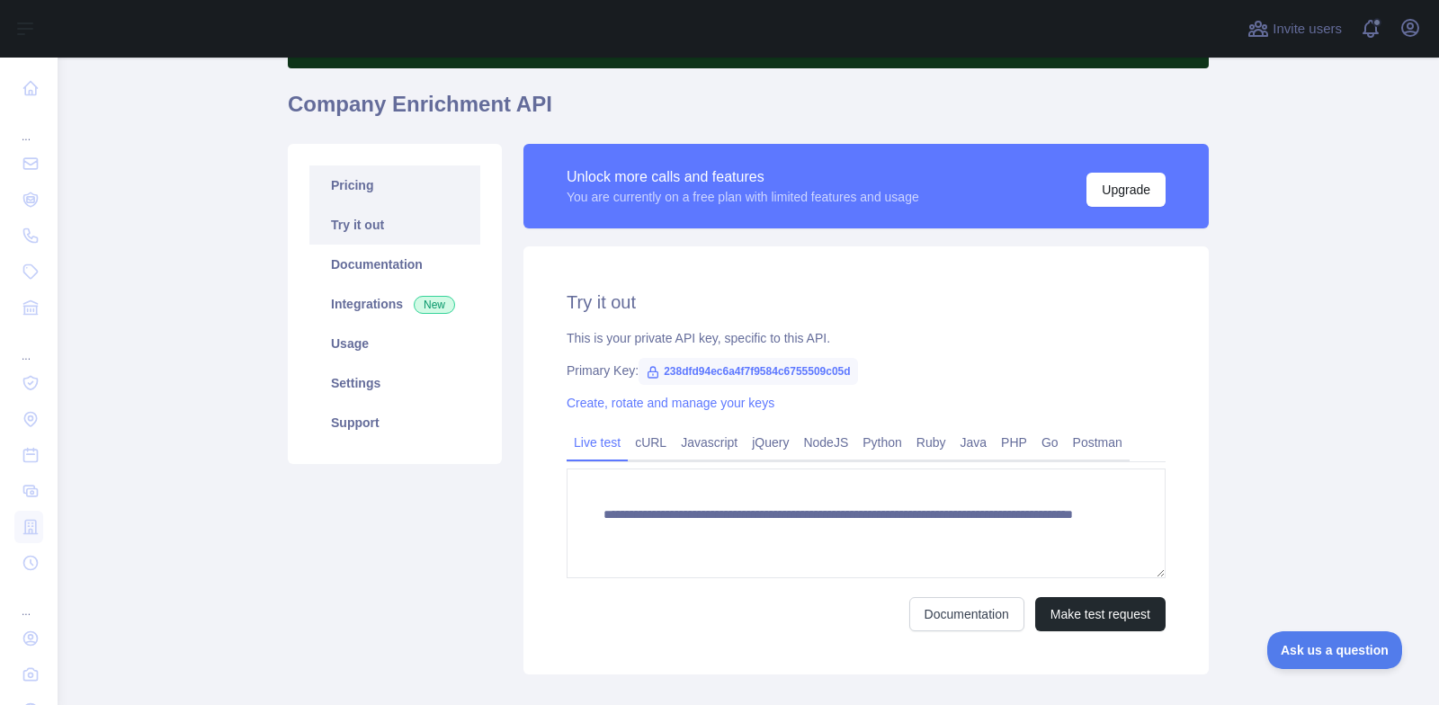
click at [357, 173] on link "Pricing" at bounding box center [394, 186] width 171 height 40
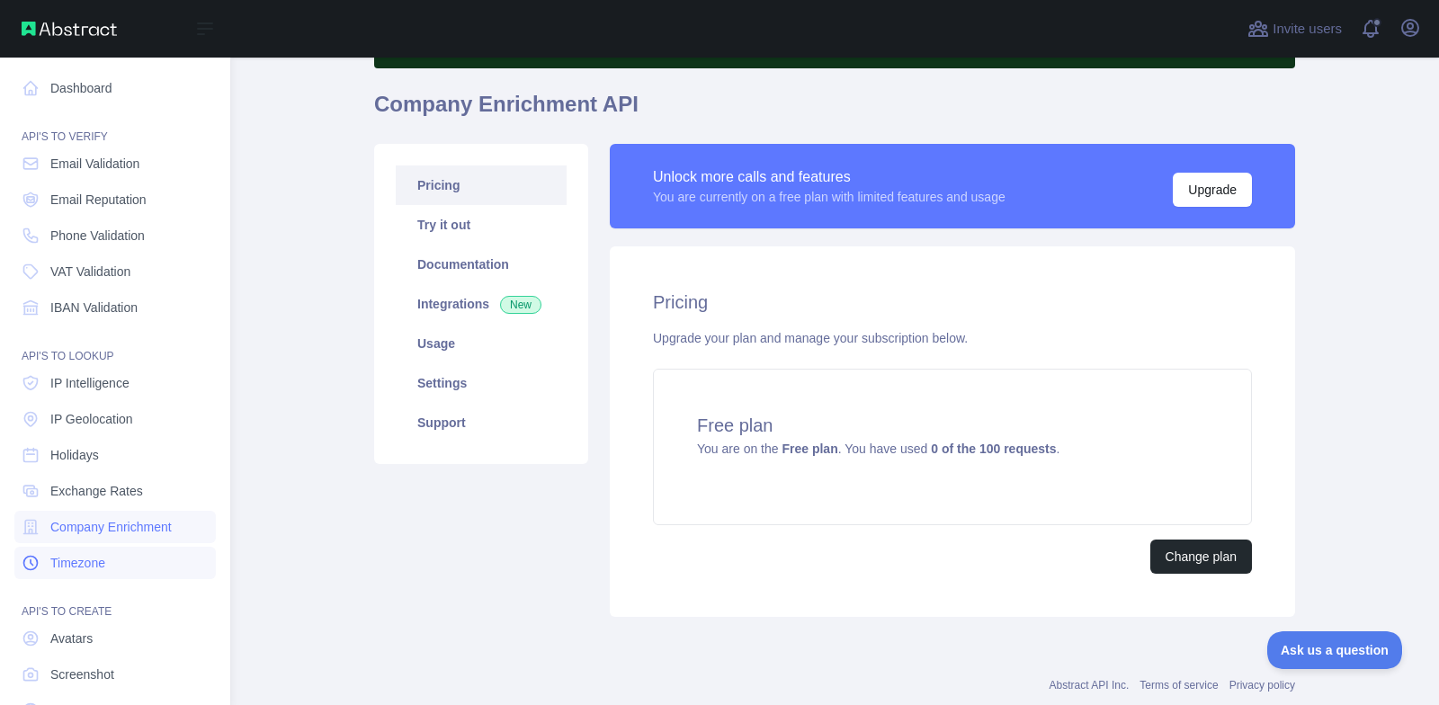
click at [136, 566] on link "Timezone" at bounding box center [115, 563] width 202 height 32
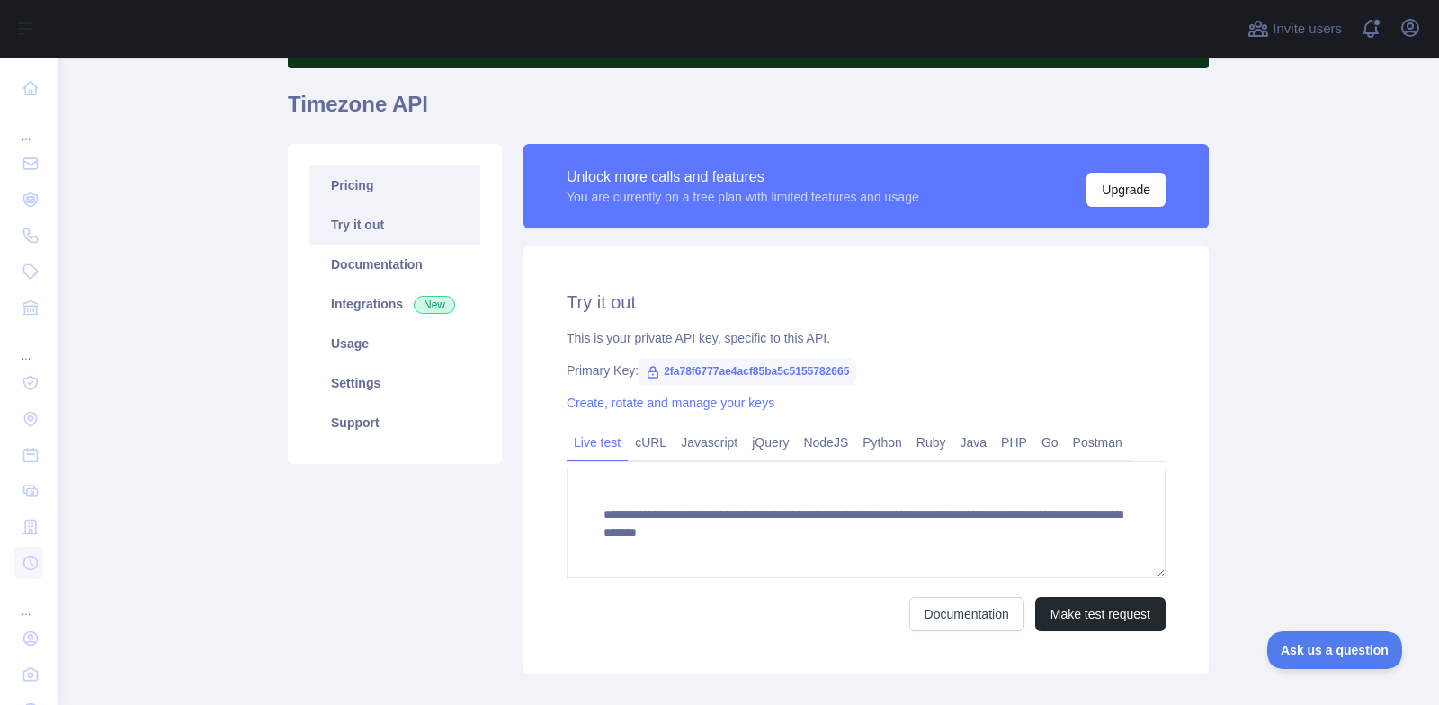
click at [346, 173] on link "Pricing" at bounding box center [394, 186] width 171 height 40
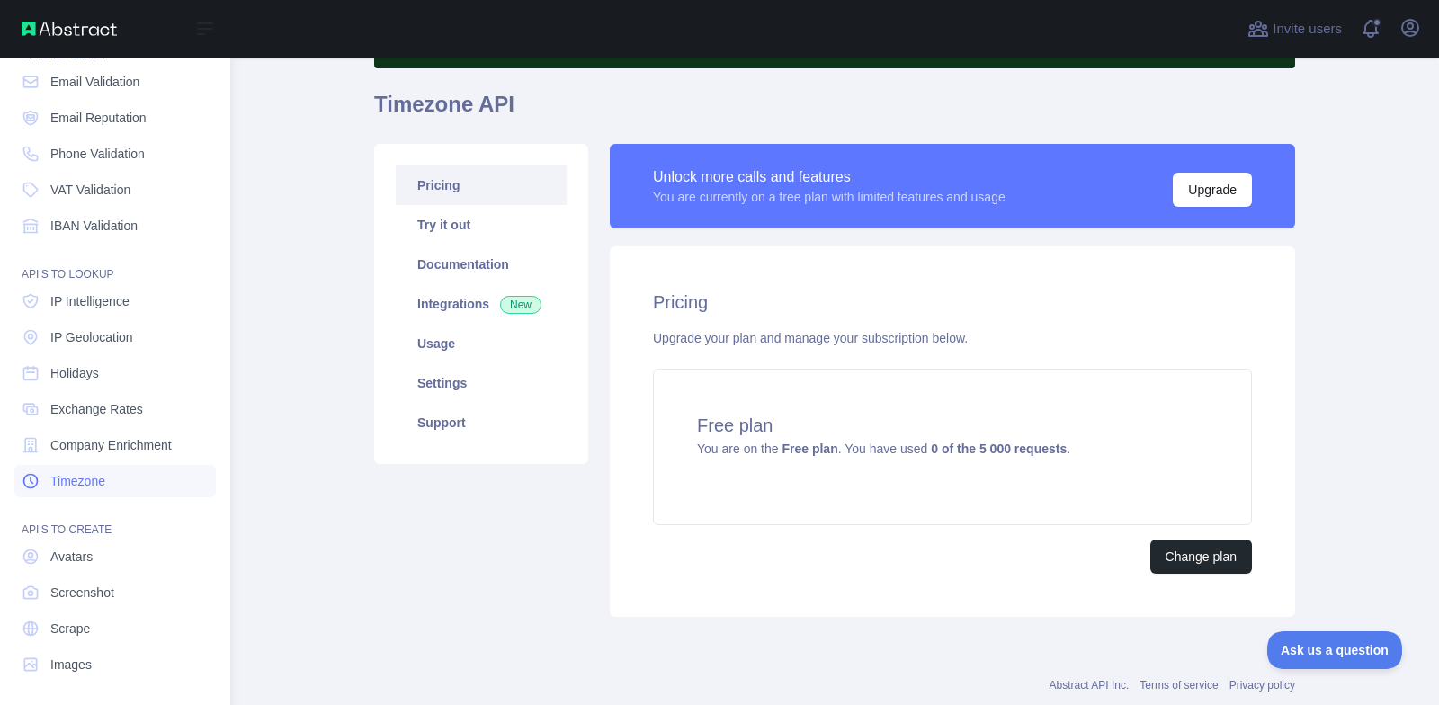
scroll to position [86, 0]
click at [62, 549] on span "Avatars" at bounding box center [71, 552] width 42 height 18
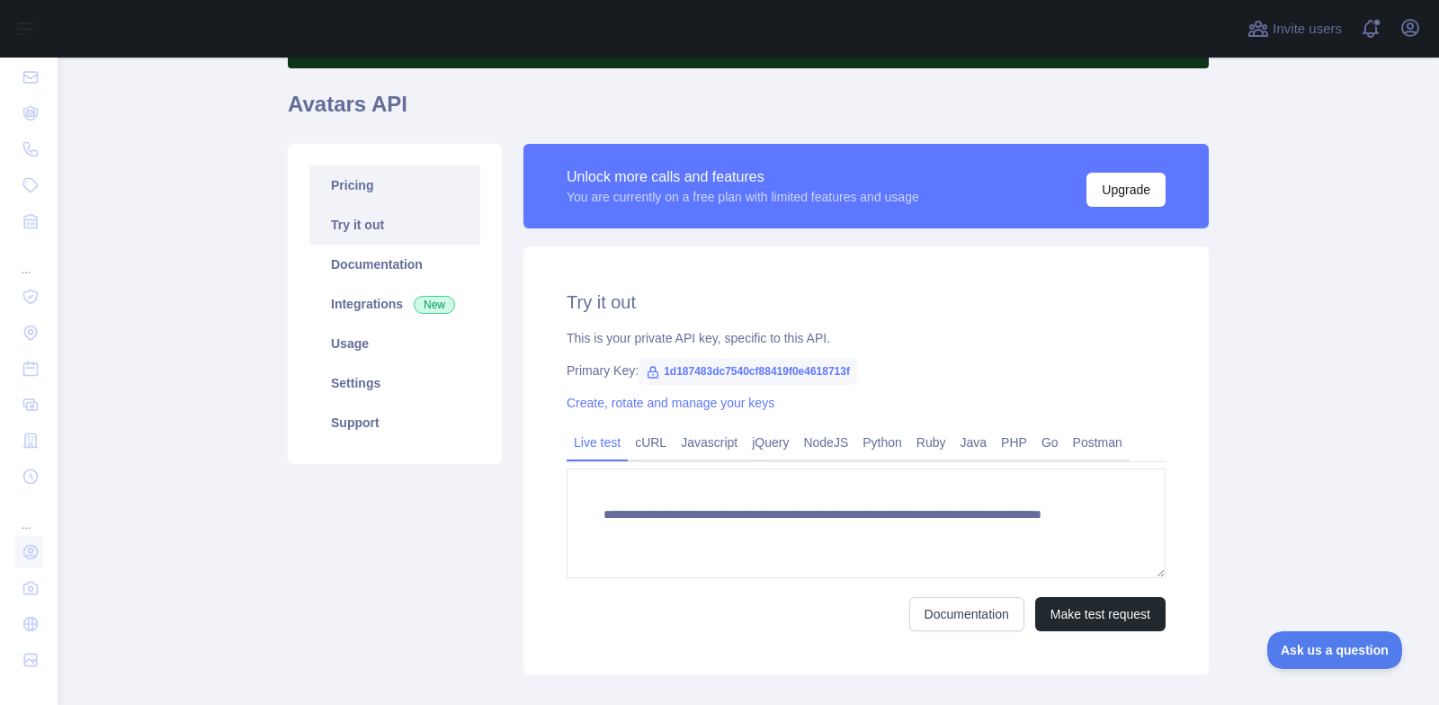
click at [356, 187] on link "Pricing" at bounding box center [394, 186] width 171 height 40
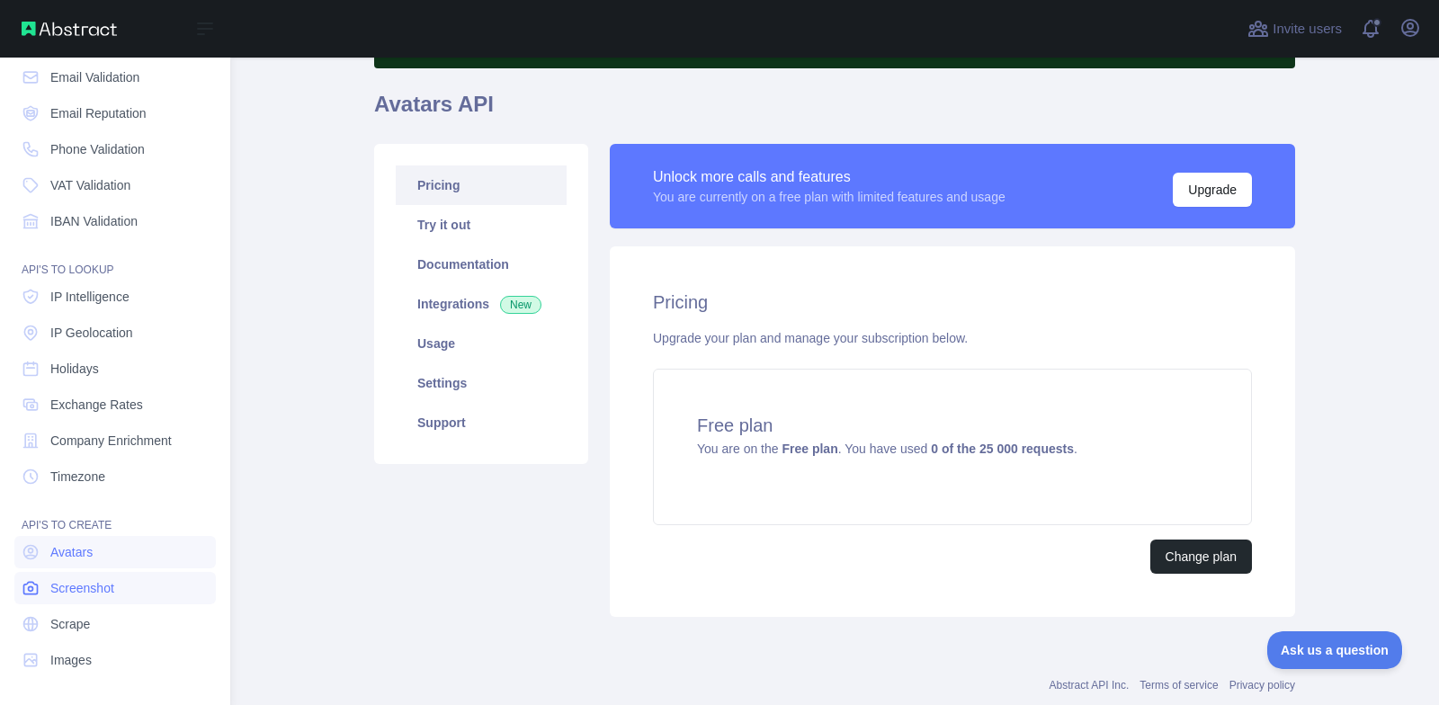
click at [137, 589] on link "Screenshot" at bounding box center [115, 588] width 202 height 32
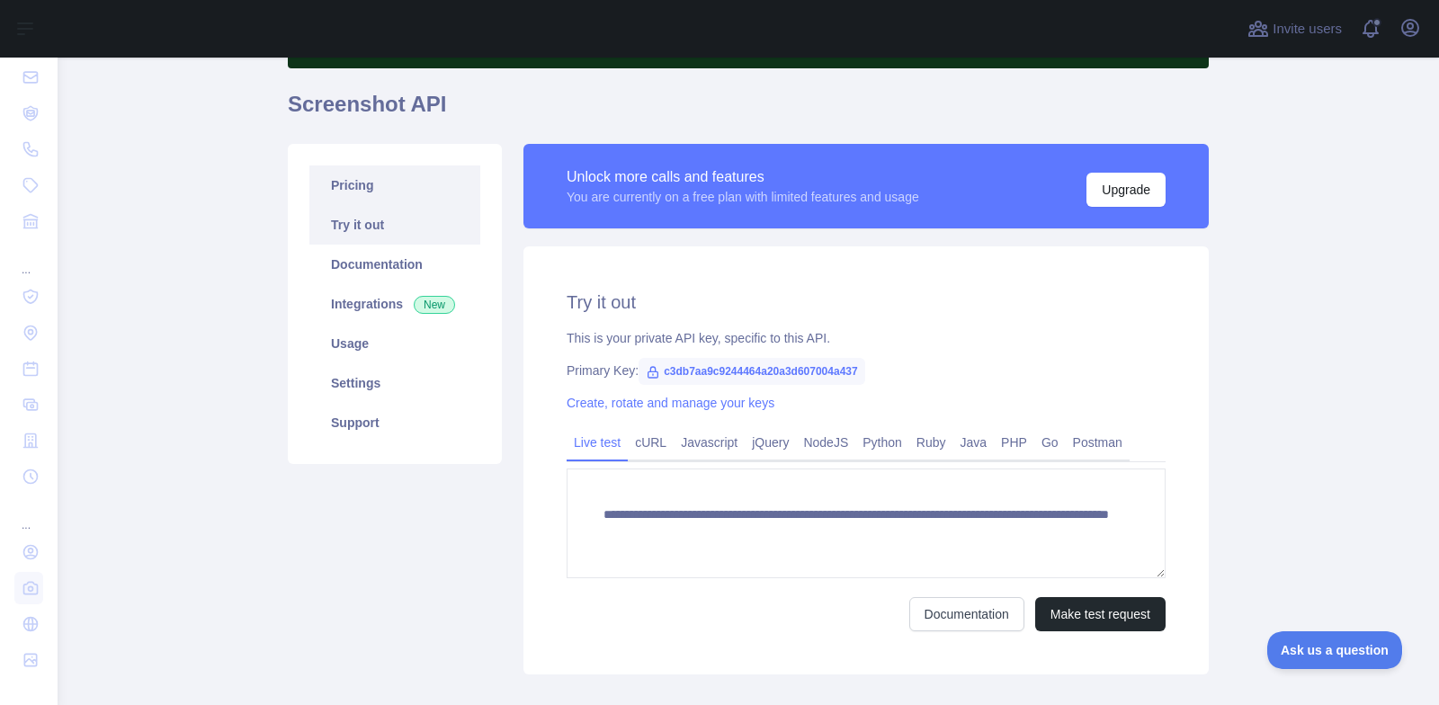
click at [349, 182] on link "Pricing" at bounding box center [394, 186] width 171 height 40
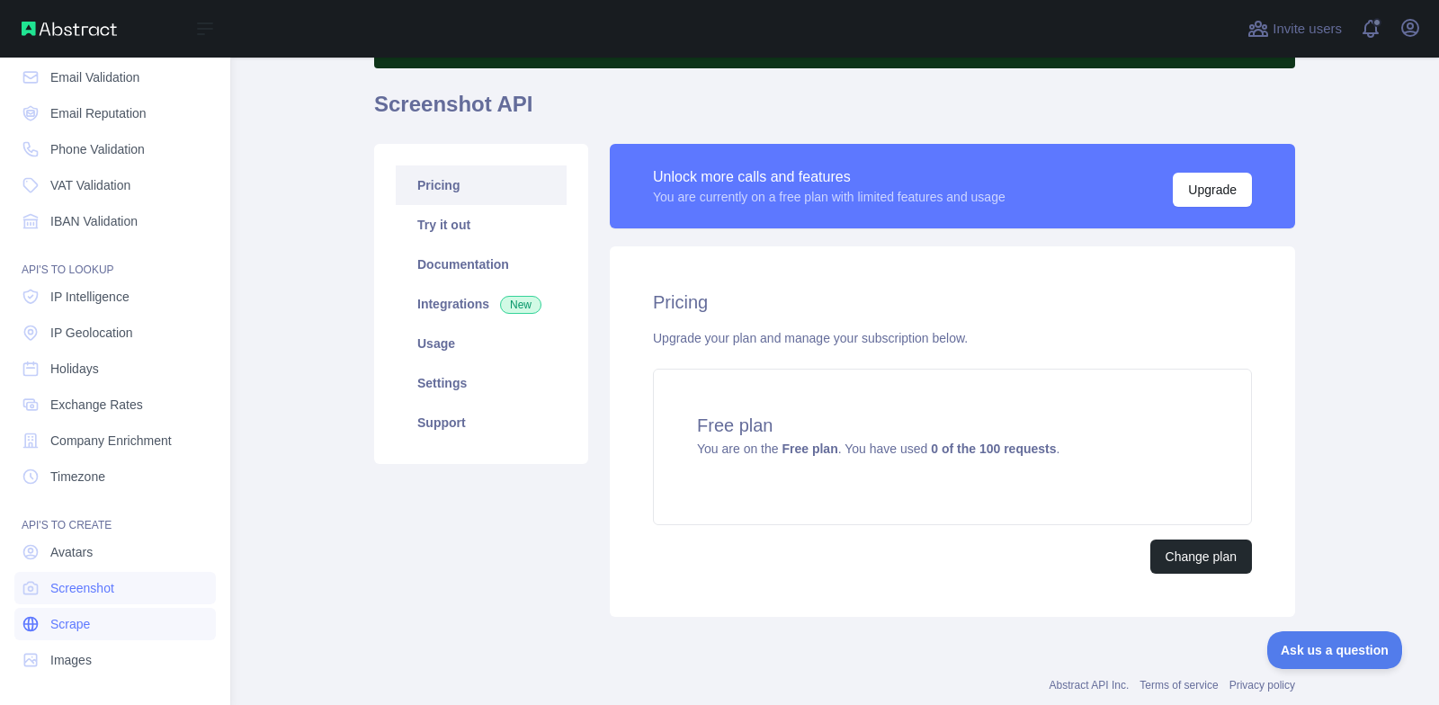
click at [104, 625] on link "Scrape" at bounding box center [115, 624] width 202 height 32
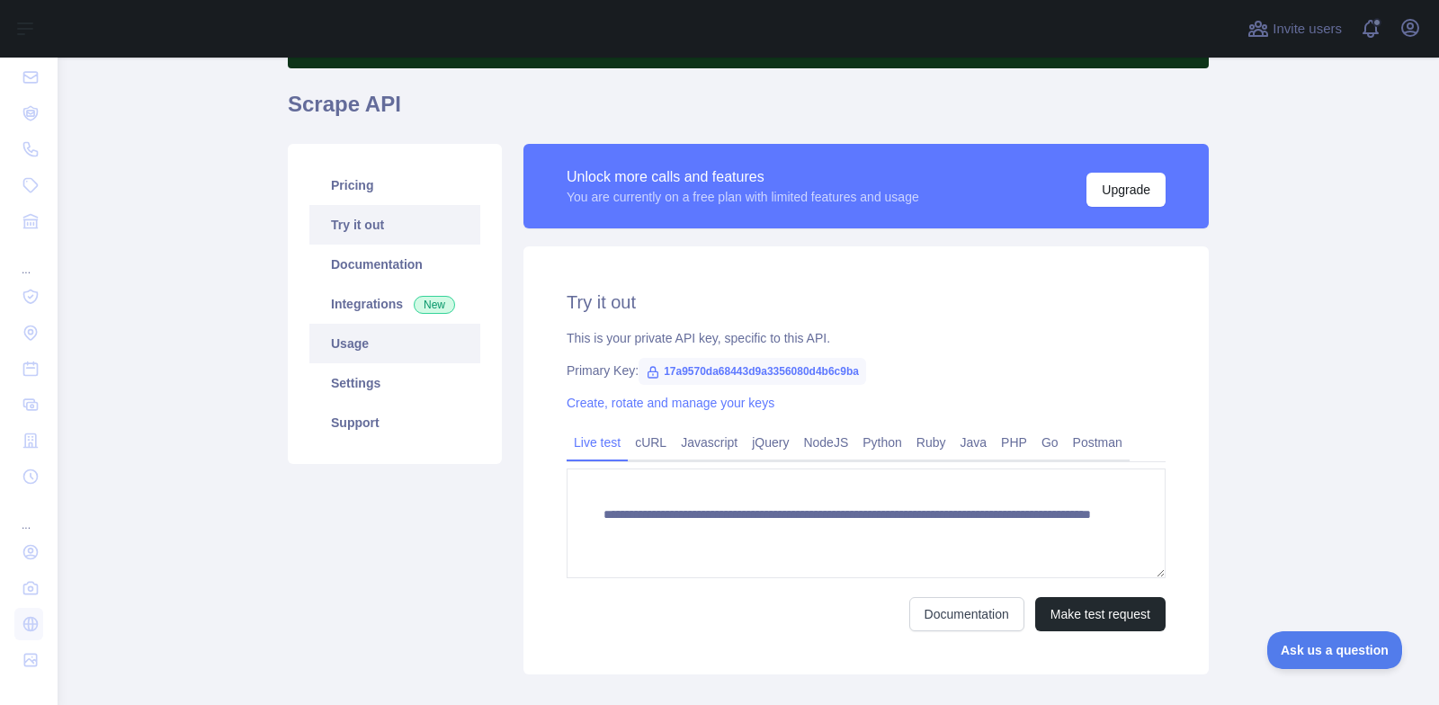
click at [359, 353] on link "Usage" at bounding box center [394, 344] width 171 height 40
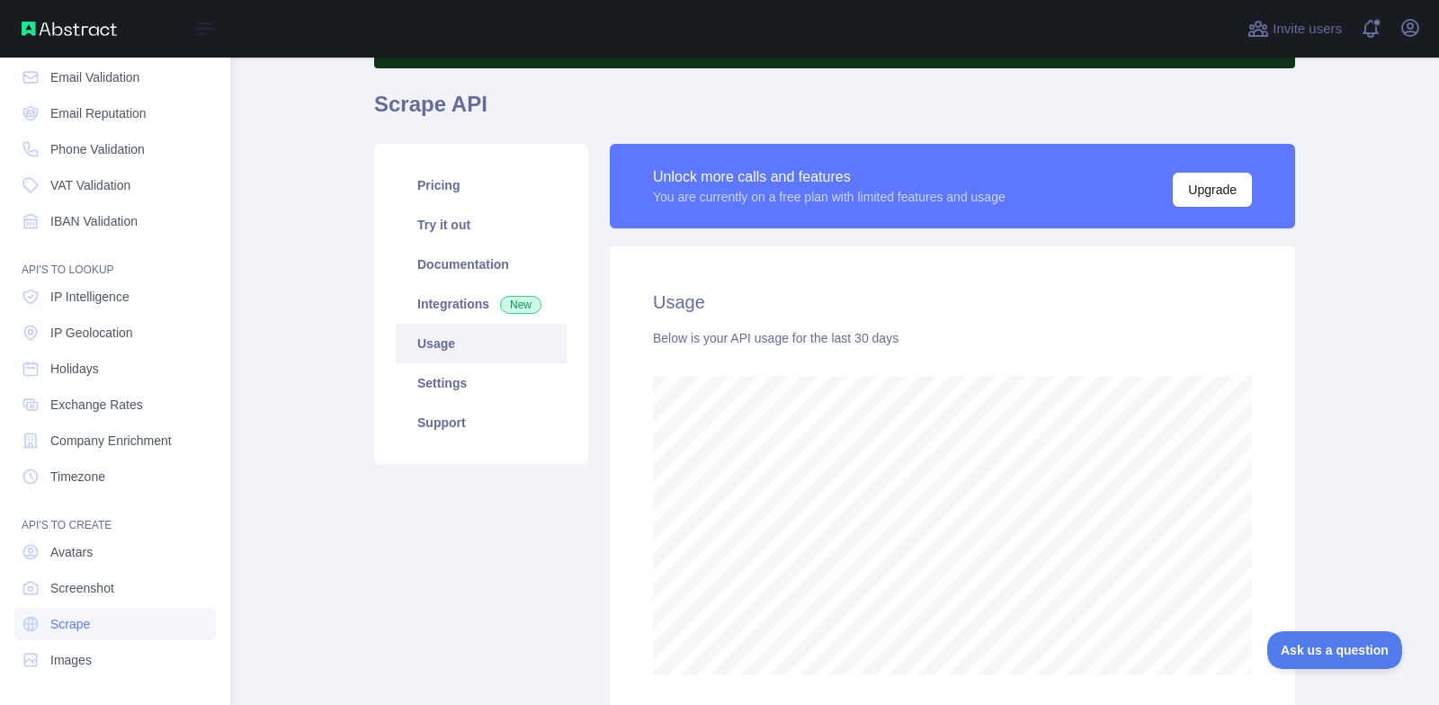
scroll to position [899029, 898481]
click at [76, 650] on link "Images" at bounding box center [115, 660] width 202 height 32
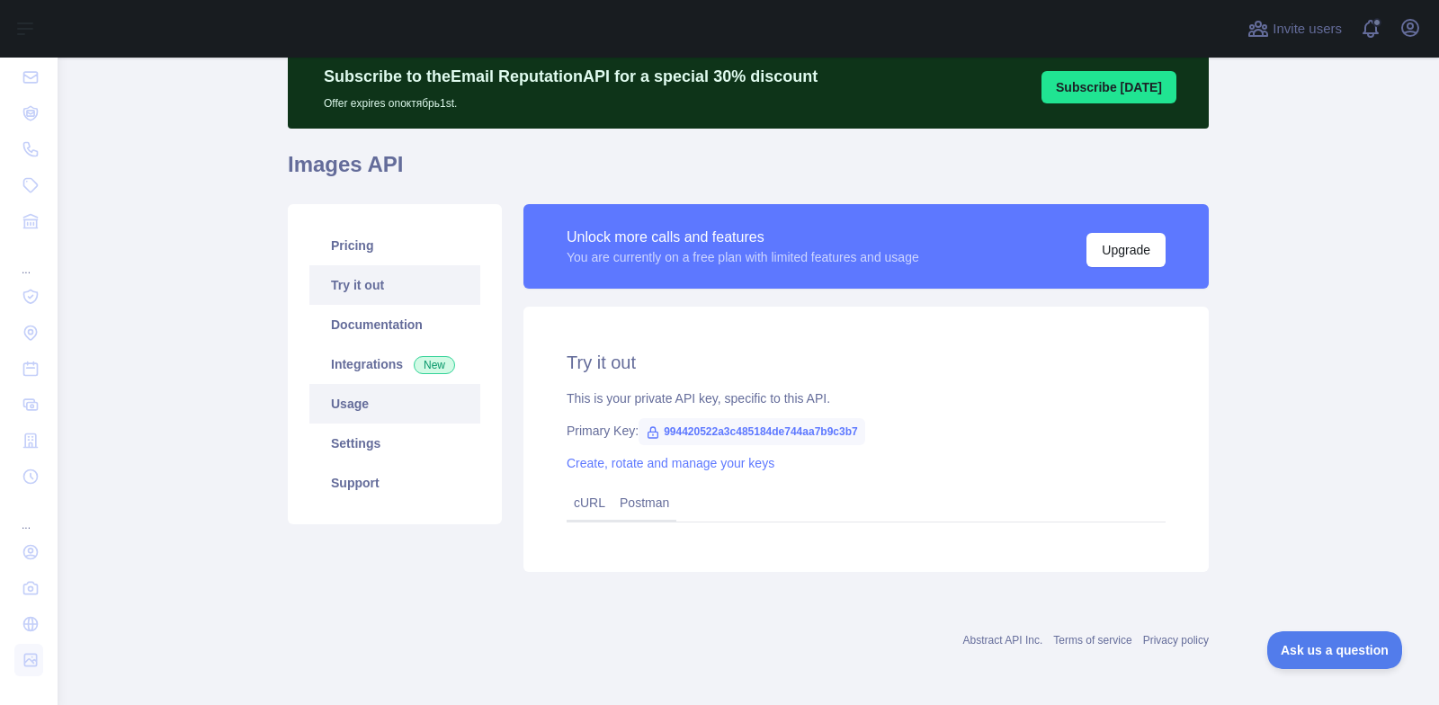
click at [396, 407] on link "Usage" at bounding box center [394, 404] width 171 height 40
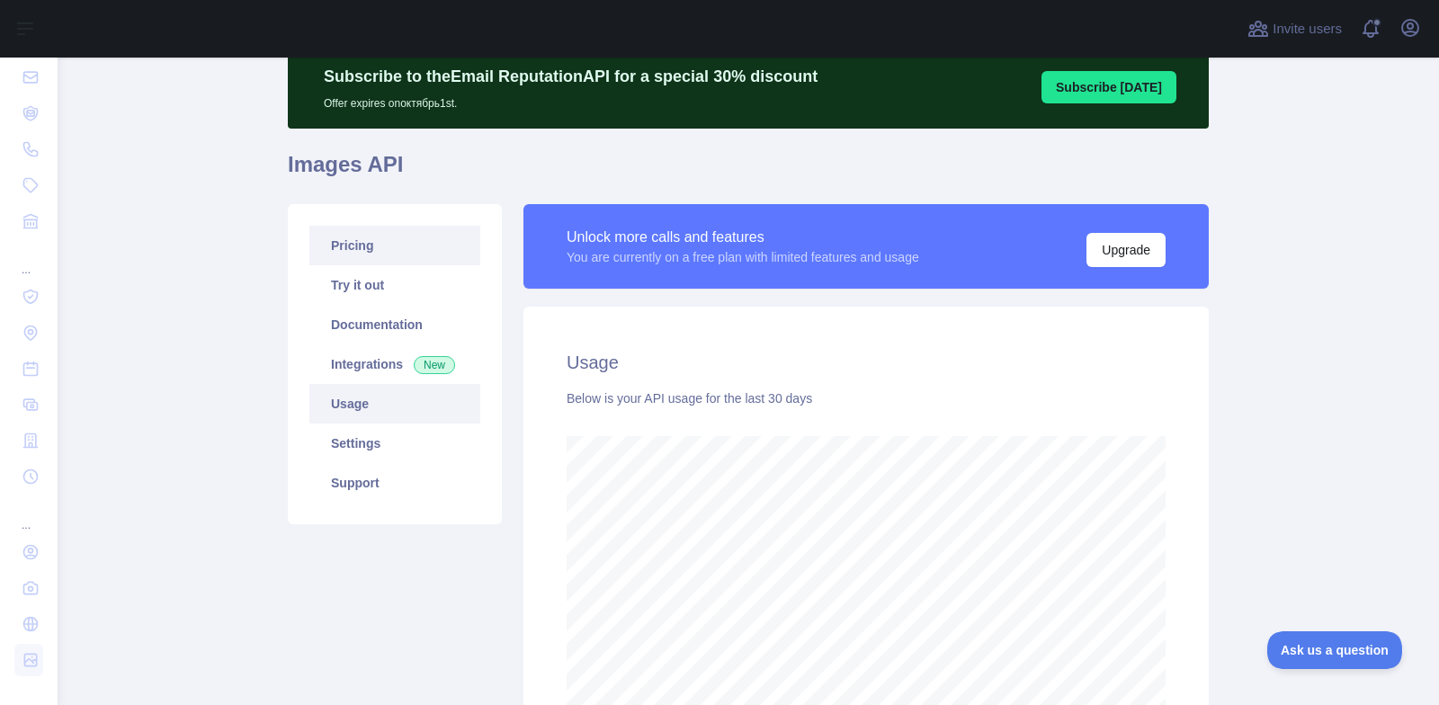
scroll to position [648, 1368]
click at [447, 250] on link "Pricing" at bounding box center [394, 246] width 171 height 40
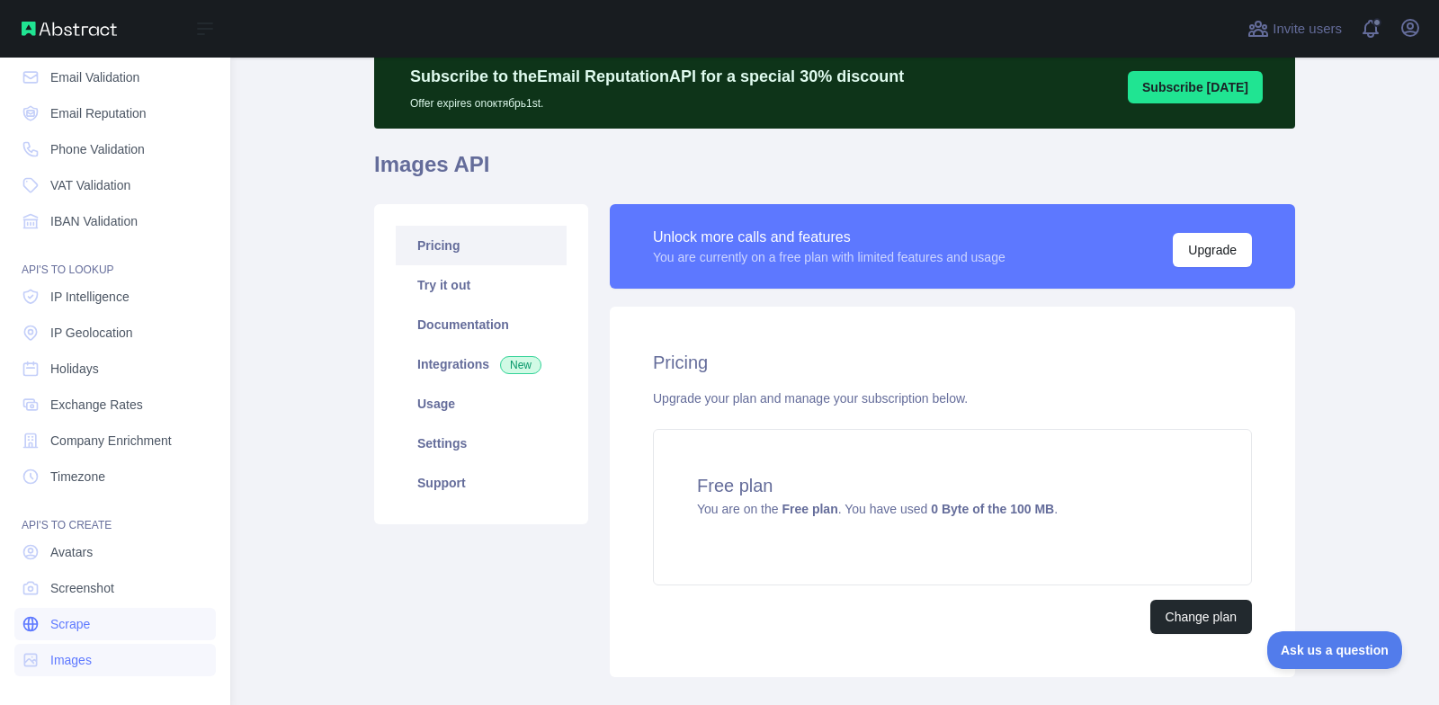
click at [105, 625] on link "Scrape" at bounding box center [115, 624] width 202 height 32
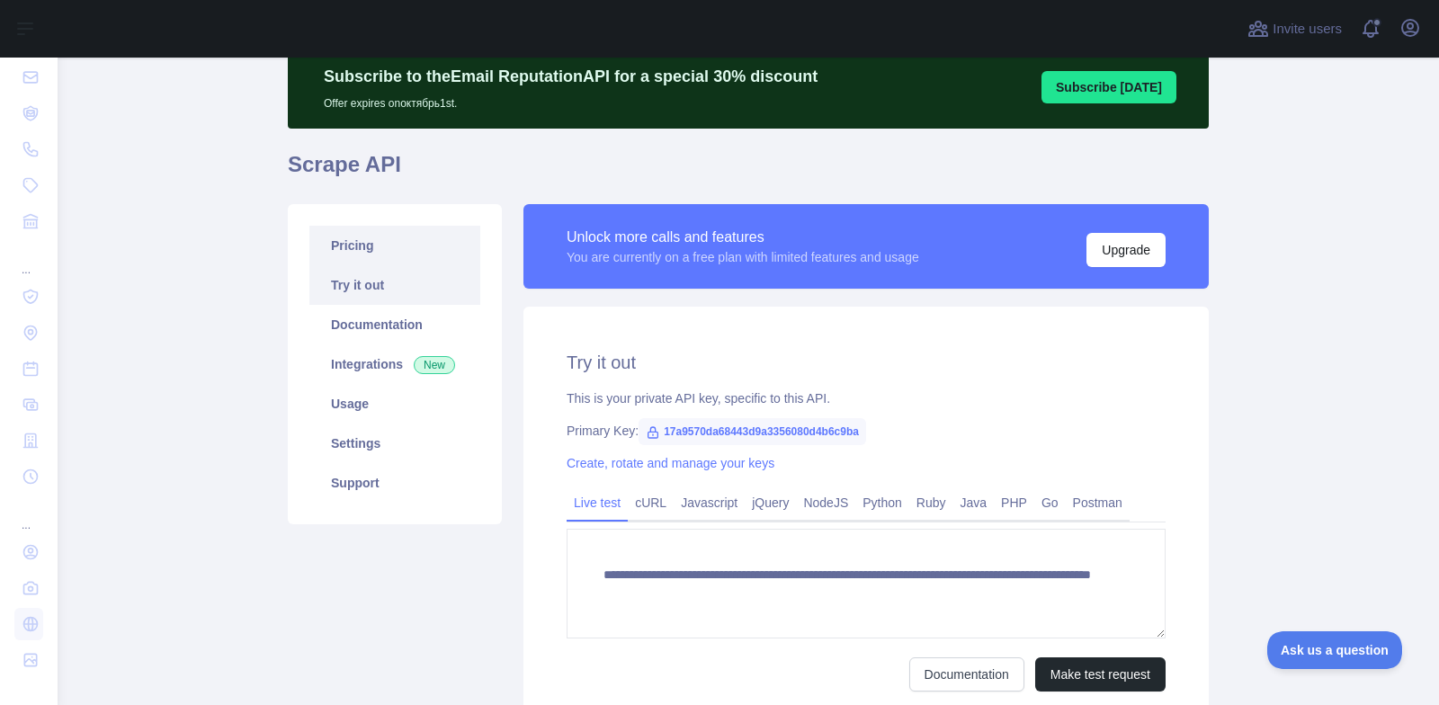
click at [384, 239] on link "Pricing" at bounding box center [394, 246] width 171 height 40
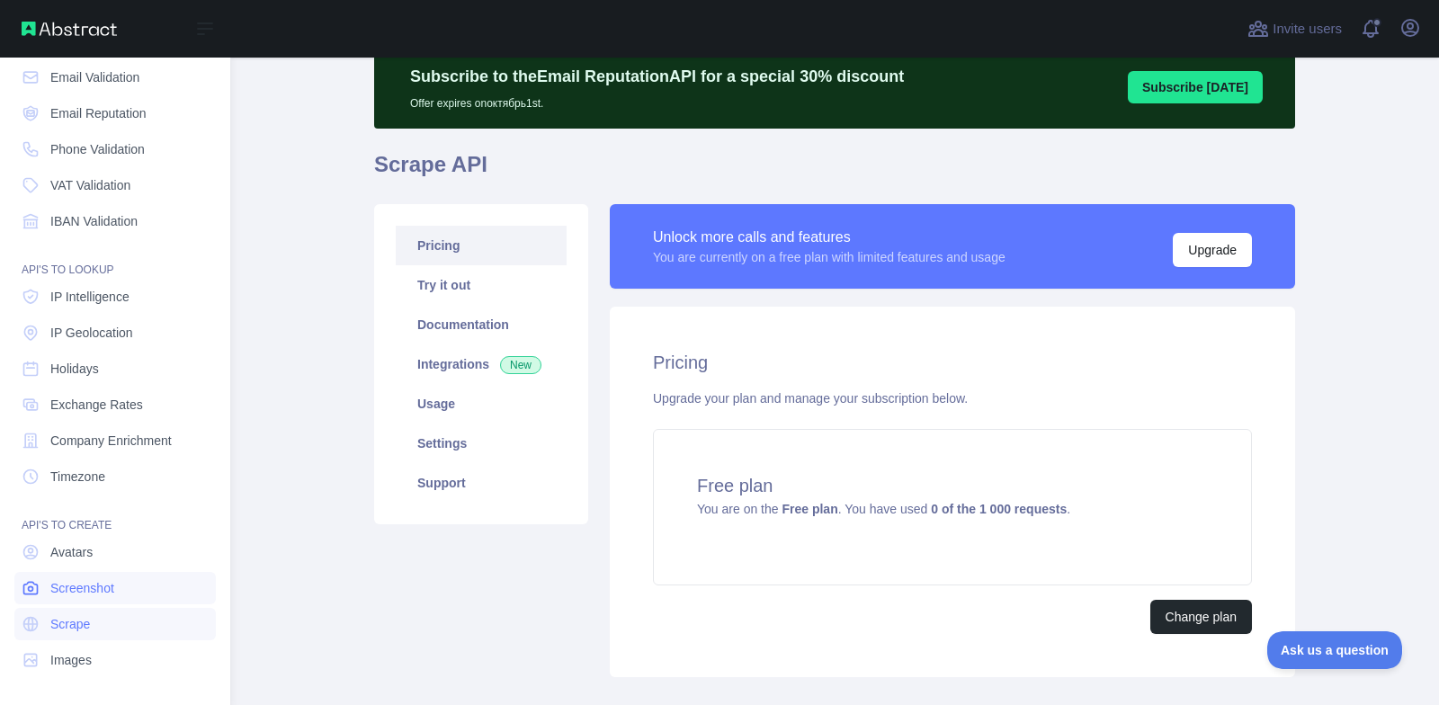
click at [111, 578] on link "Screenshot" at bounding box center [115, 588] width 202 height 32
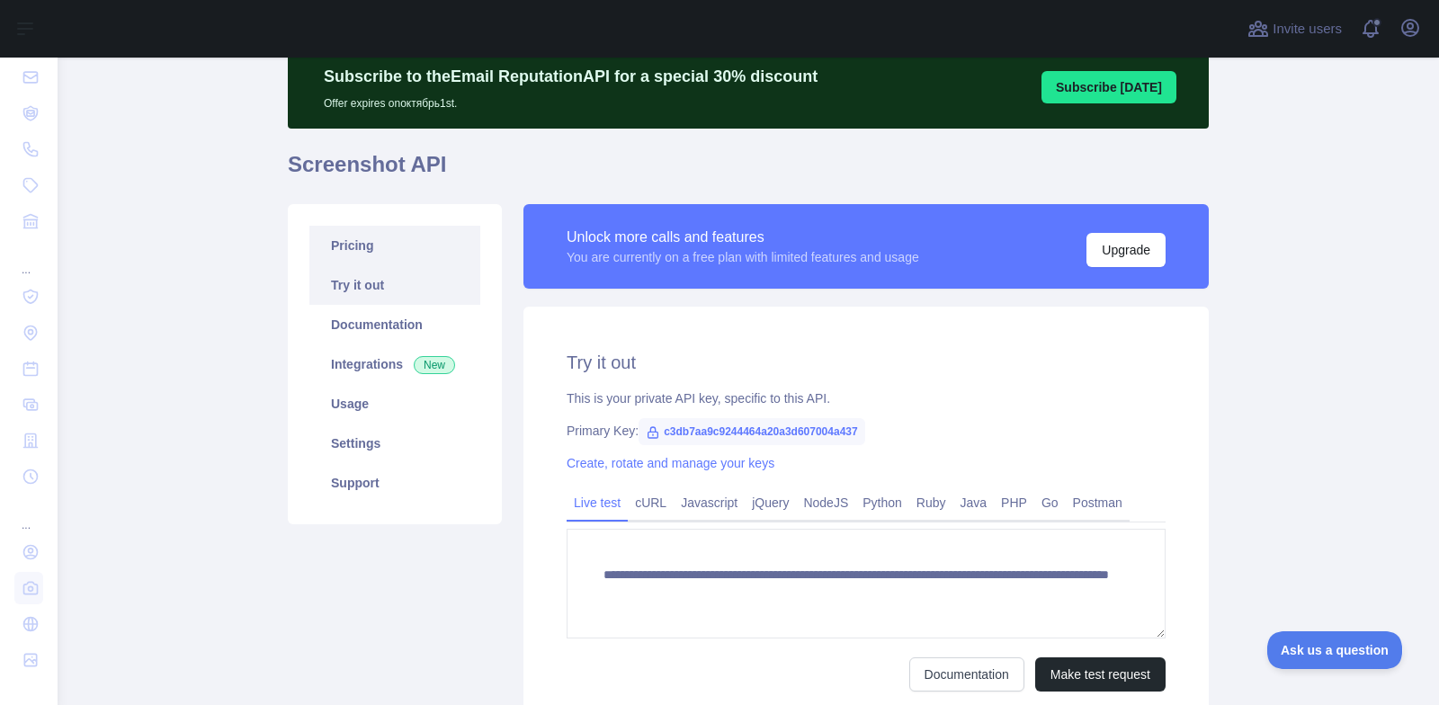
click at [339, 259] on link "Pricing" at bounding box center [394, 246] width 171 height 40
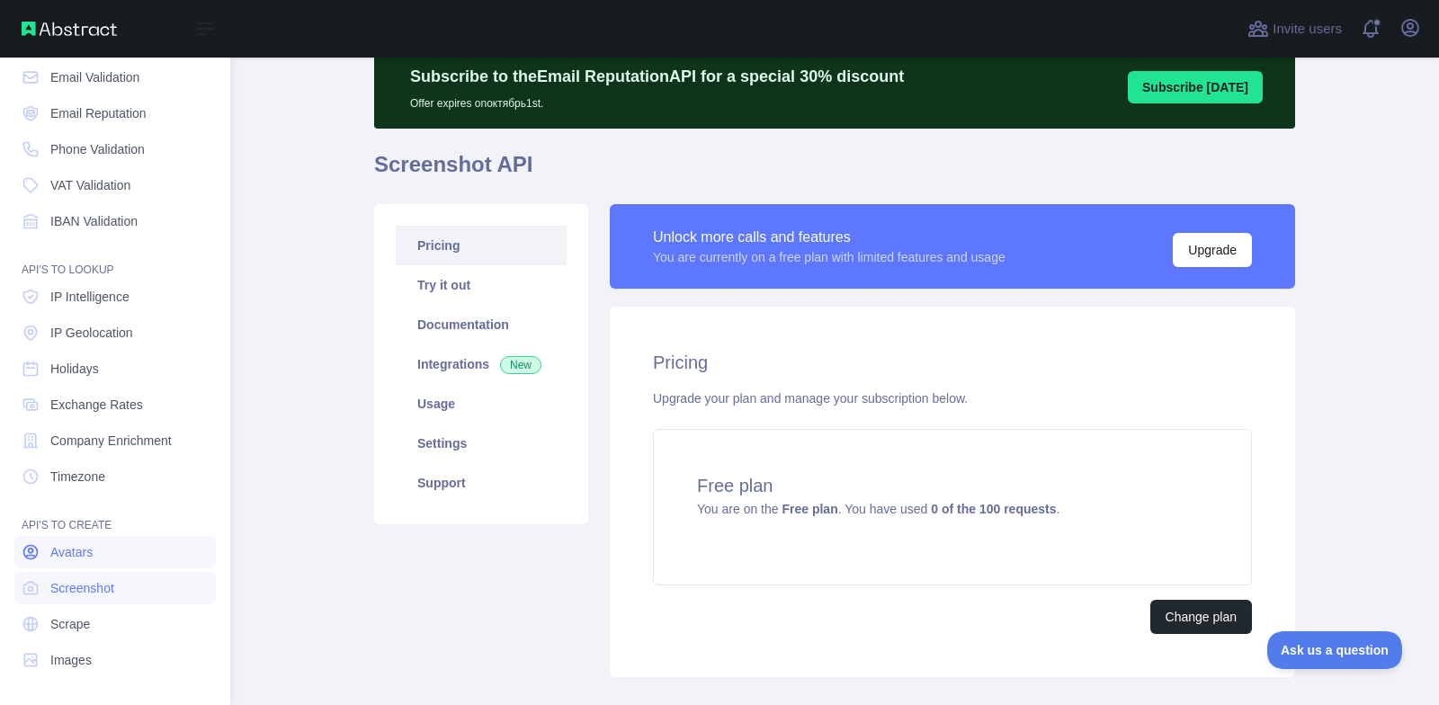
click at [80, 555] on span "Avatars" at bounding box center [71, 552] width 42 height 18
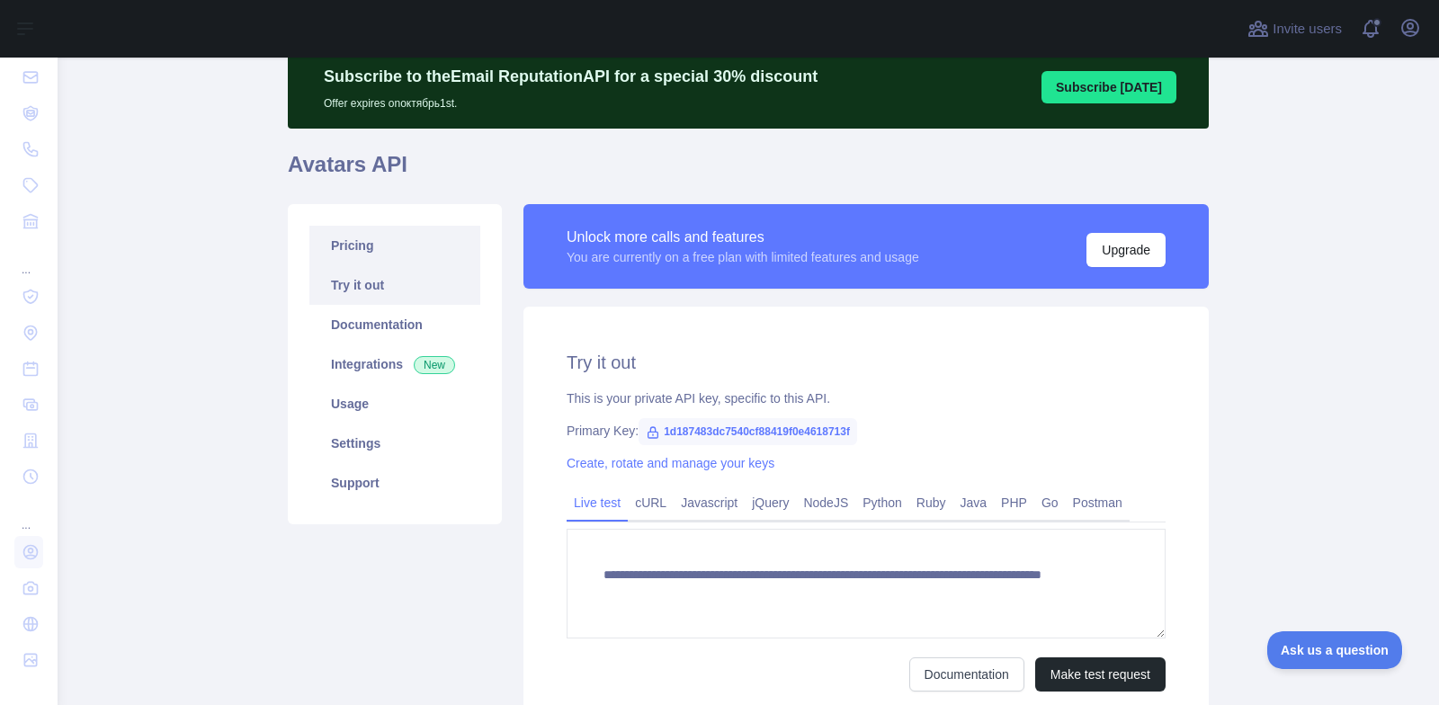
click at [391, 246] on link "Pricing" at bounding box center [394, 246] width 171 height 40
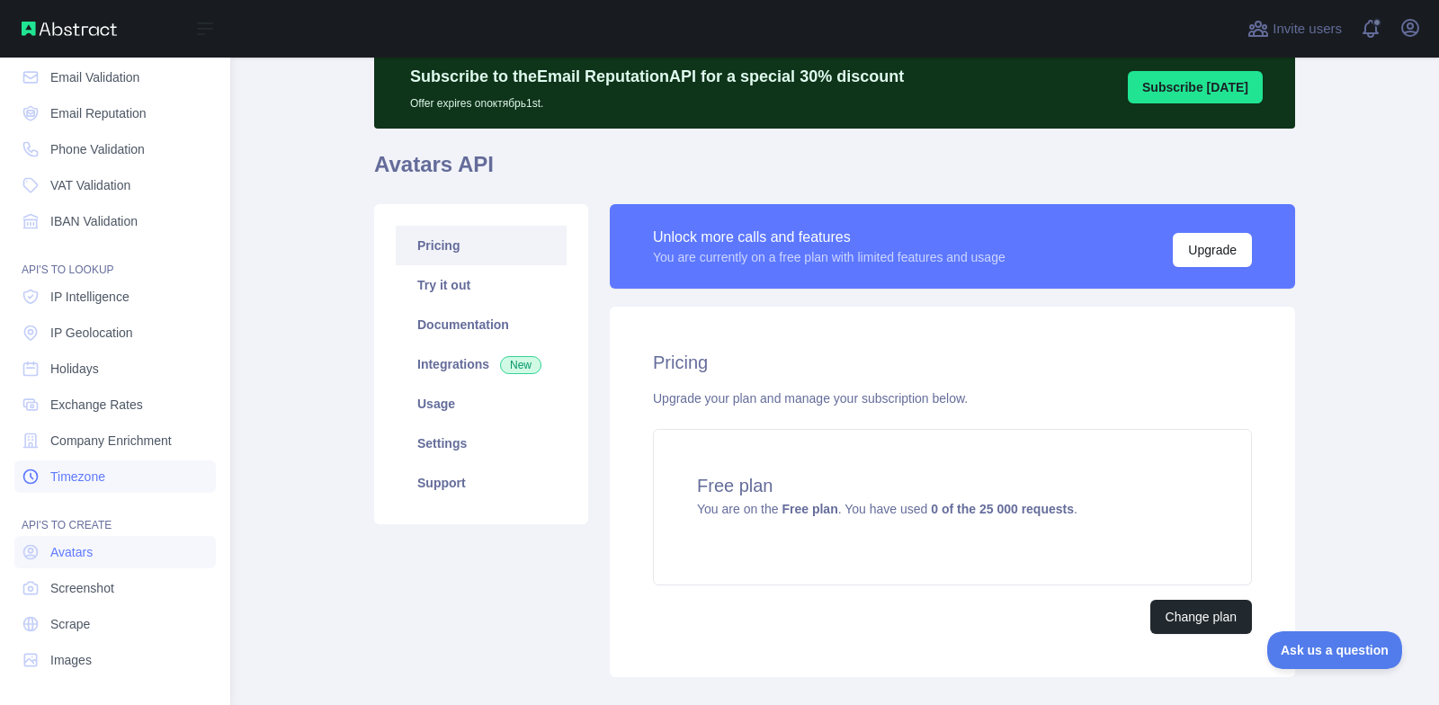
click at [93, 472] on span "Timezone" at bounding box center [77, 477] width 55 height 18
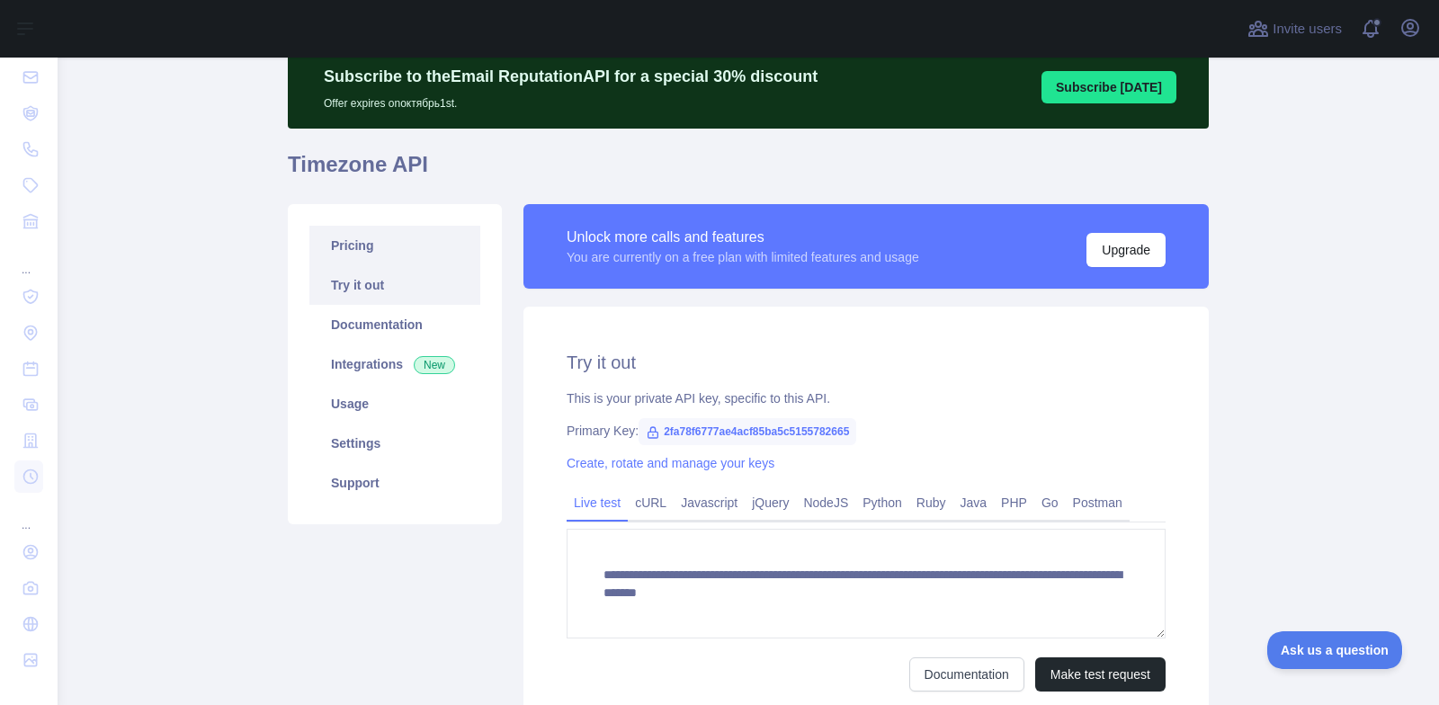
click at [381, 232] on link "Pricing" at bounding box center [394, 246] width 171 height 40
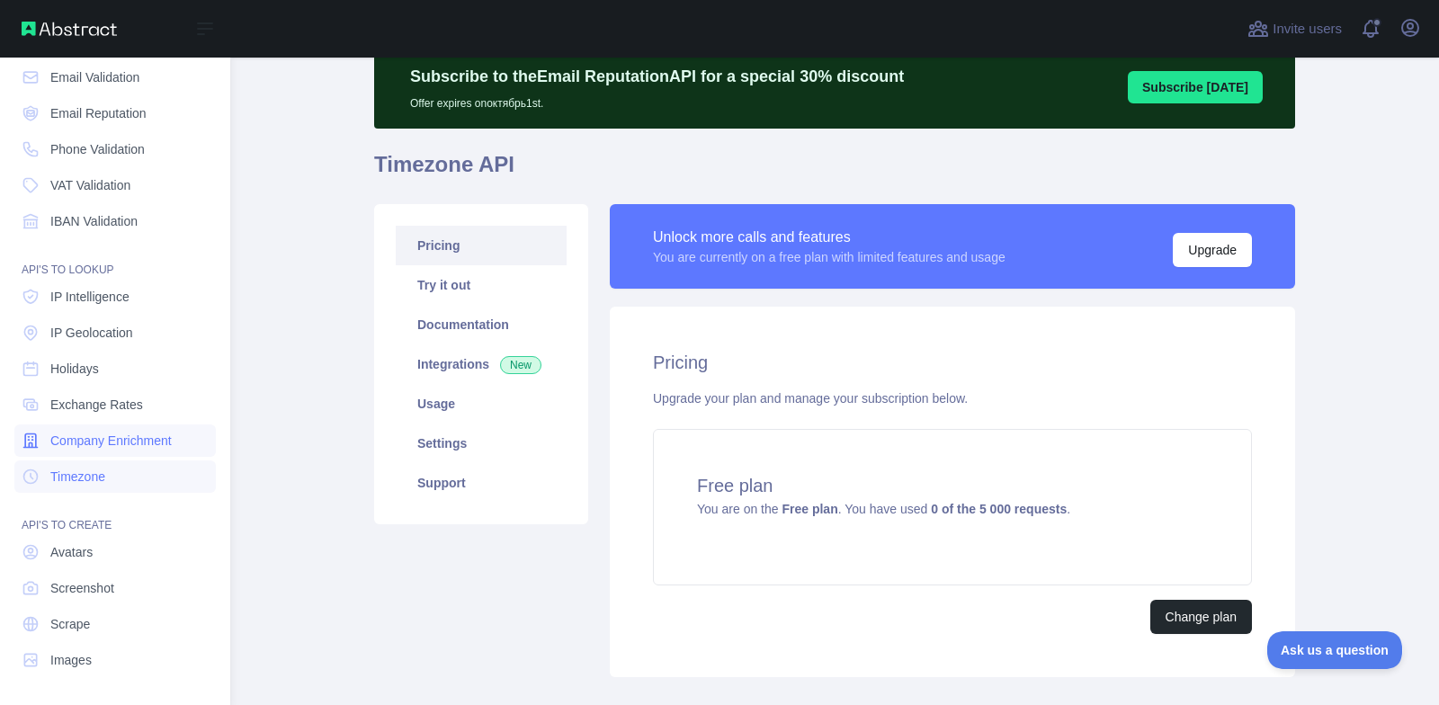
click at [139, 446] on span "Company Enrichment" at bounding box center [110, 441] width 121 height 18
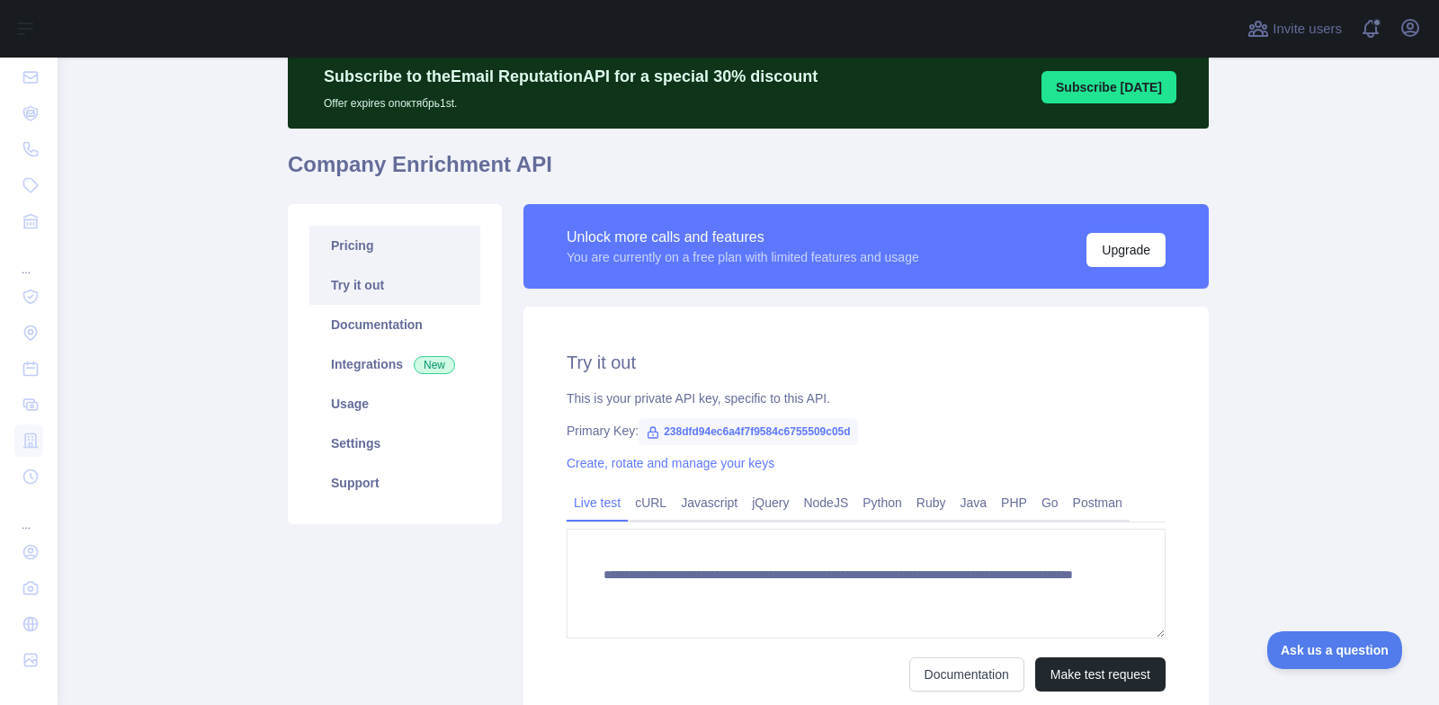
click at [400, 229] on link "Pricing" at bounding box center [394, 246] width 171 height 40
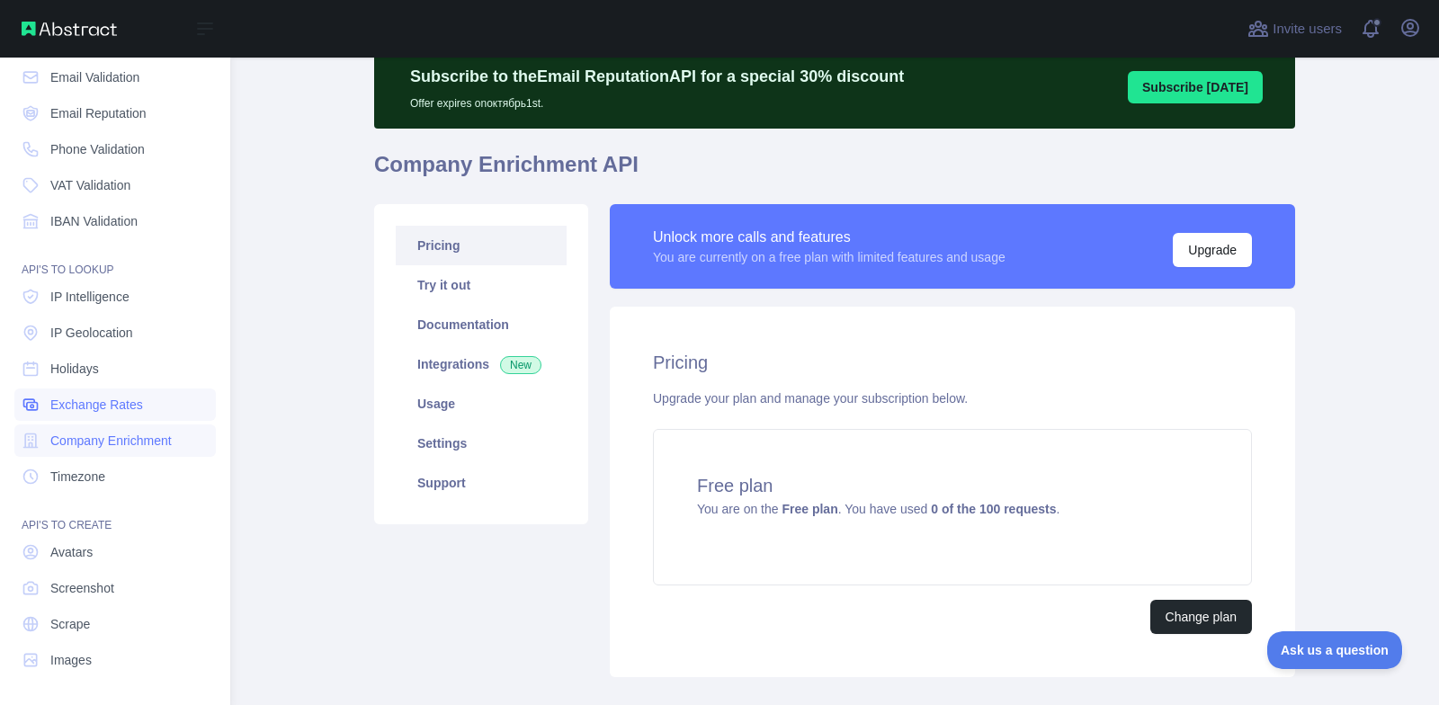
click at [138, 406] on span "Exchange Rates" at bounding box center [96, 405] width 93 height 18
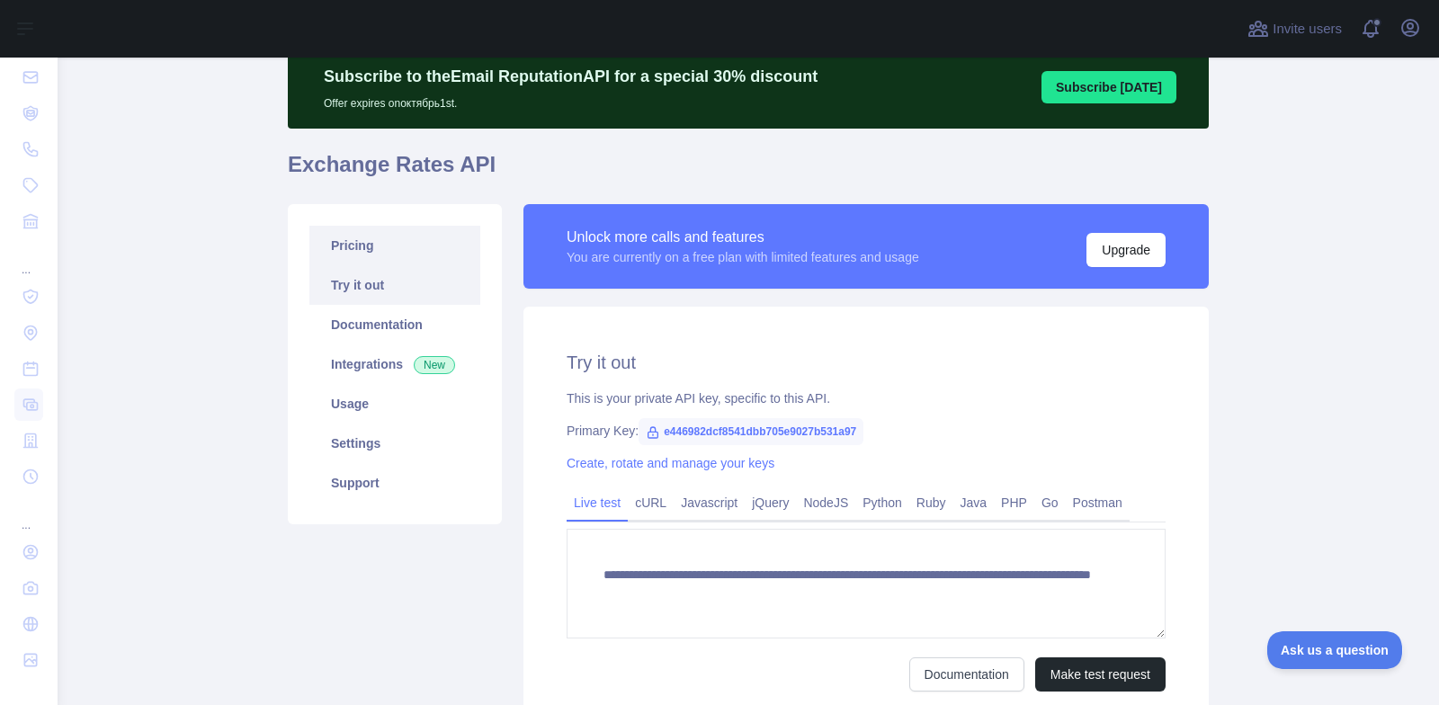
click at [425, 244] on link "Pricing" at bounding box center [394, 246] width 171 height 40
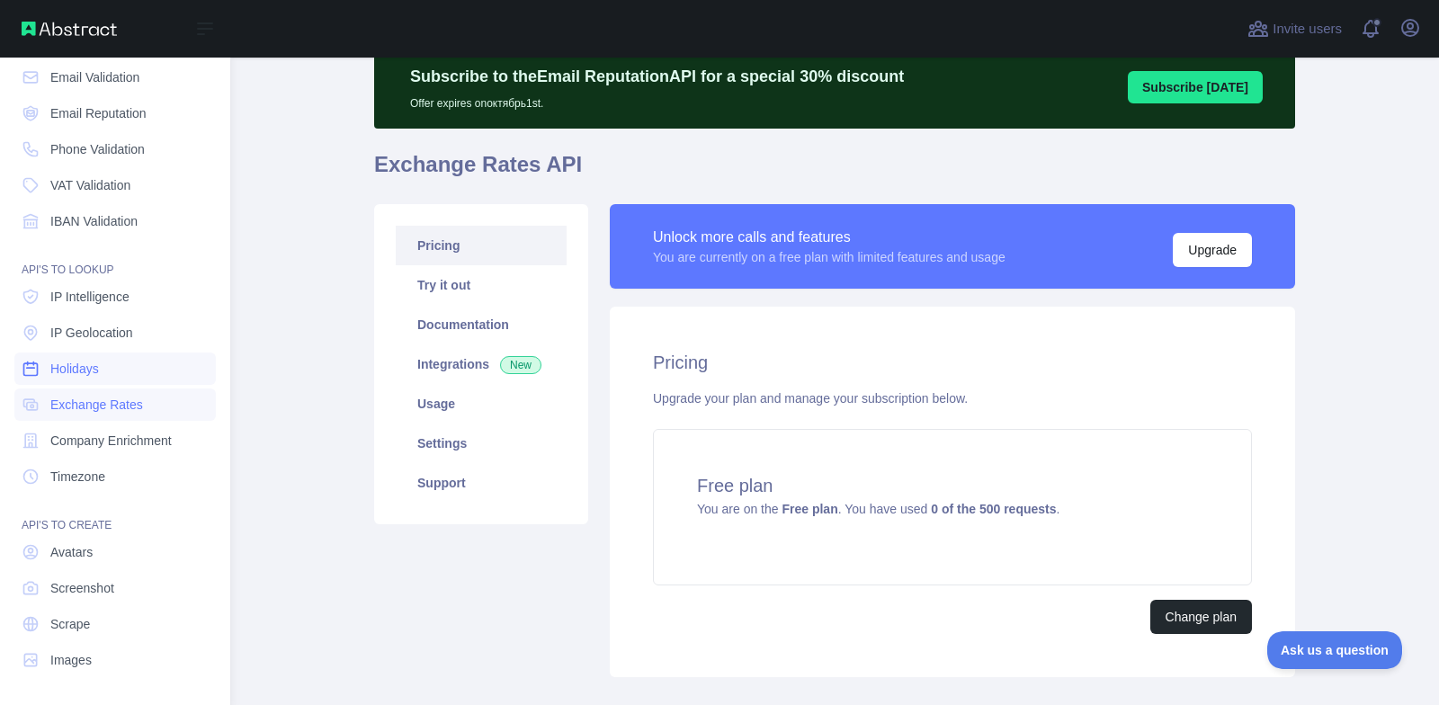
click at [77, 376] on span "Holidays" at bounding box center [74, 369] width 49 height 18
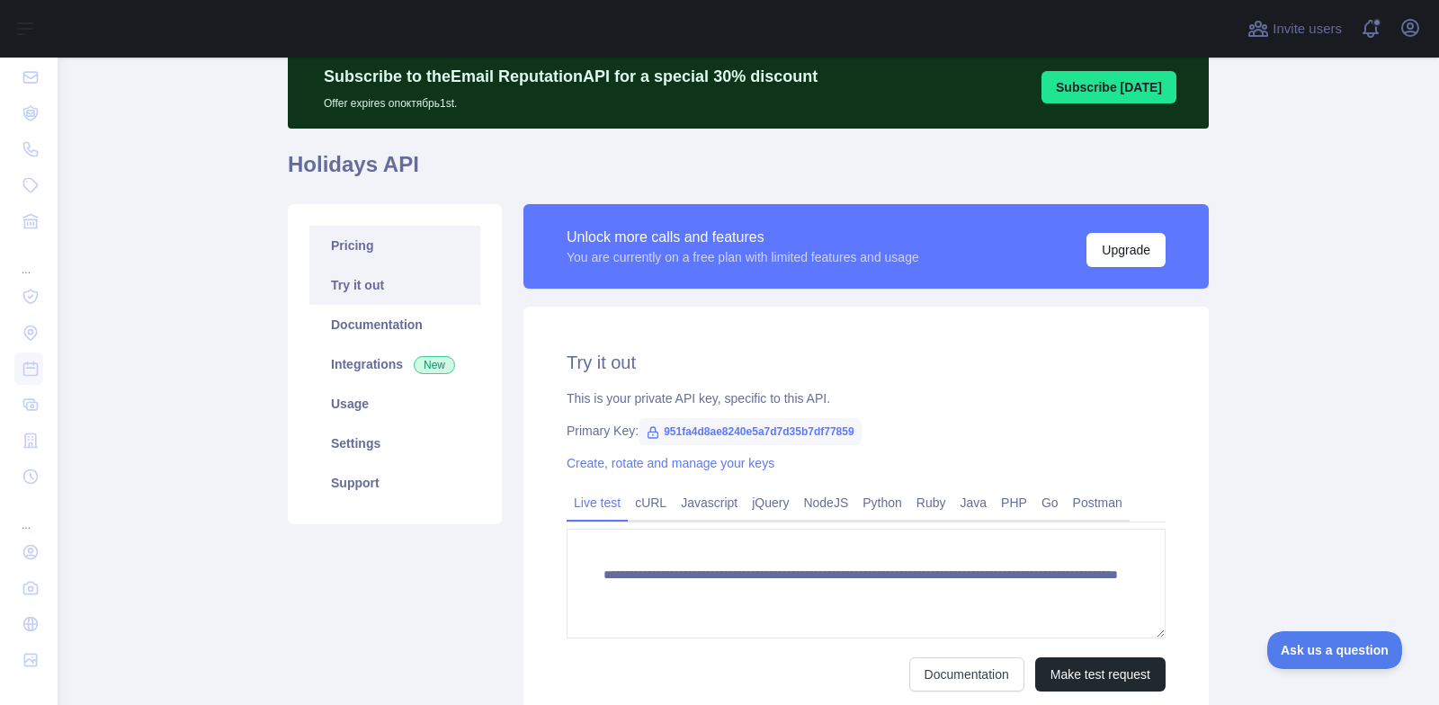
click at [426, 247] on link "Pricing" at bounding box center [394, 246] width 171 height 40
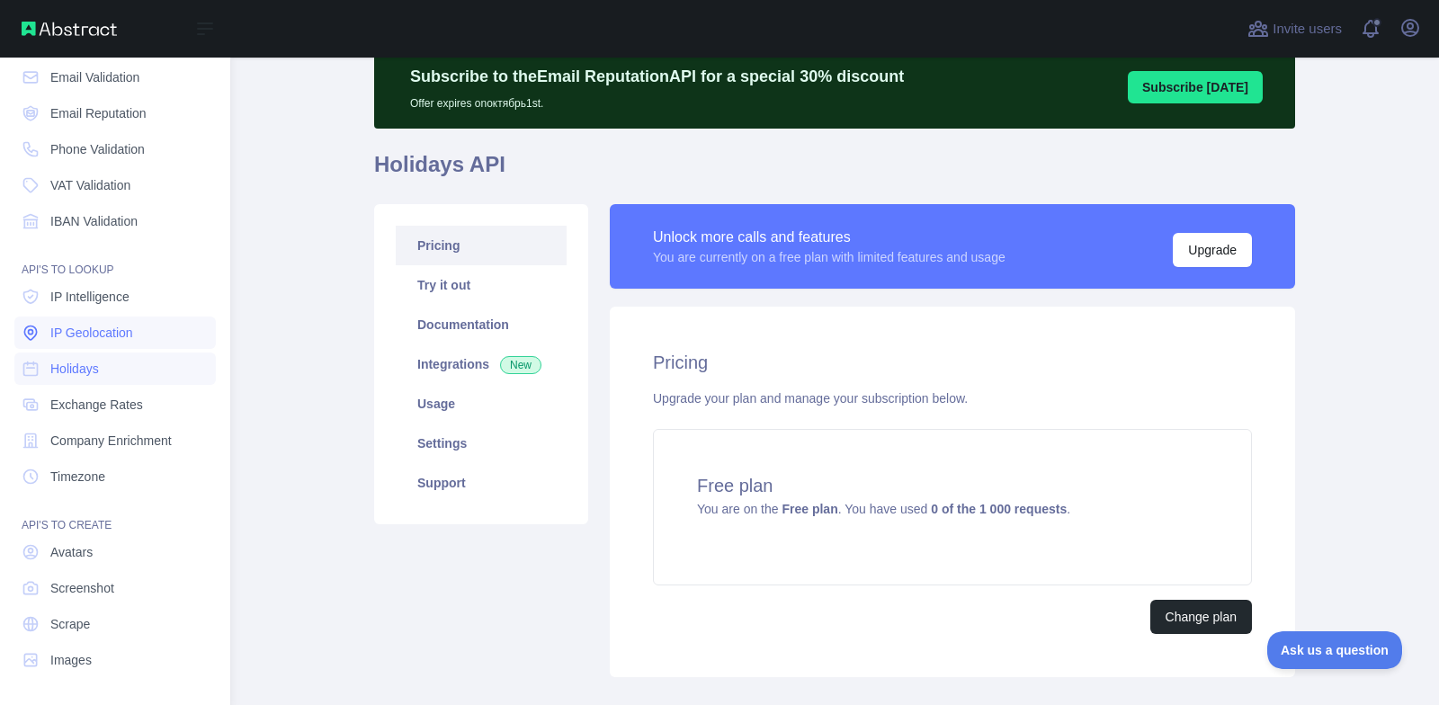
click at [146, 328] on link "IP Geolocation" at bounding box center [115, 333] width 202 height 32
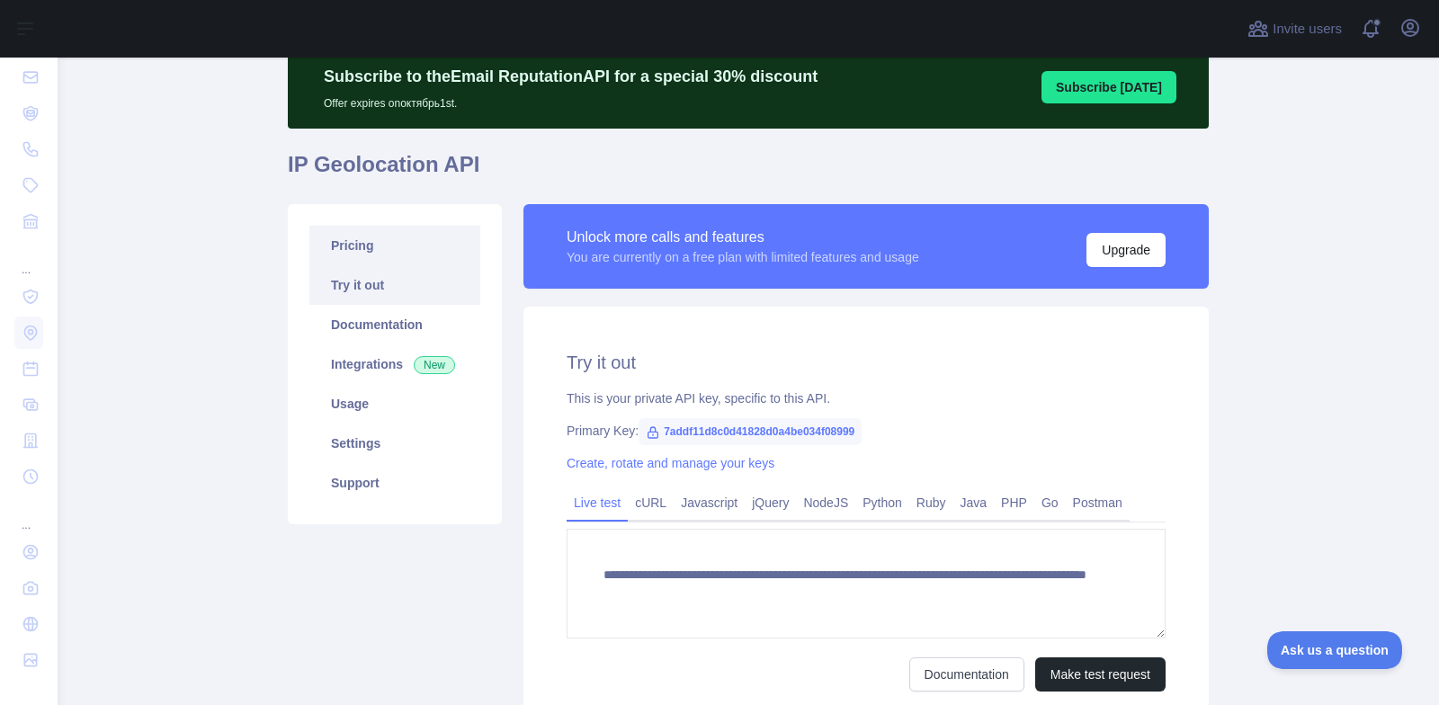
click at [407, 238] on link "Pricing" at bounding box center [394, 246] width 171 height 40
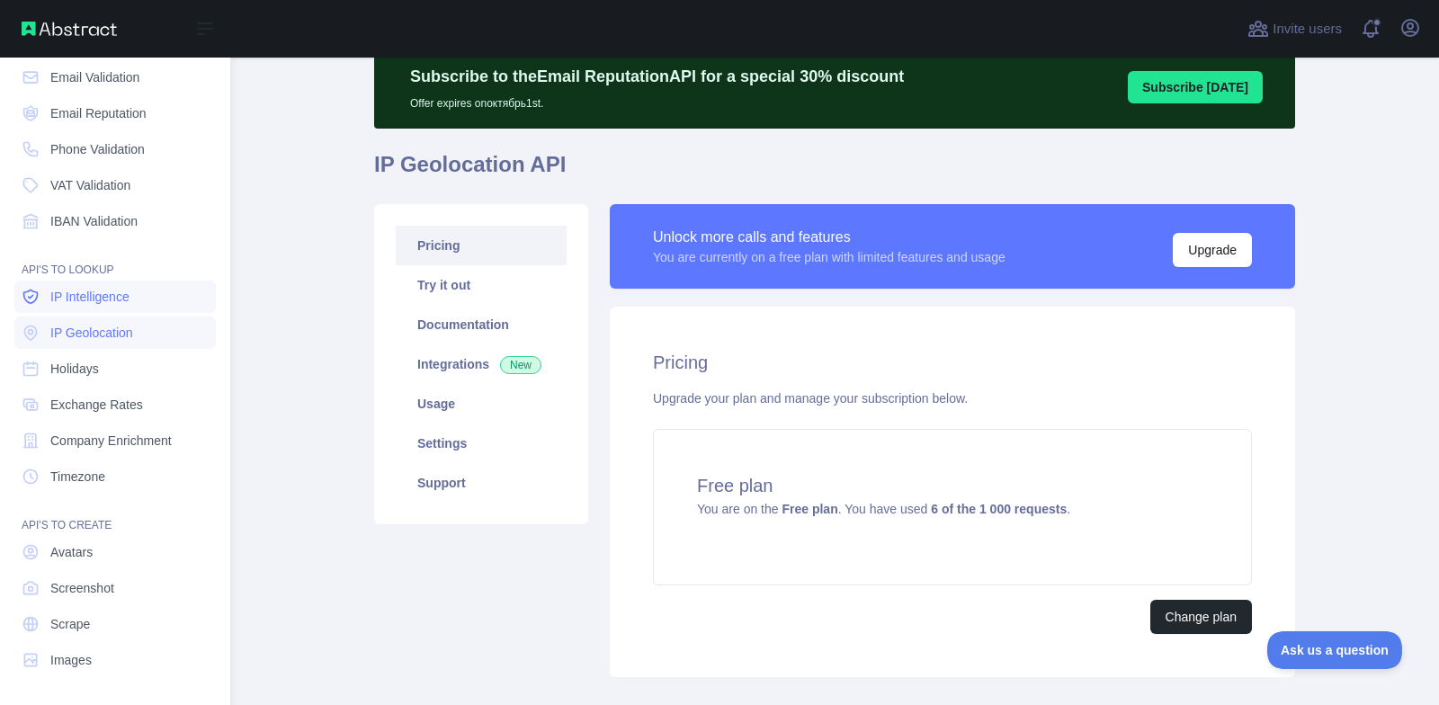
click at [101, 293] on span "IP Intelligence" at bounding box center [89, 297] width 79 height 18
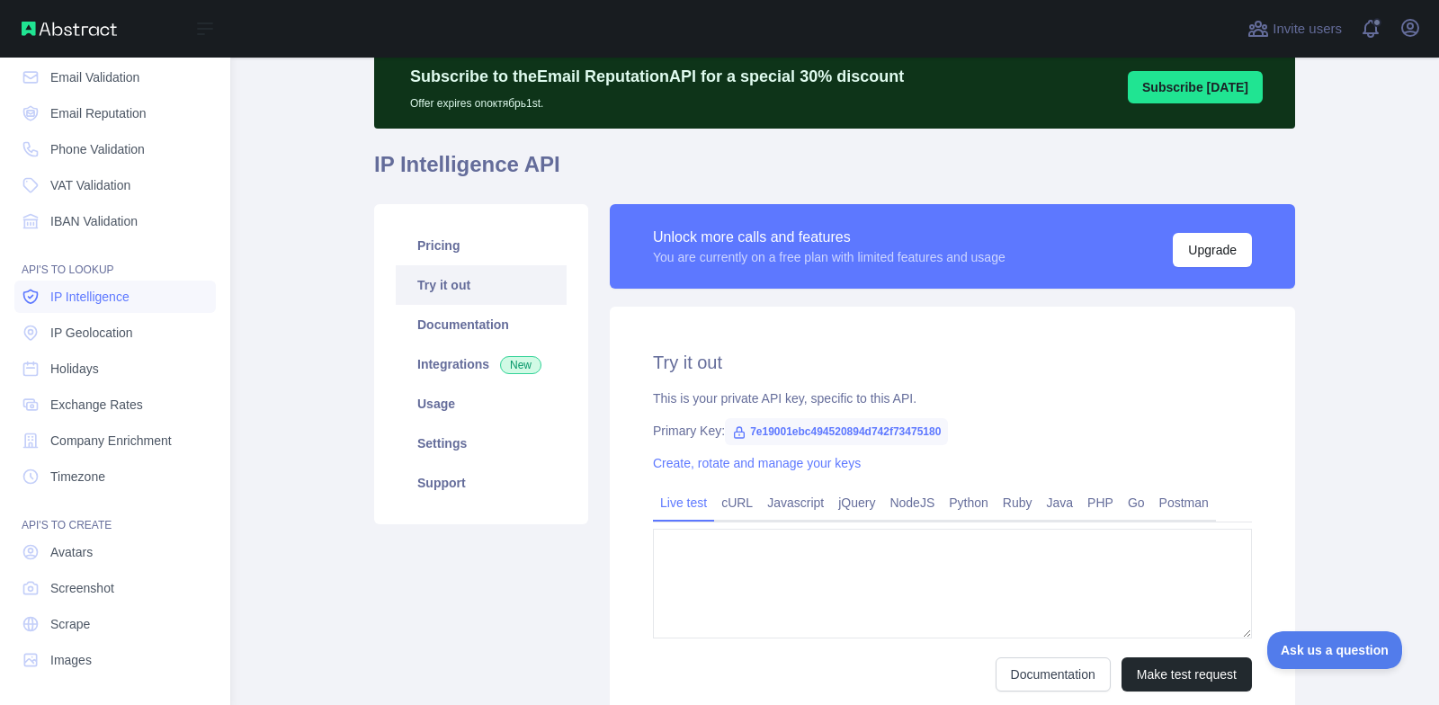
type textarea "**********"
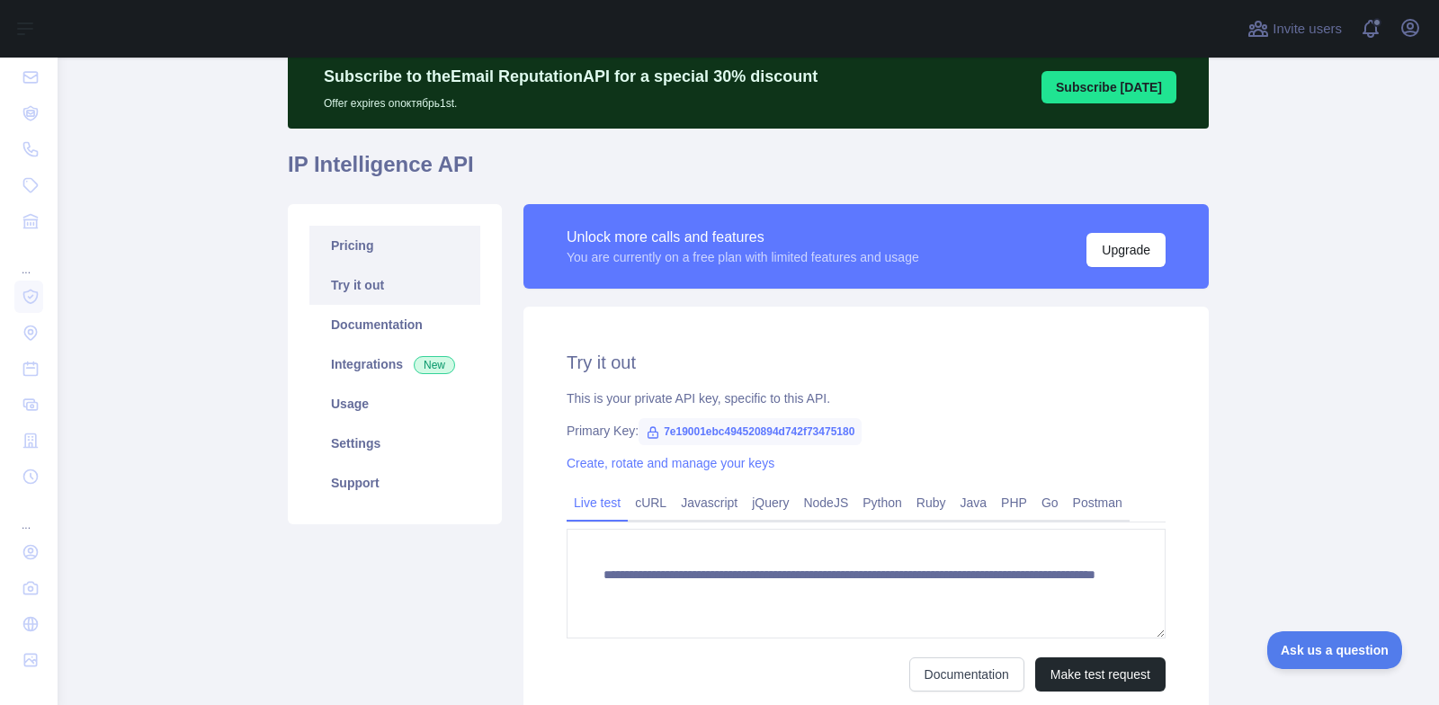
click at [417, 248] on link "Pricing" at bounding box center [394, 246] width 171 height 40
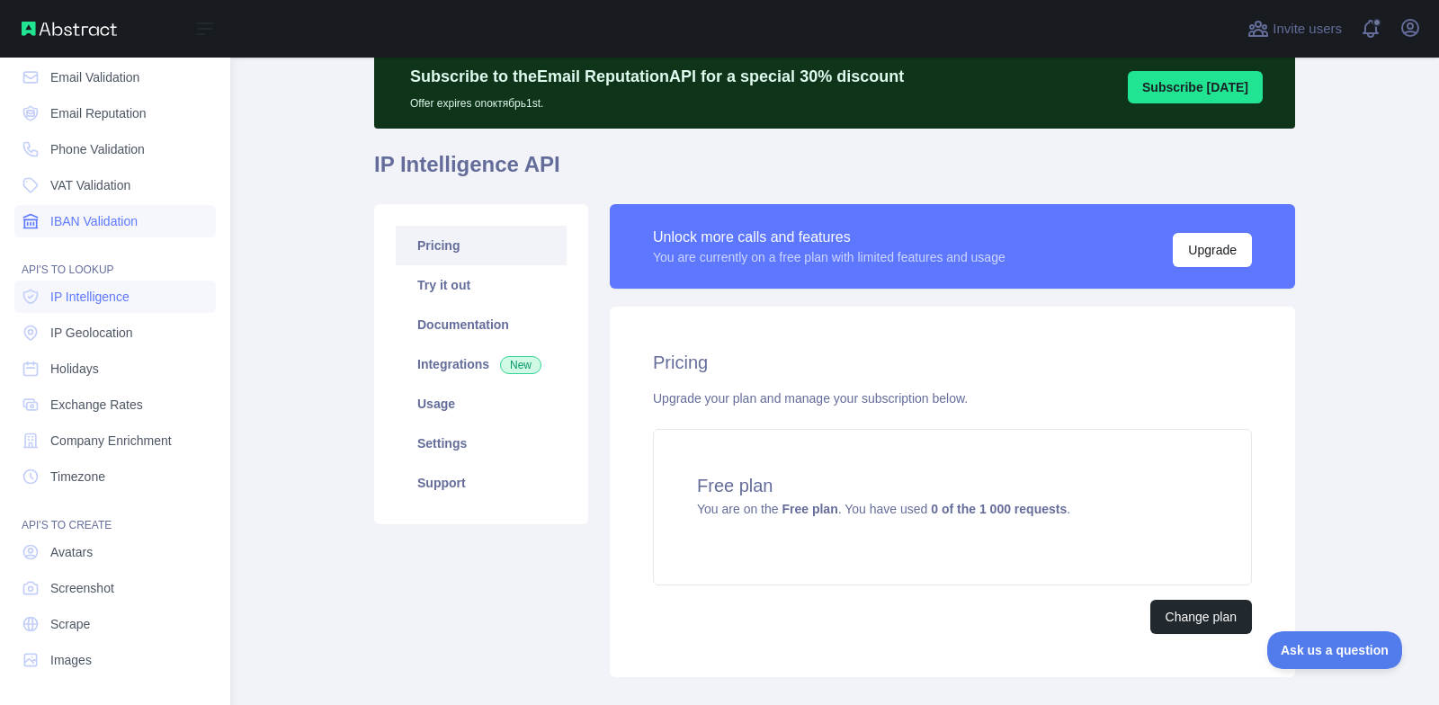
click at [120, 215] on span "IBAN Validation" at bounding box center [93, 221] width 87 height 18
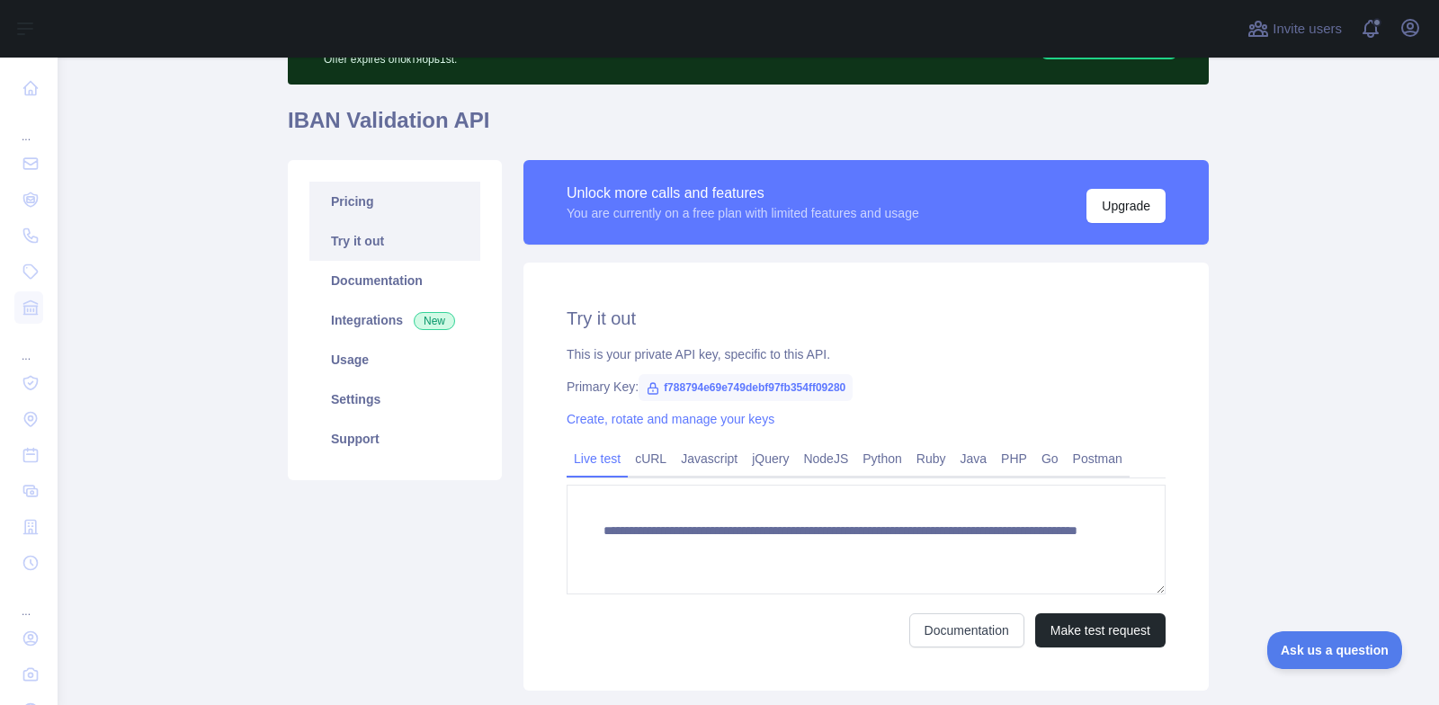
click at [345, 219] on link "Pricing" at bounding box center [394, 202] width 171 height 40
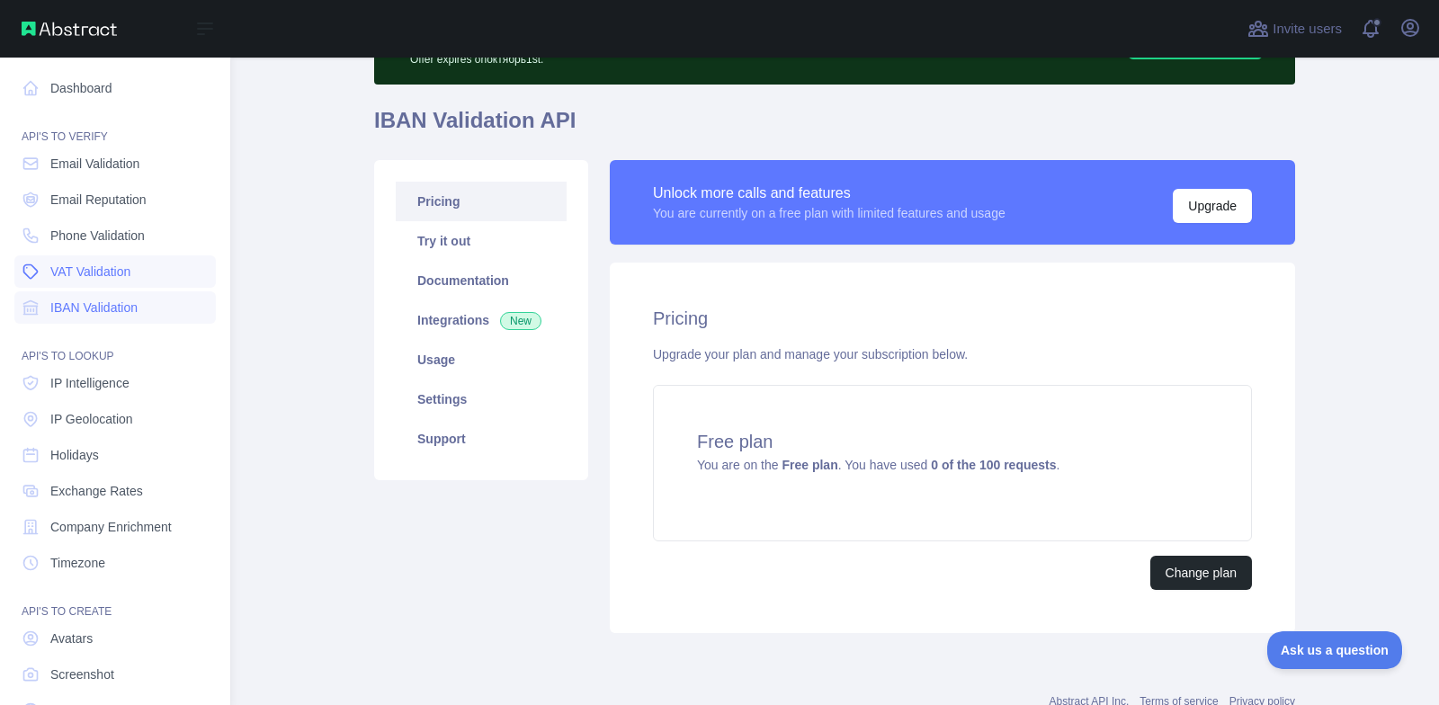
click at [144, 272] on link "VAT Validation" at bounding box center [115, 272] width 202 height 32
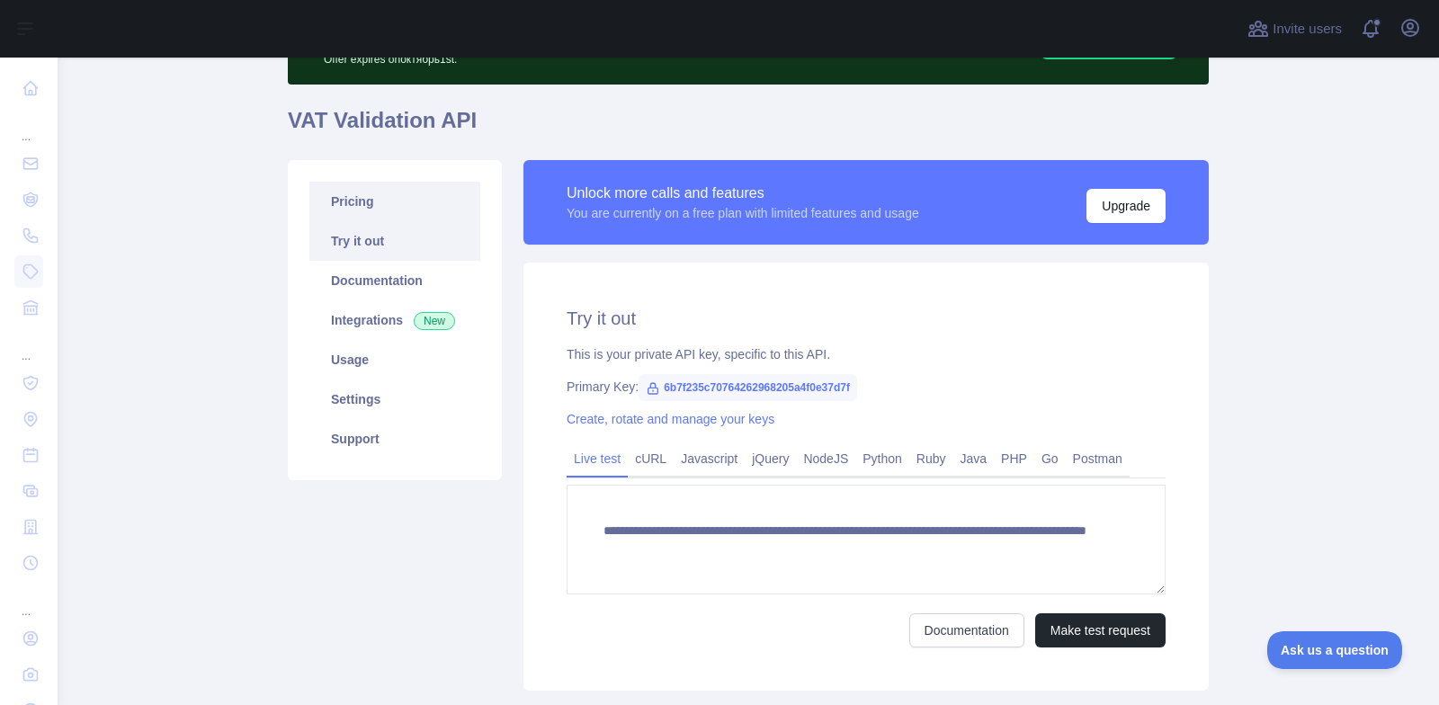
click at [378, 212] on link "Pricing" at bounding box center [394, 202] width 171 height 40
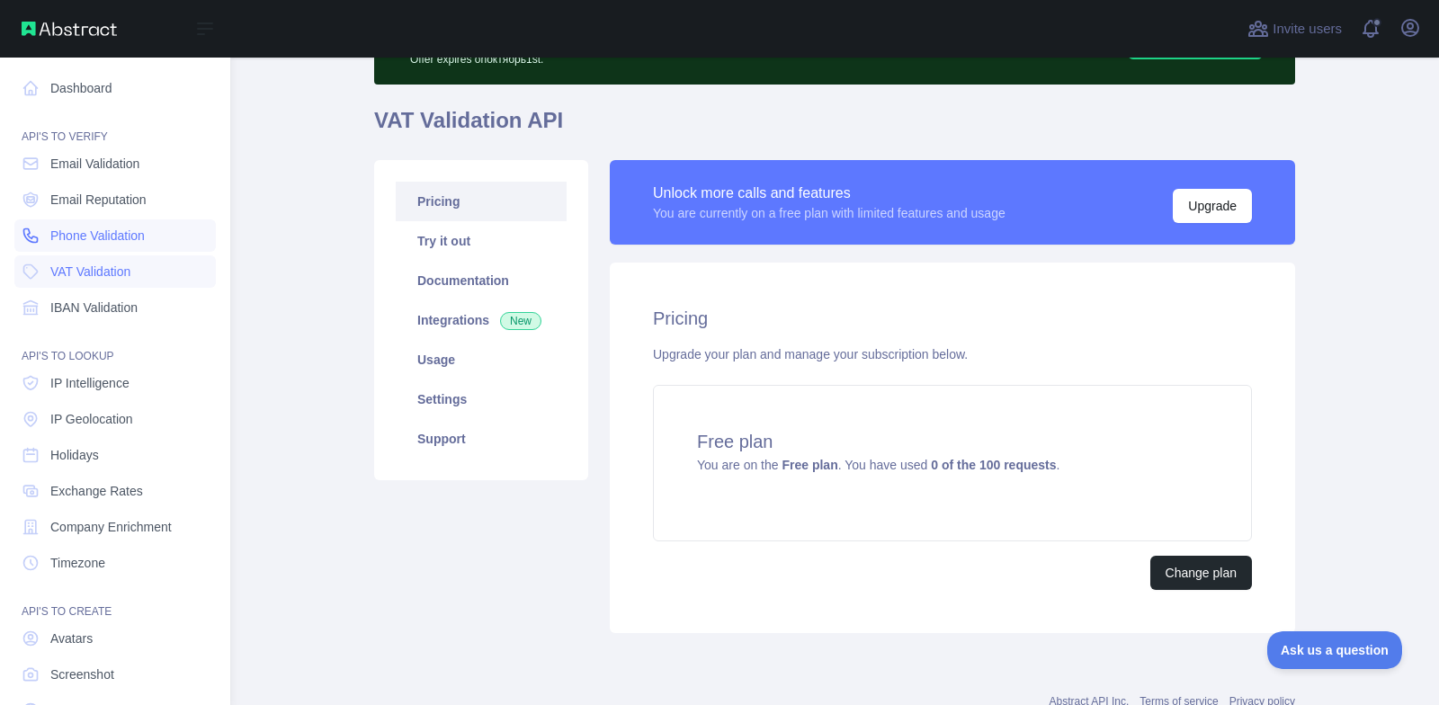
click at [101, 230] on span "Phone Validation" at bounding box center [97, 236] width 94 height 18
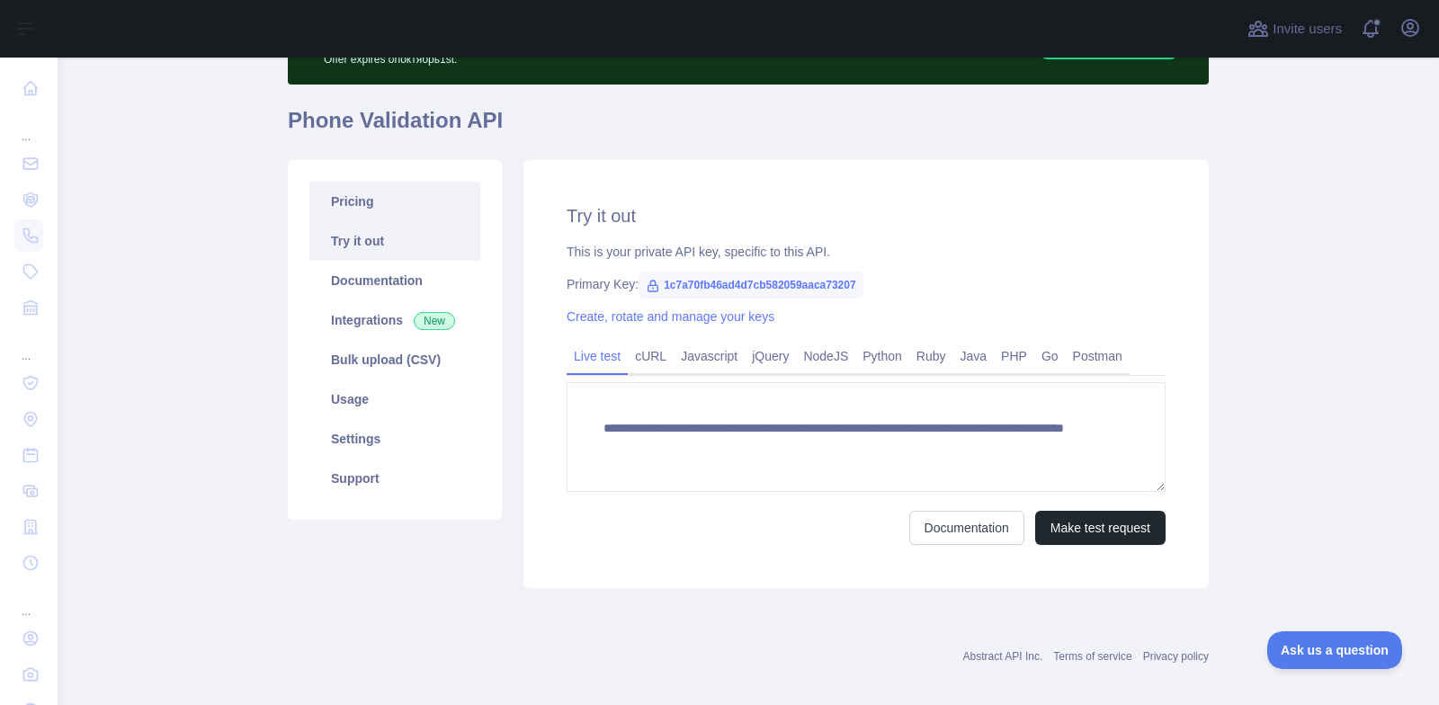
click at [376, 208] on link "Pricing" at bounding box center [394, 202] width 171 height 40
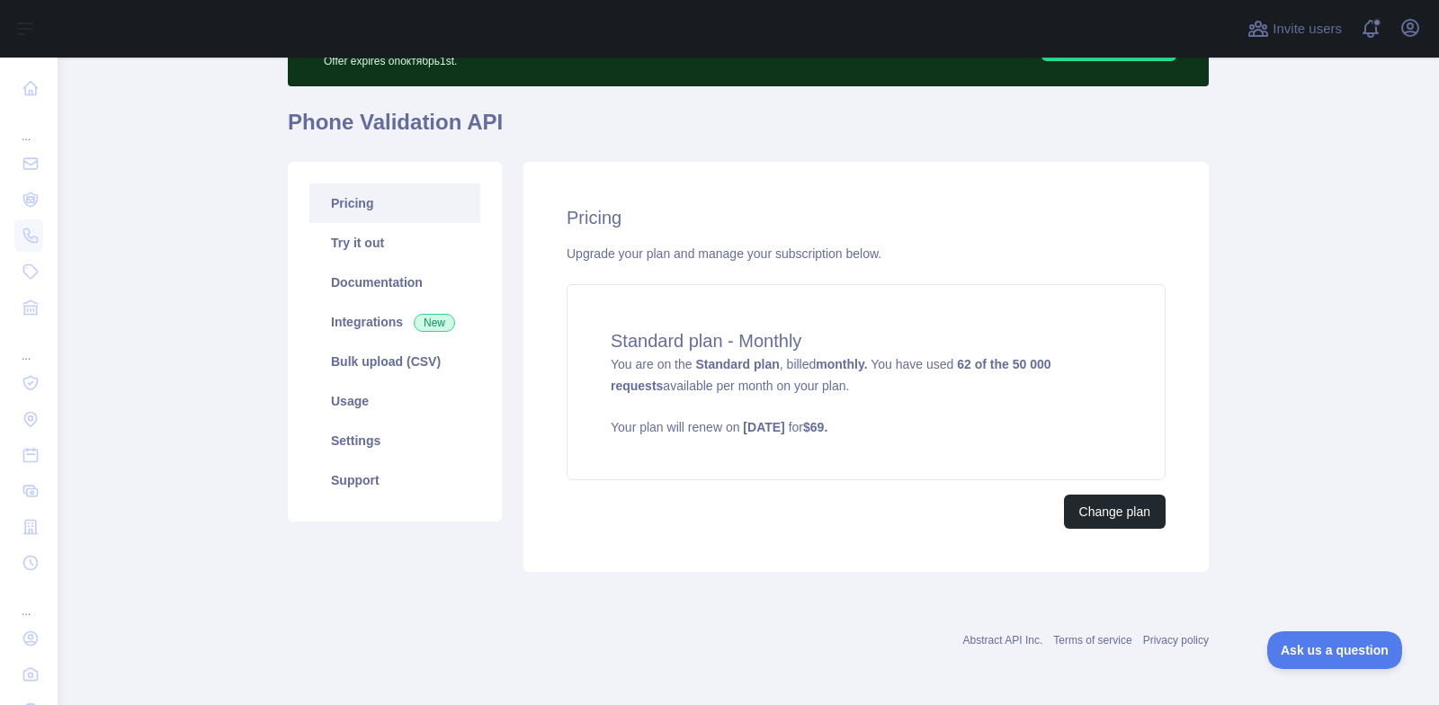
scroll to position [112, 0]
click at [962, 459] on div "Standard plan - Monthly You are on the Standard plan , billed monthly. You have…" at bounding box center [866, 382] width 599 height 196
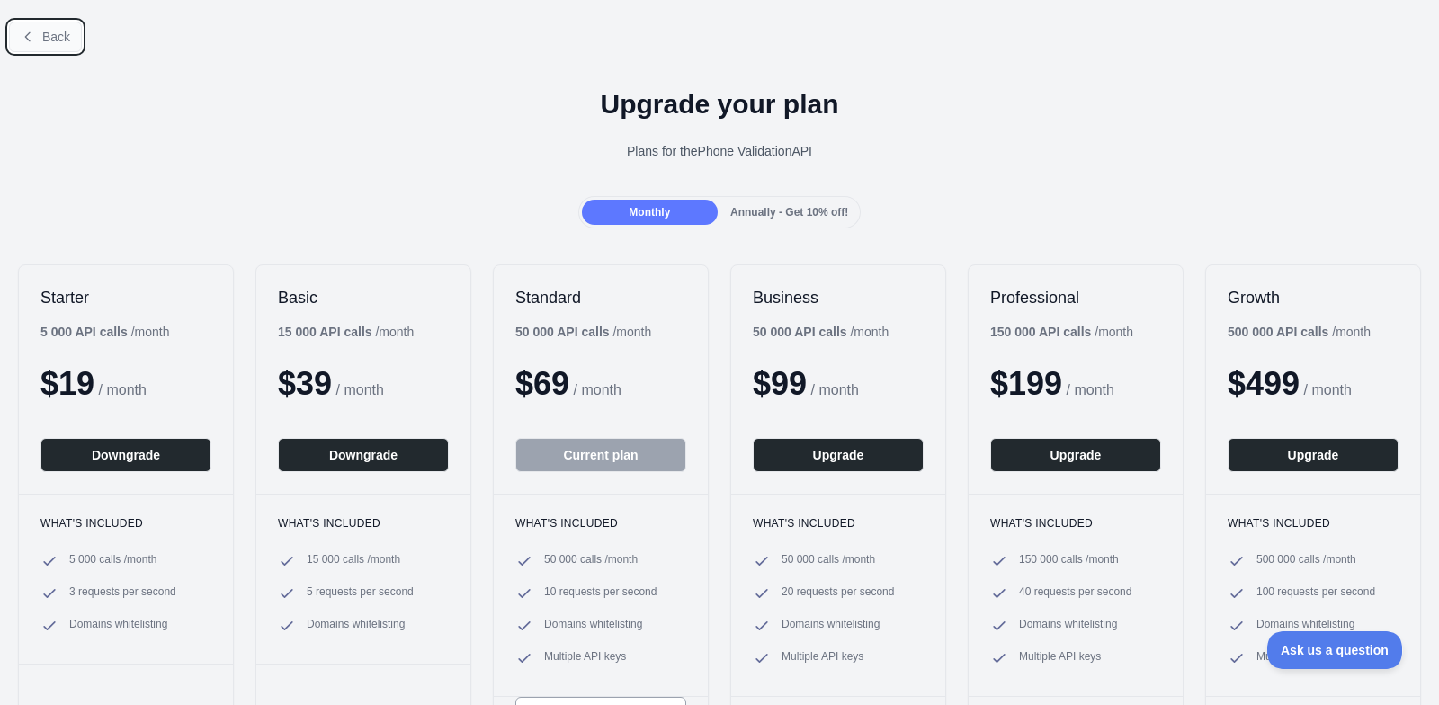
click at [19, 32] on button "Back" at bounding box center [45, 37] width 73 height 31
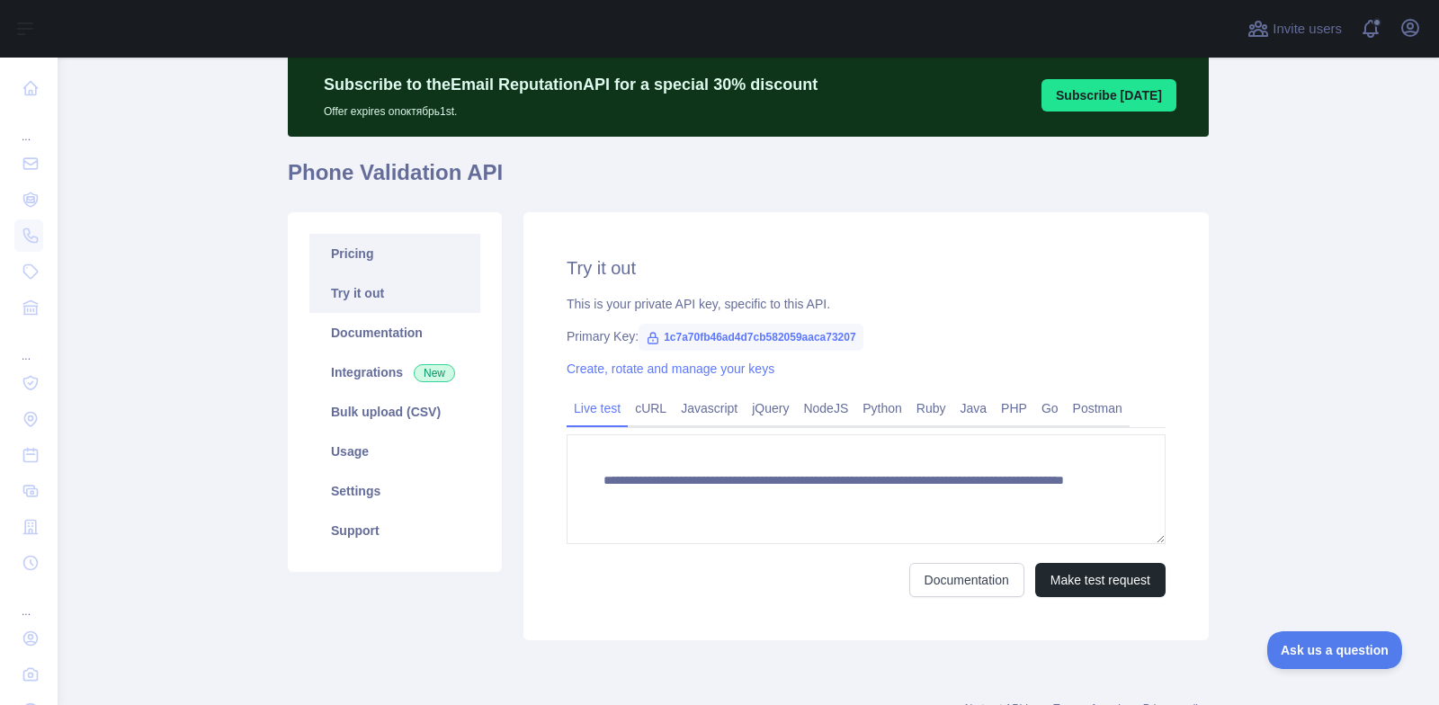
click at [352, 257] on link "Pricing" at bounding box center [394, 254] width 171 height 40
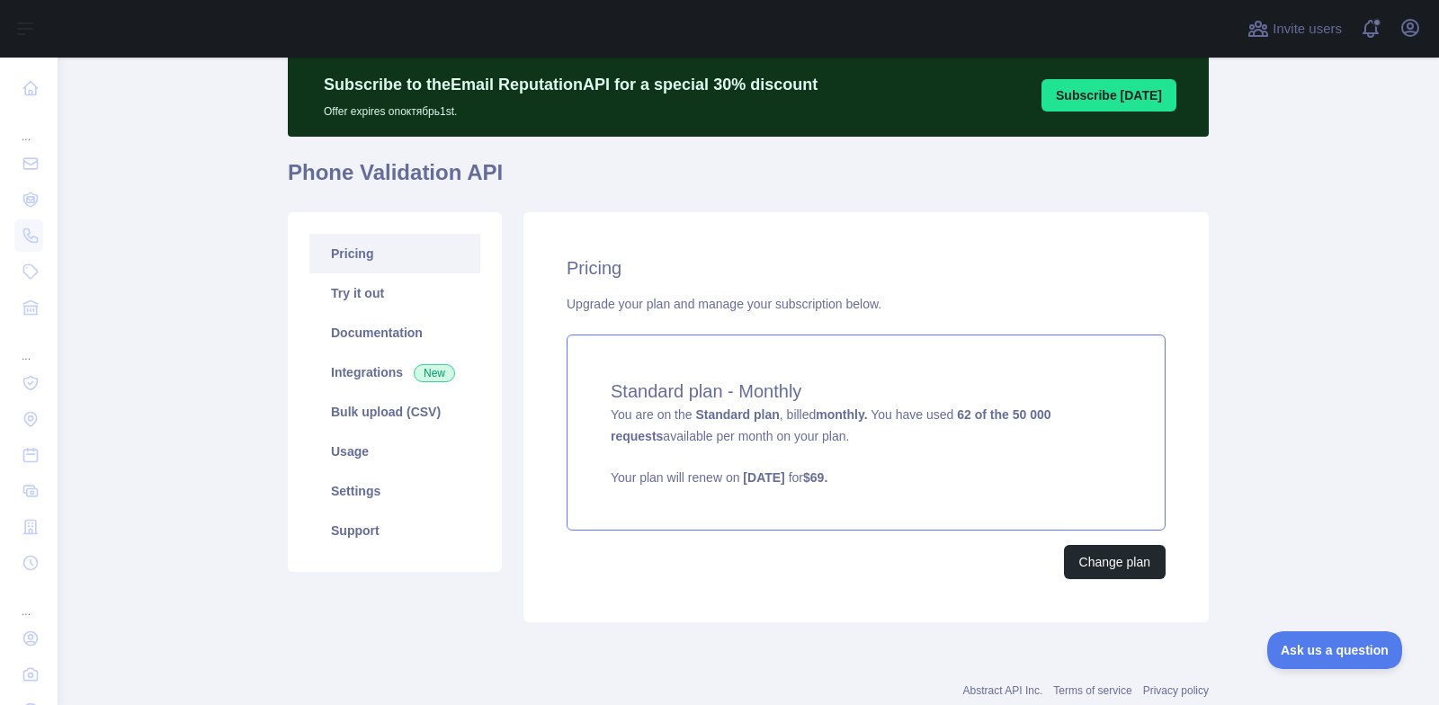
click at [938, 523] on div "Standard plan - Monthly You are on the Standard plan , billed monthly. You have…" at bounding box center [866, 433] width 599 height 196
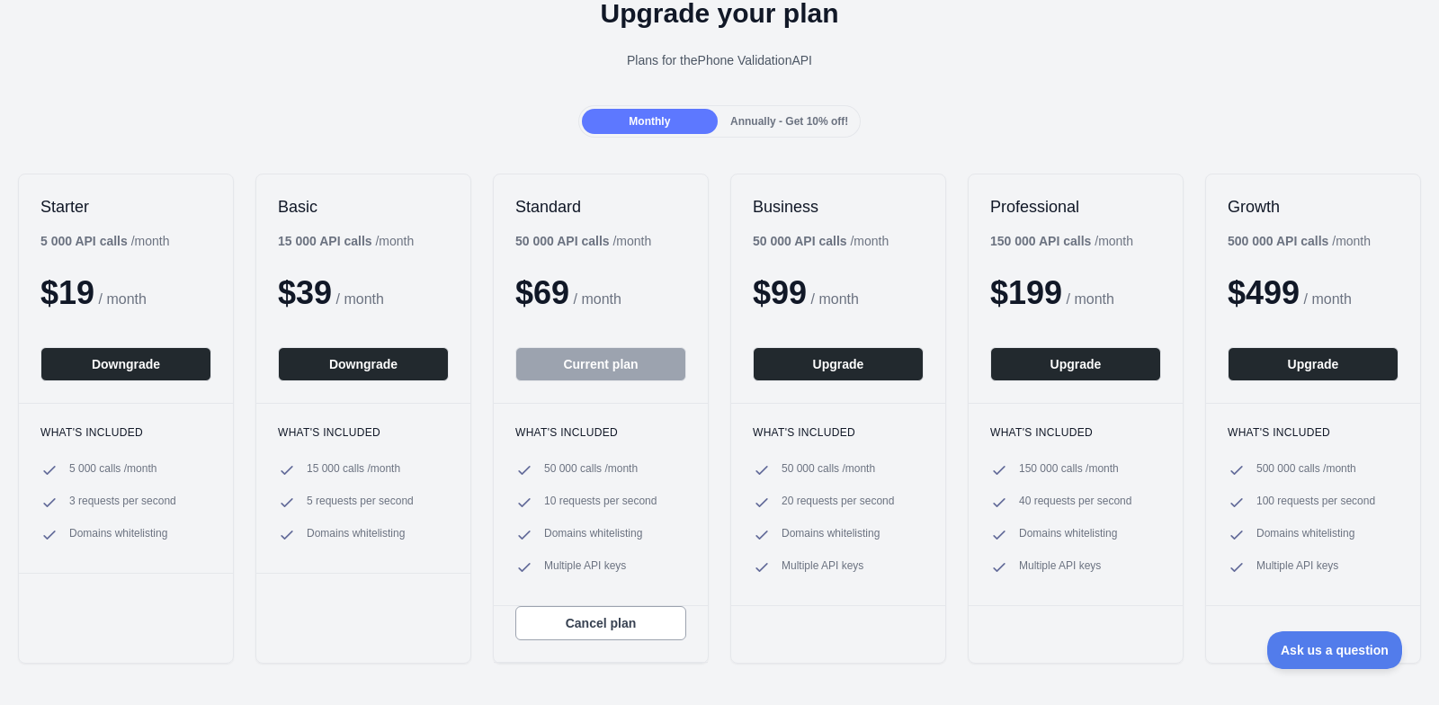
scroll to position [76, 0]
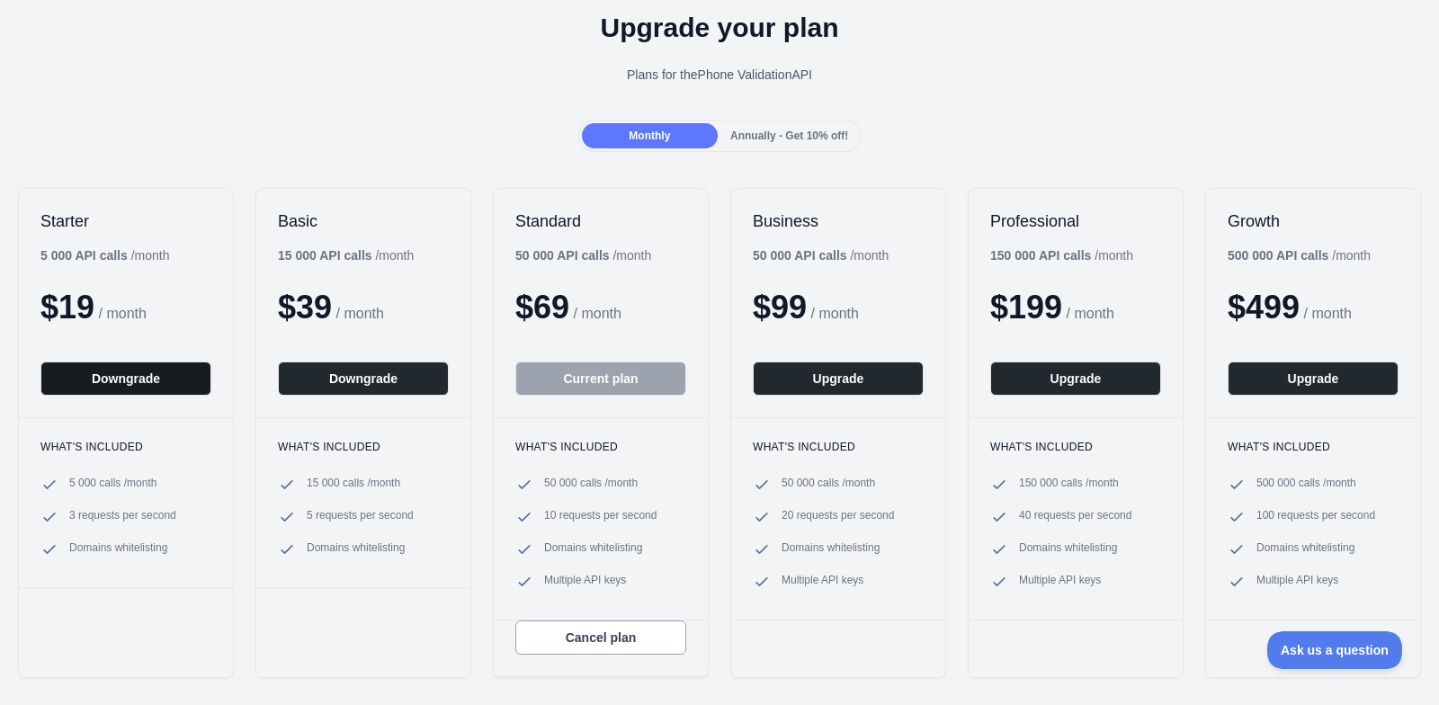
click at [86, 372] on button "Downgrade" at bounding box center [125, 379] width 171 height 34
